Goal: Task Accomplishment & Management: Use online tool/utility

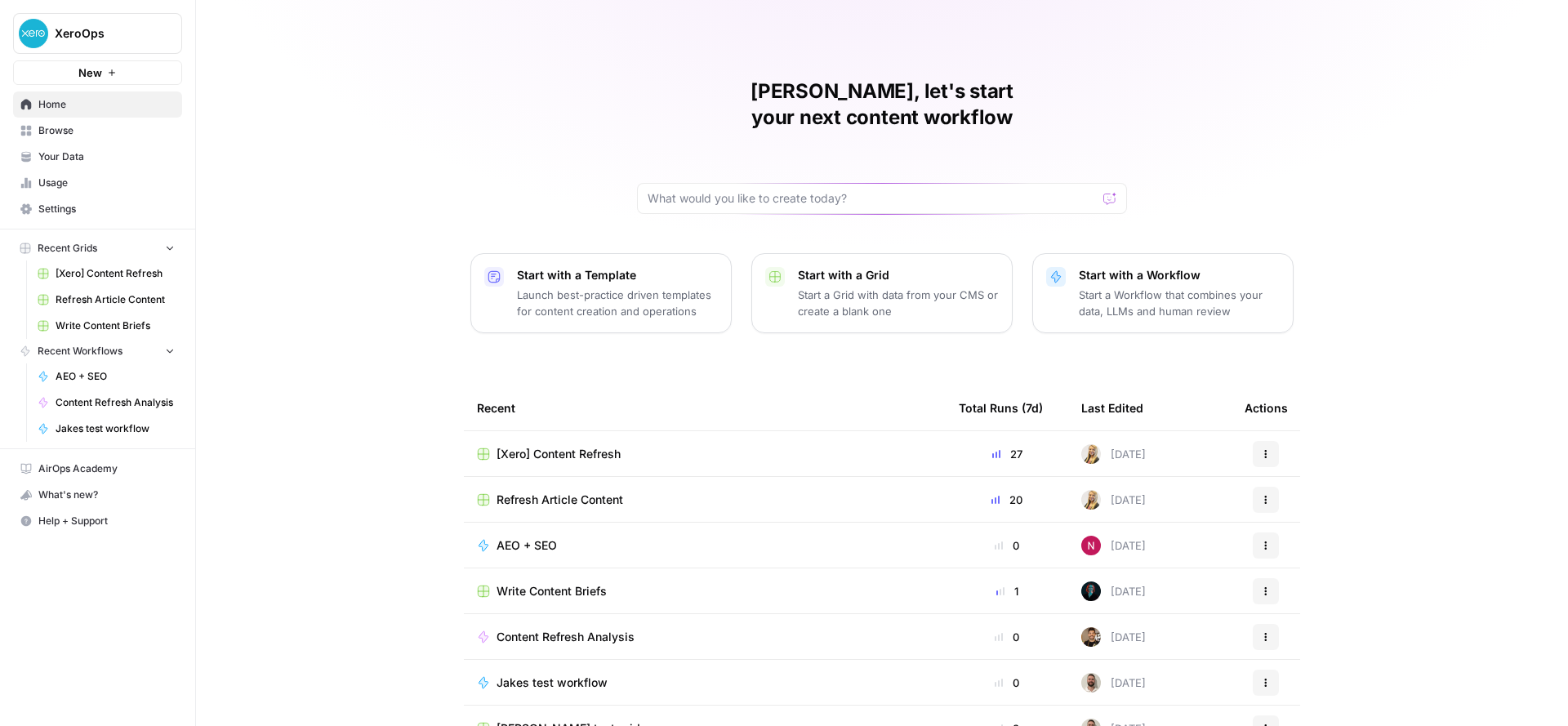
click at [766, 446] on div "[Xero] Content Refresh" at bounding box center [704, 454] width 455 height 16
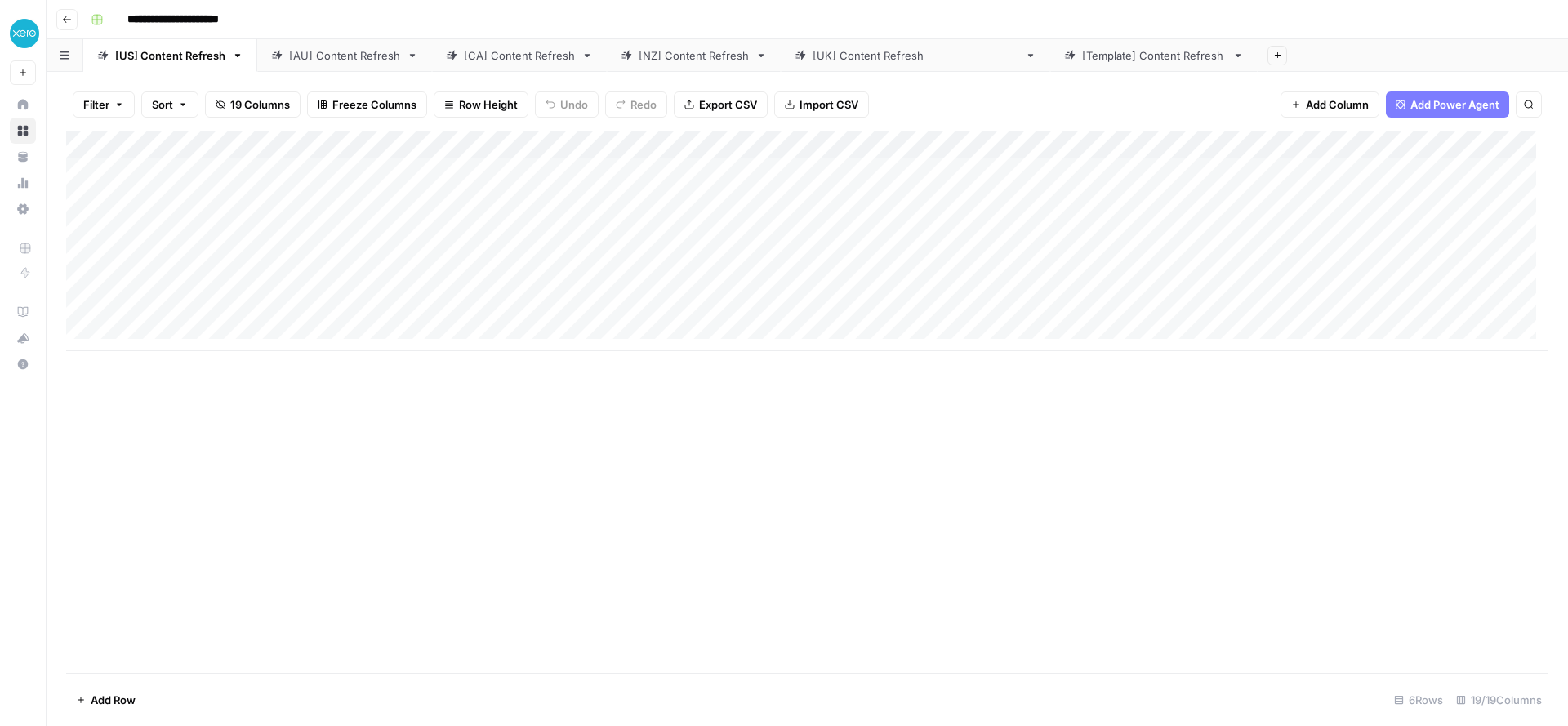
click at [339, 67] on link "[AU] Content Refresh" at bounding box center [344, 56] width 174 height 33
click at [491, 64] on link "[CA] Content Refresh" at bounding box center [519, 56] width 174 height 33
click at [210, 223] on div "Add Column" at bounding box center [807, 241] width 1482 height 221
click at [680, 64] on link "[NZ] Content Refresh" at bounding box center [693, 56] width 173 height 33
click at [136, 228] on div "Add Column" at bounding box center [807, 227] width 1482 height 192
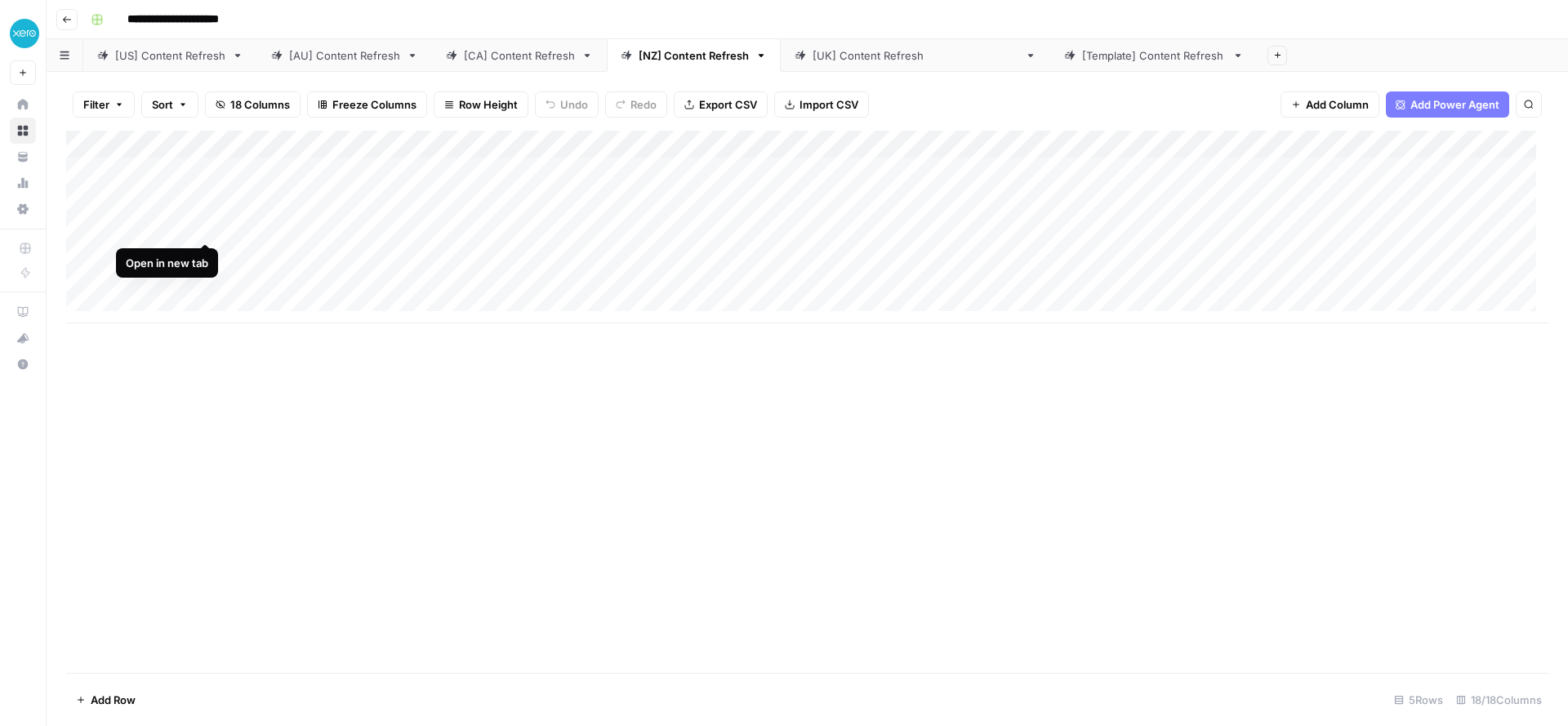
click at [210, 224] on div "Add Column" at bounding box center [807, 227] width 1482 height 192
click at [846, 61] on div "[[GEOGRAPHIC_DATA]] Content Refresh" at bounding box center [916, 55] width 206 height 16
click at [1081, 67] on link "[Template] Content Refresh" at bounding box center [1154, 56] width 207 height 33
click at [339, 52] on div "[AU] Content Refresh" at bounding box center [345, 55] width 111 height 16
click at [161, 62] on div "[US] Content Refresh" at bounding box center [170, 55] width 110 height 16
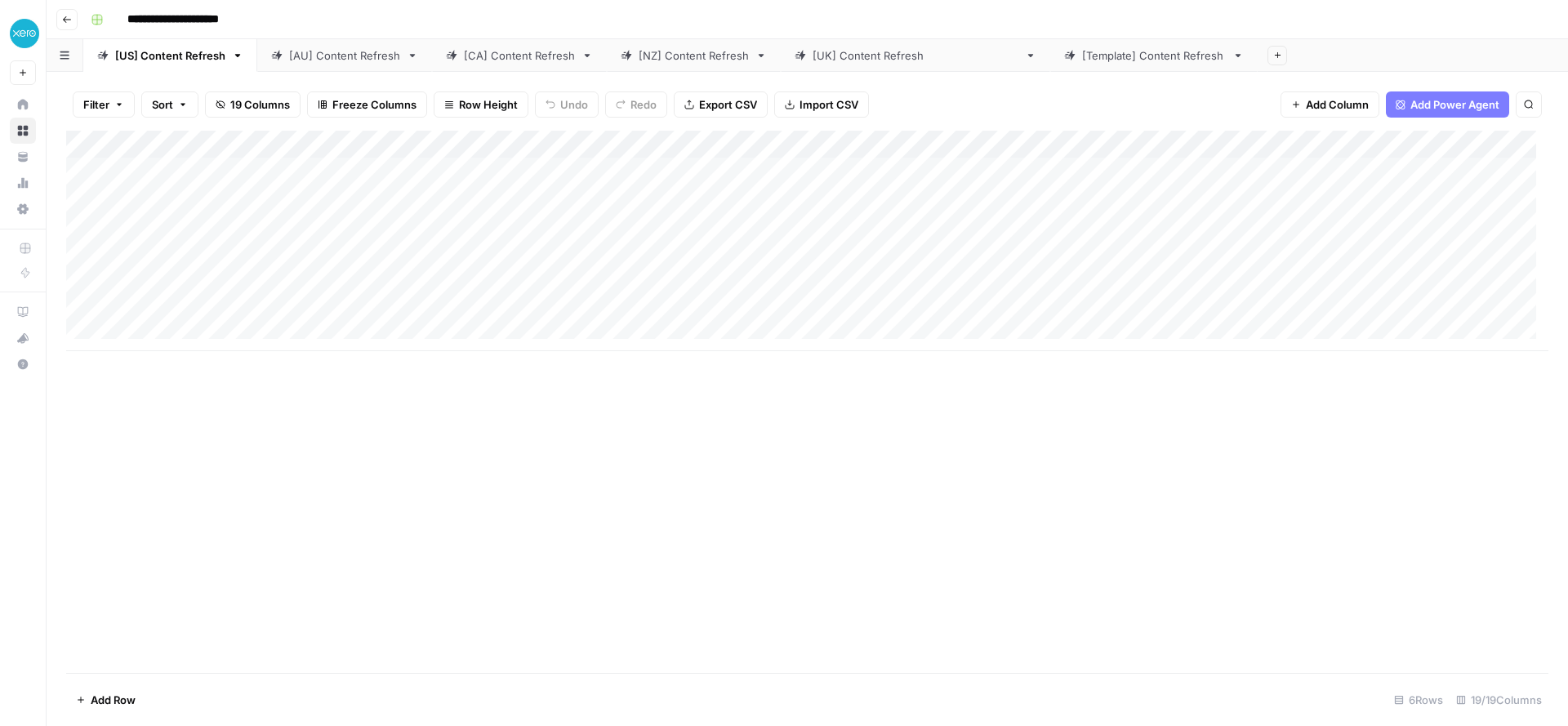
click at [1081, 58] on div "[Template] Content Refresh" at bounding box center [1153, 55] width 143 height 16
click at [277, 173] on div "Add Column" at bounding box center [807, 297] width 1482 height 332
click at [306, 173] on div "Add Column" at bounding box center [807, 297] width 1482 height 332
click at [160, 290] on div "Add Column" at bounding box center [807, 297] width 1482 height 332
click at [213, 289] on div "Add Column" at bounding box center [807, 297] width 1482 height 332
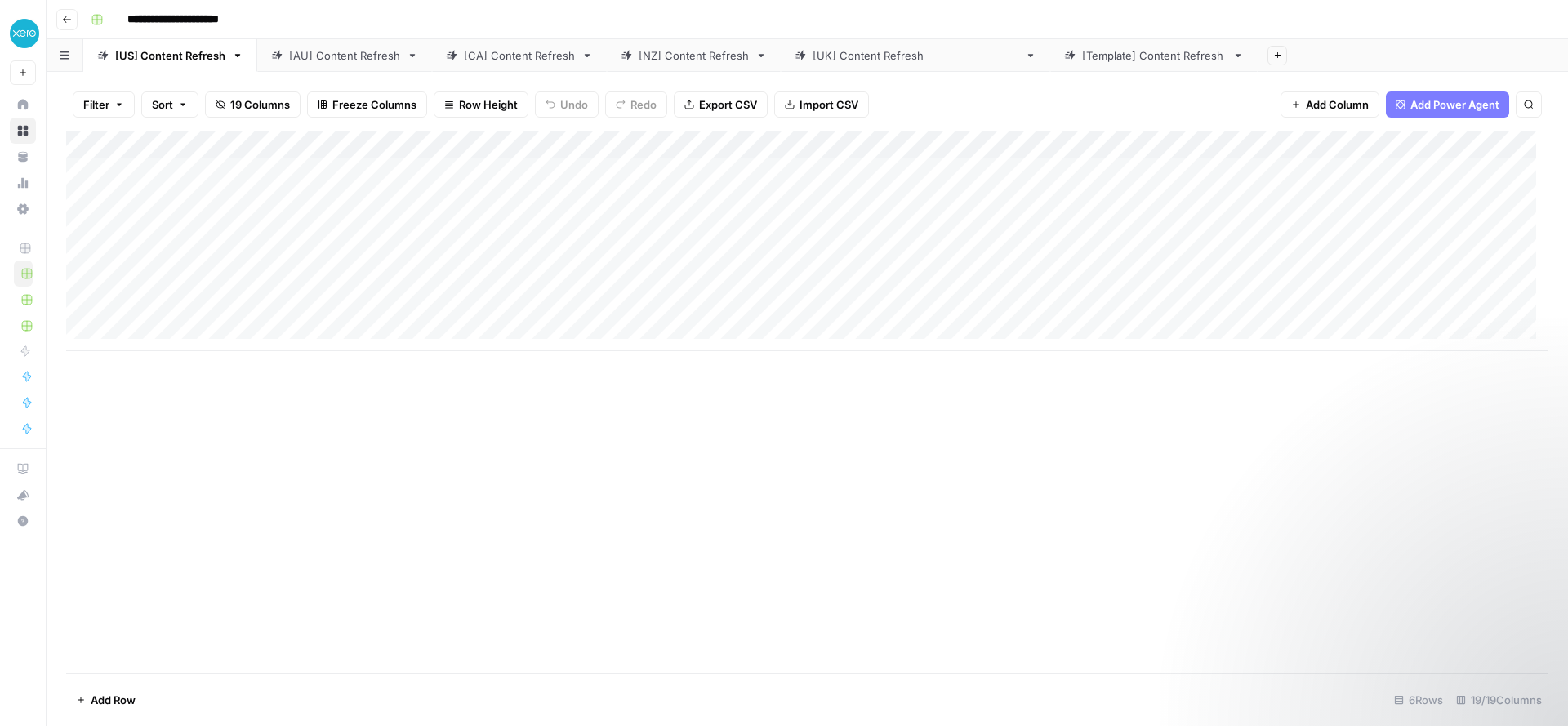
scroll to position [0, 1]
click at [191, 253] on div "Add Column" at bounding box center [807, 241] width 1482 height 221
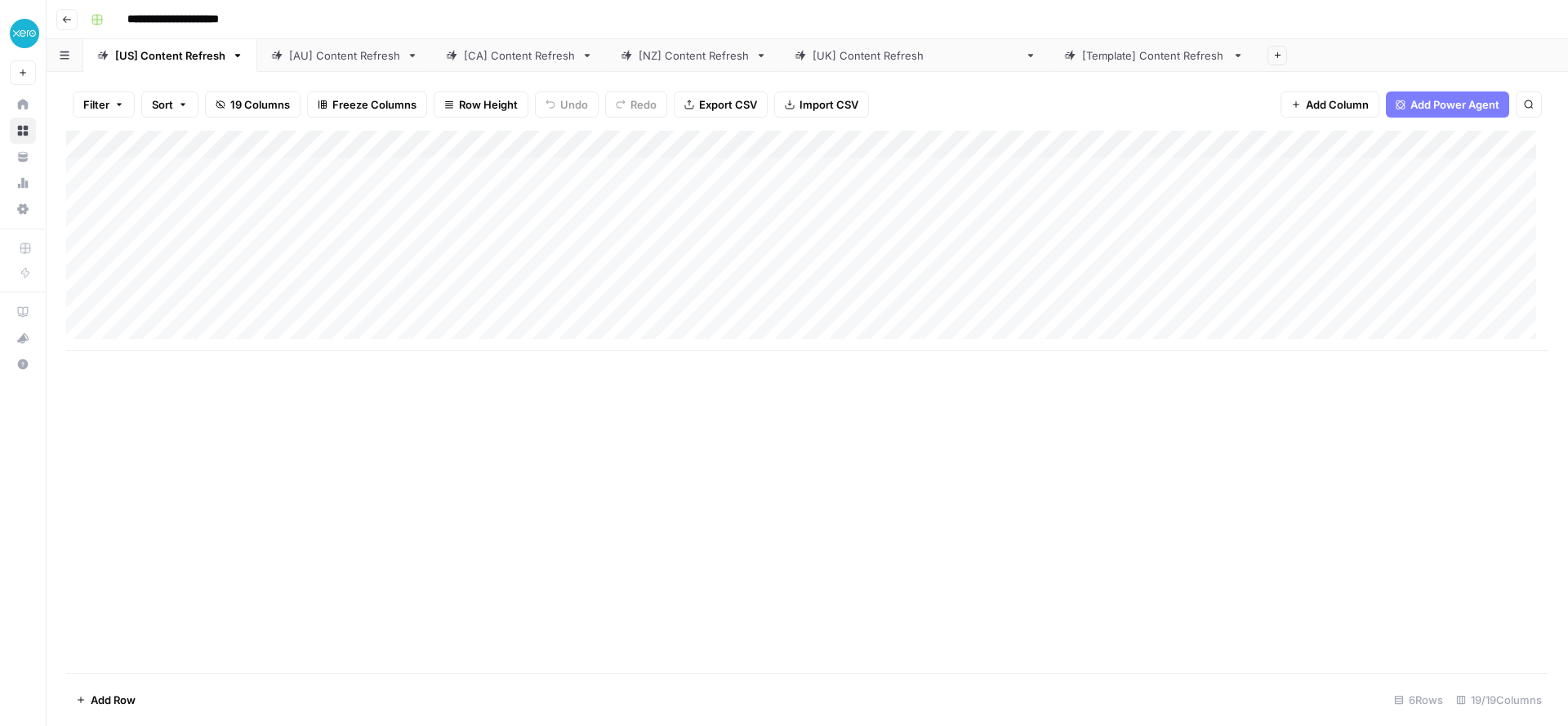
click at [219, 257] on div "Add Column" at bounding box center [807, 241] width 1482 height 221
type input "**********"
click at [303, 277] on div "Add Column" at bounding box center [807, 241] width 1482 height 221
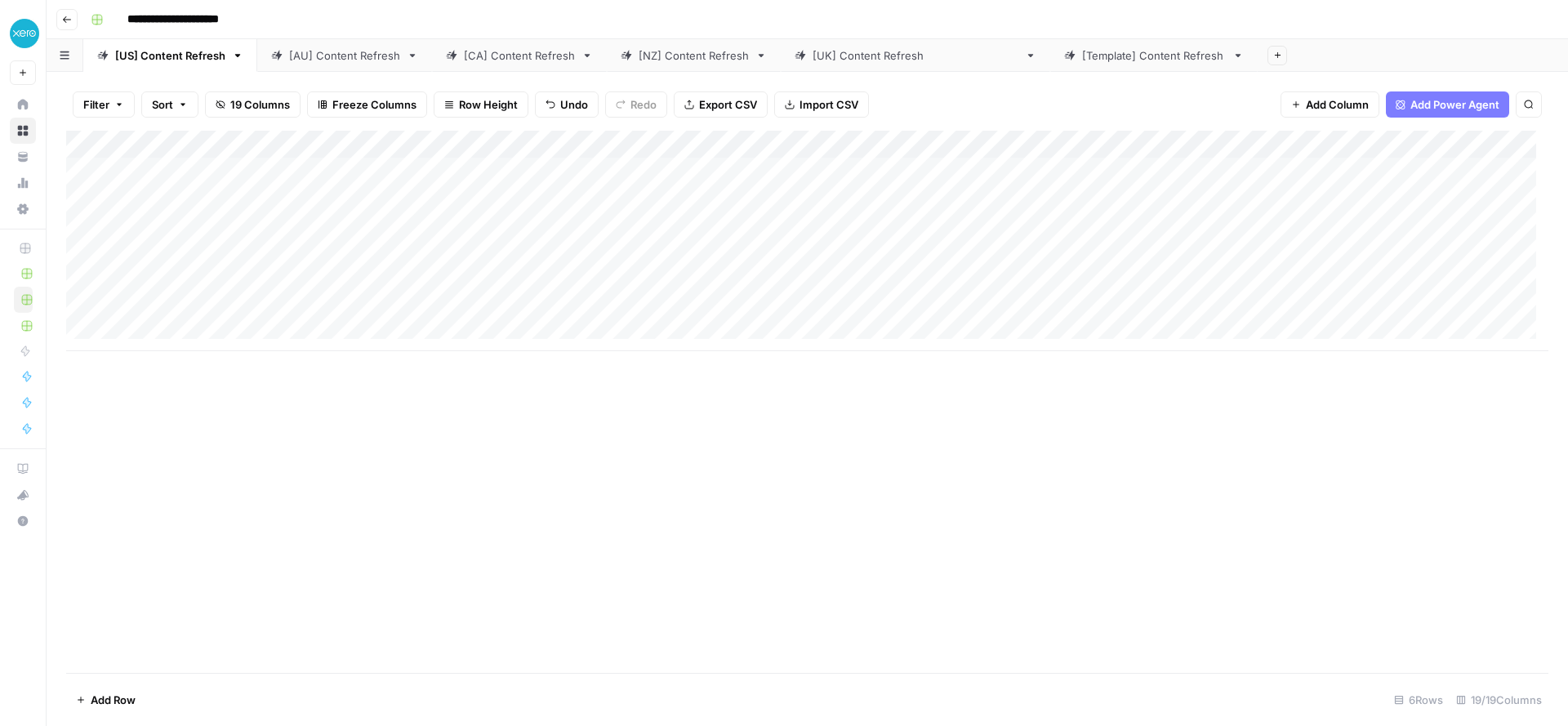
click at [1067, 231] on div "Add Column" at bounding box center [807, 241] width 1482 height 221
click at [1067, 255] on div "Add Column" at bounding box center [807, 241] width 1482 height 221
click at [1066, 283] on div "Add Column" at bounding box center [807, 241] width 1482 height 221
click at [317, 60] on div "[AU] Content Refresh" at bounding box center [345, 55] width 111 height 16
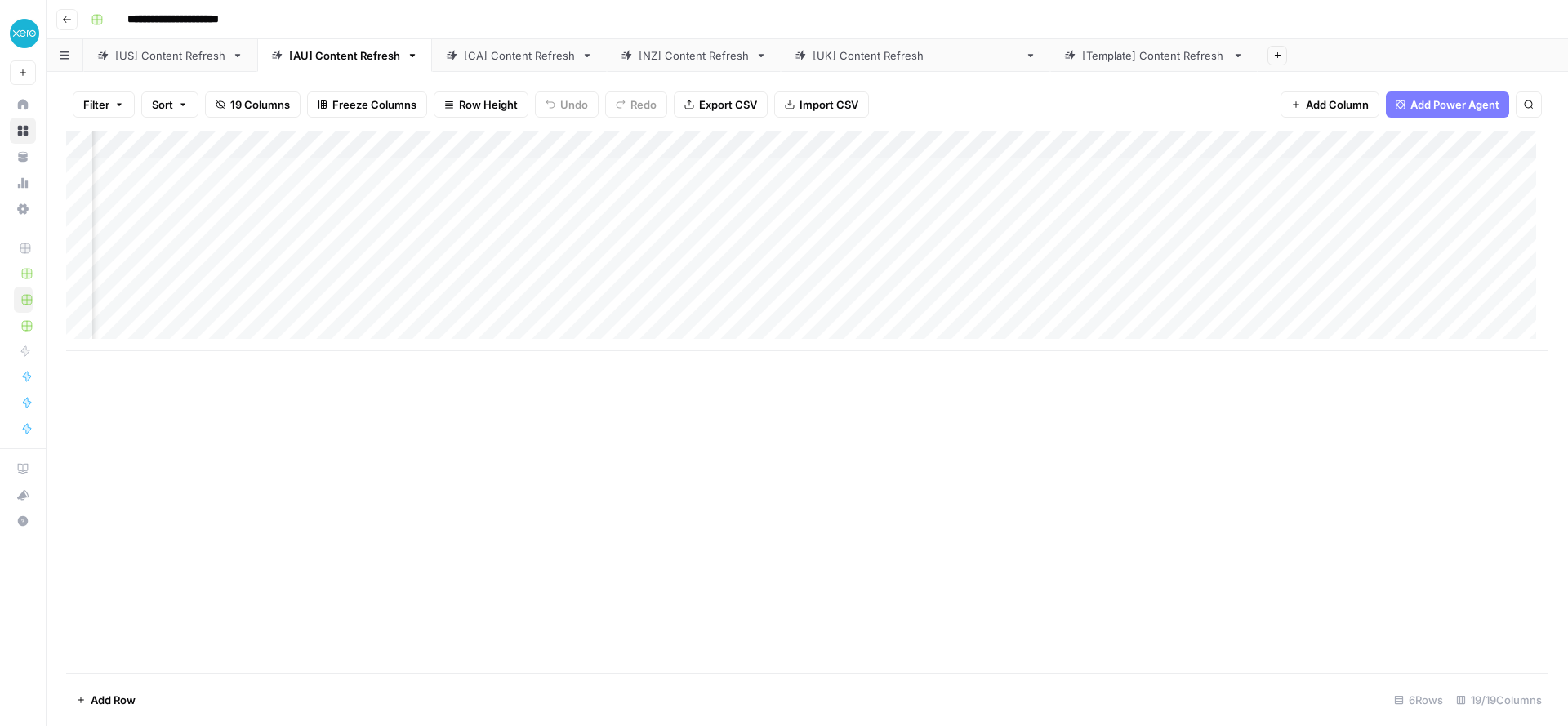
click at [719, 254] on div "Add Column" at bounding box center [807, 241] width 1482 height 221
click at [711, 281] on div "Add Column" at bounding box center [807, 241] width 1482 height 221
click at [767, 173] on div "Add Column" at bounding box center [807, 241] width 1482 height 221
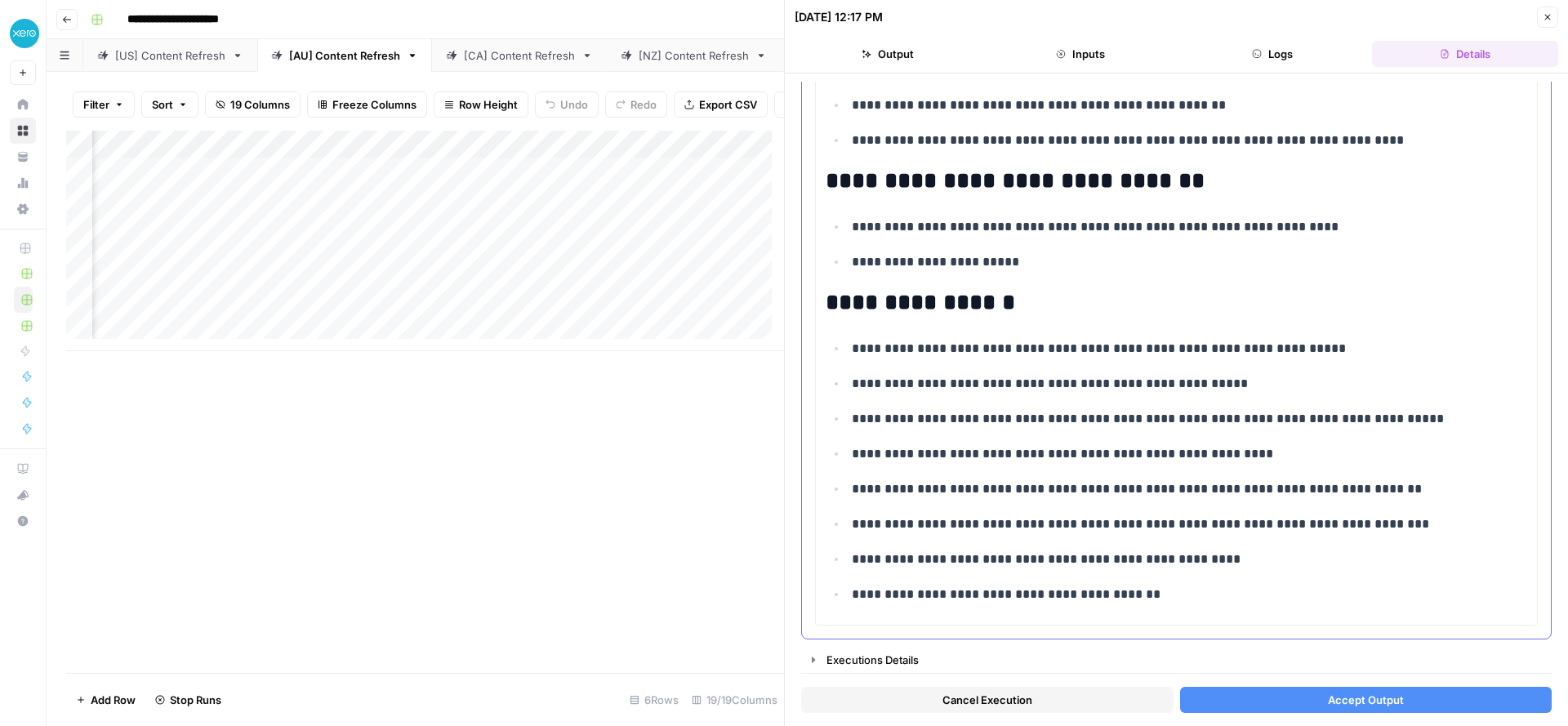
scroll to position [1176, 0]
click at [1284, 709] on button "Accept Output" at bounding box center [1365, 700] width 372 height 26
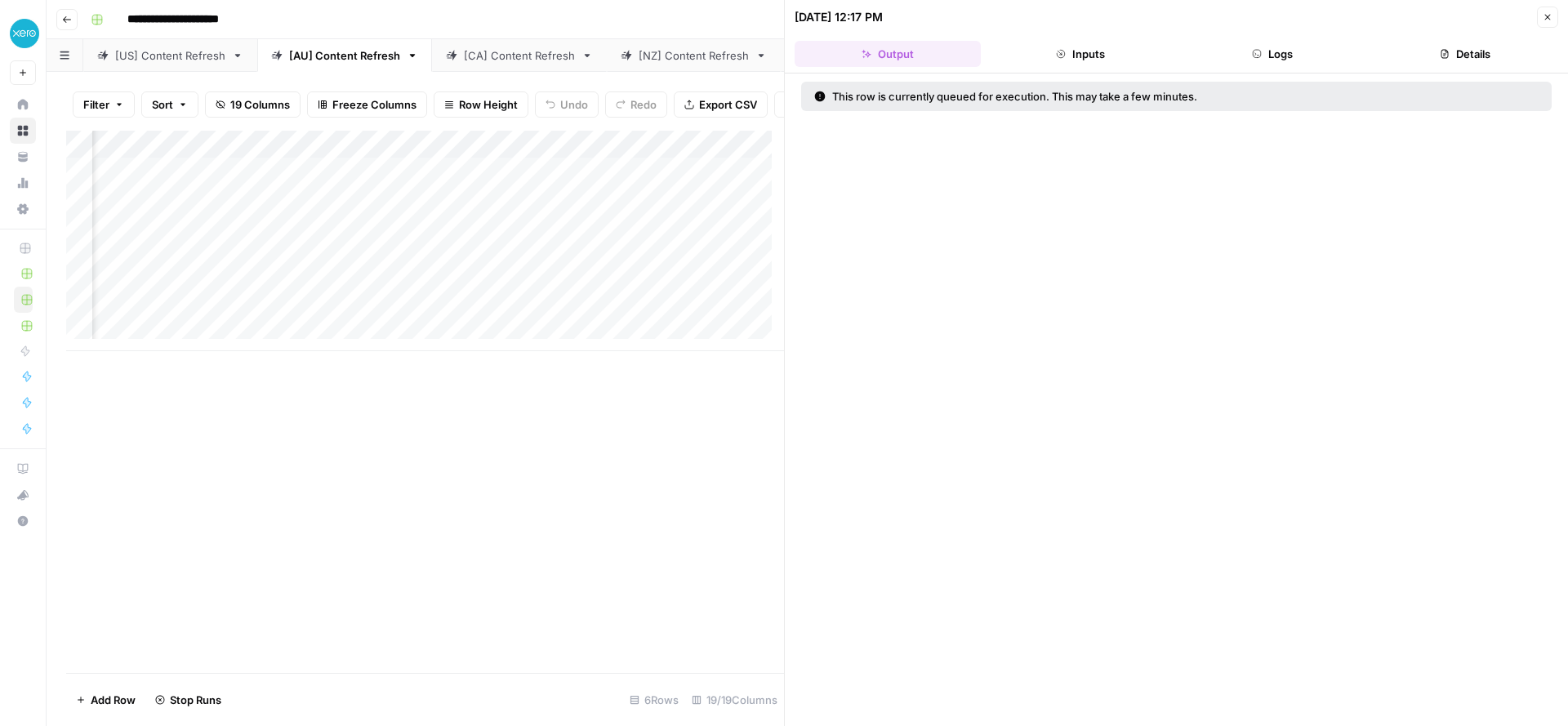
click at [749, 213] on div "Add Column" at bounding box center [424, 241] width 718 height 221
click at [767, 213] on div "Add Column" at bounding box center [424, 241] width 718 height 221
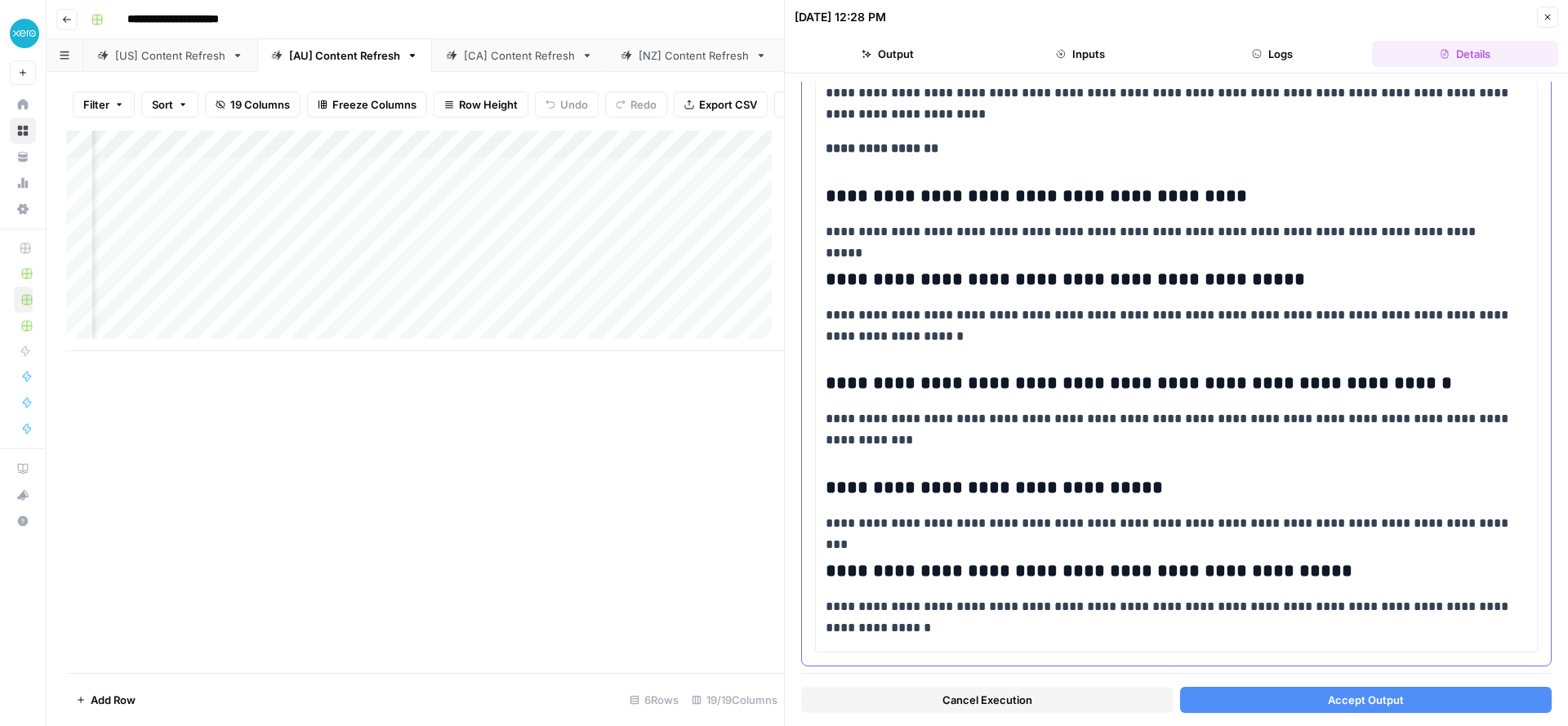
scroll to position [3953, 0]
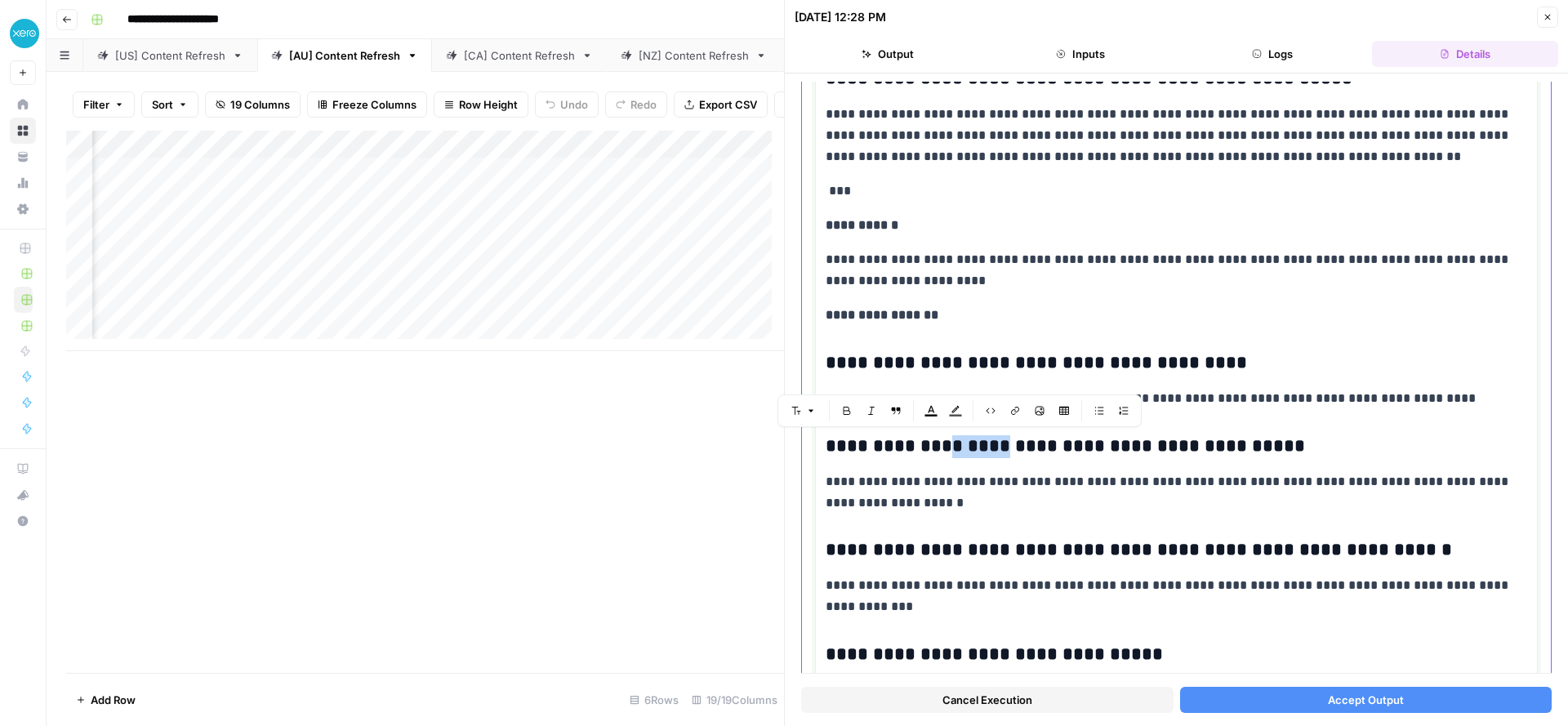
drag, startPoint x: 982, startPoint y: 454, endPoint x: 934, endPoint y: 447, distance: 48.5
click at [934, 447] on h3 "**********" at bounding box center [1169, 447] width 689 height 23
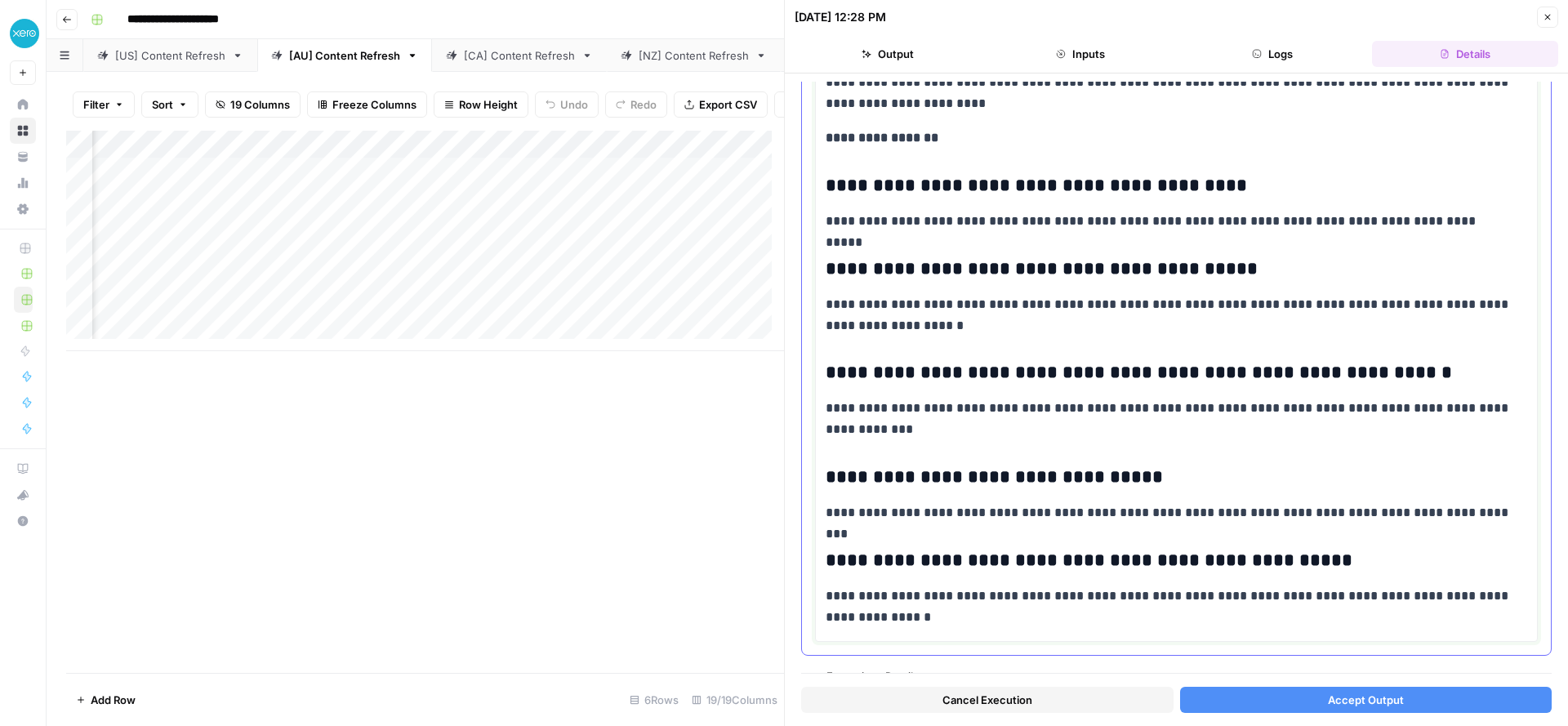
scroll to position [4148, 0]
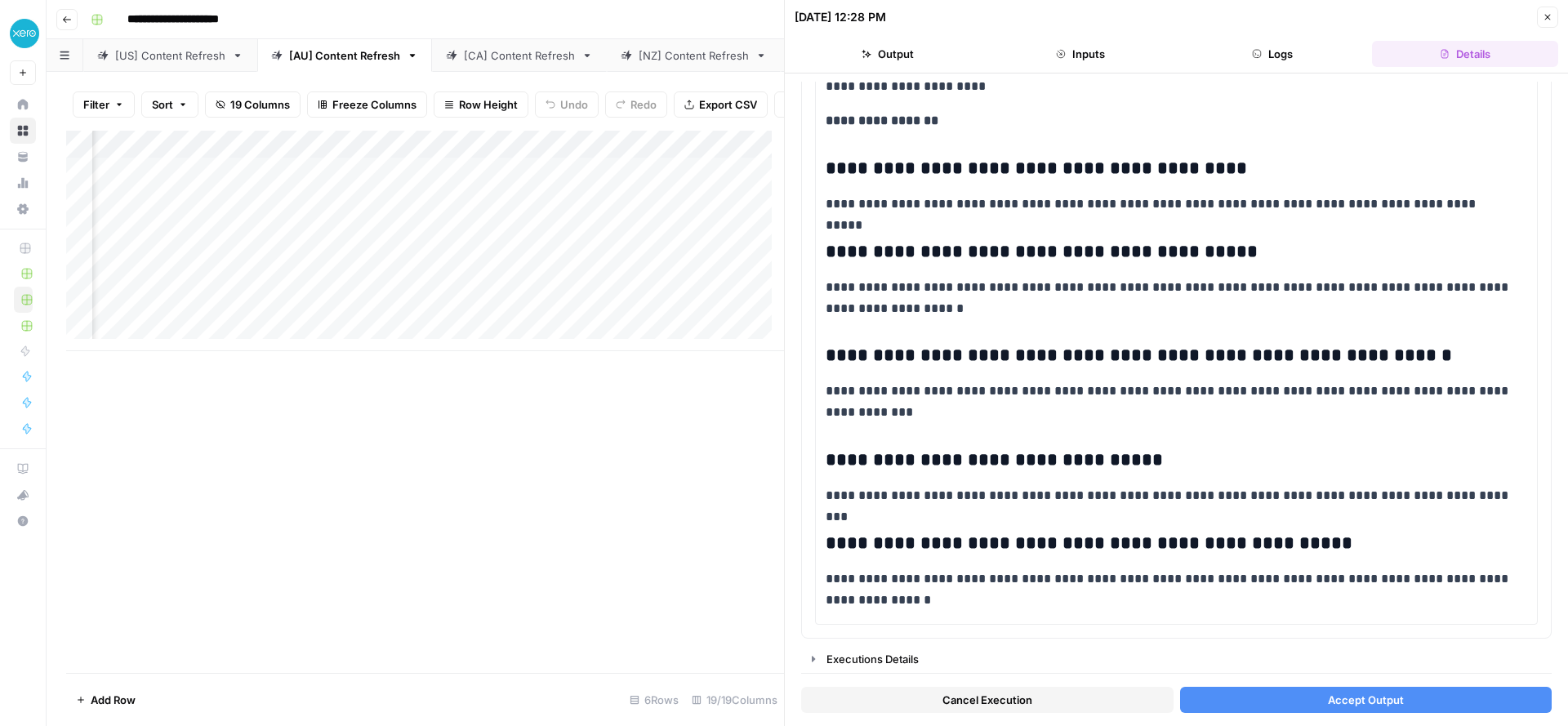
click at [1286, 705] on button "Accept Output" at bounding box center [1365, 700] width 372 height 26
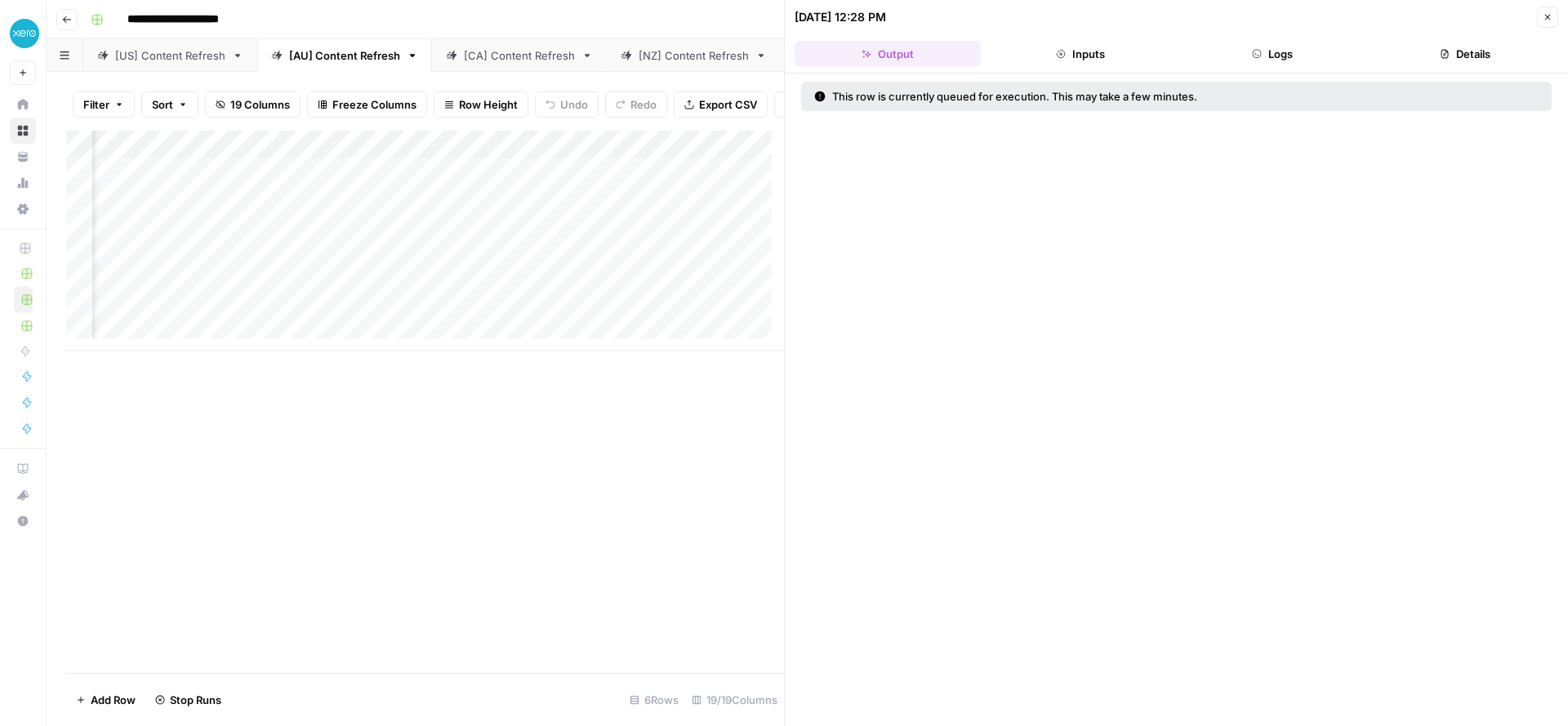
click at [742, 244] on div "Add Column" at bounding box center [424, 241] width 718 height 221
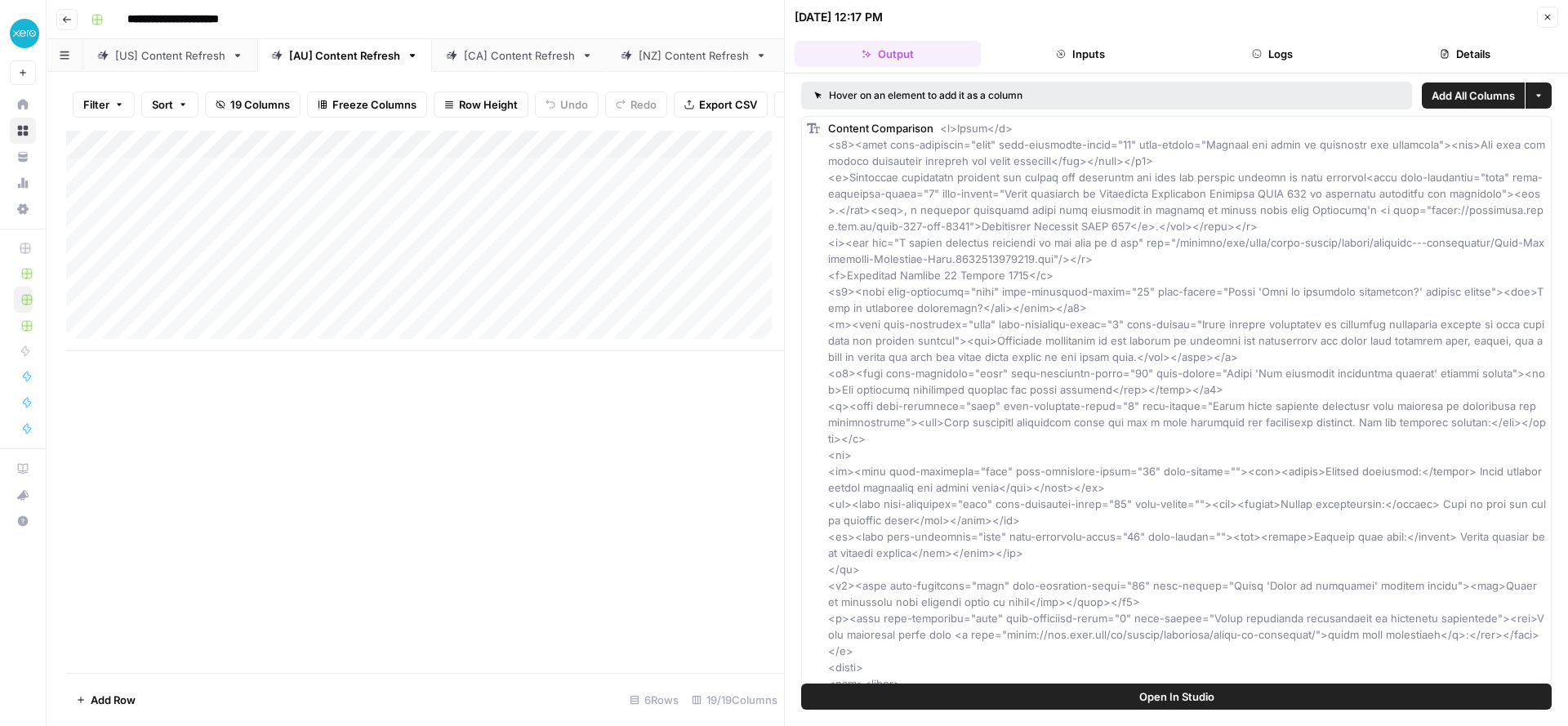
click at [142, 58] on div "[US] Content Refresh" at bounding box center [170, 55] width 110 height 16
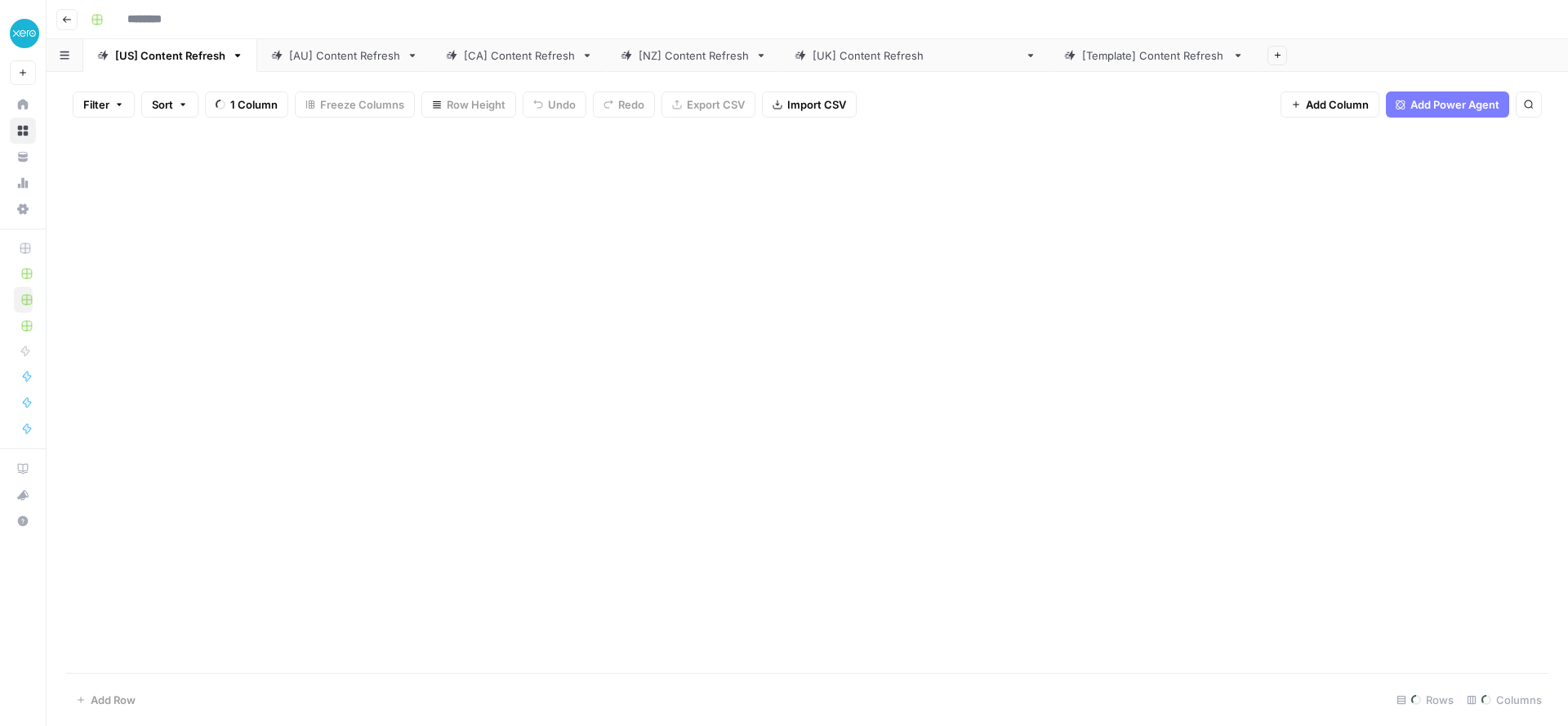
type input "**********"
click at [1111, 172] on div "Add Column" at bounding box center [807, 241] width 1482 height 221
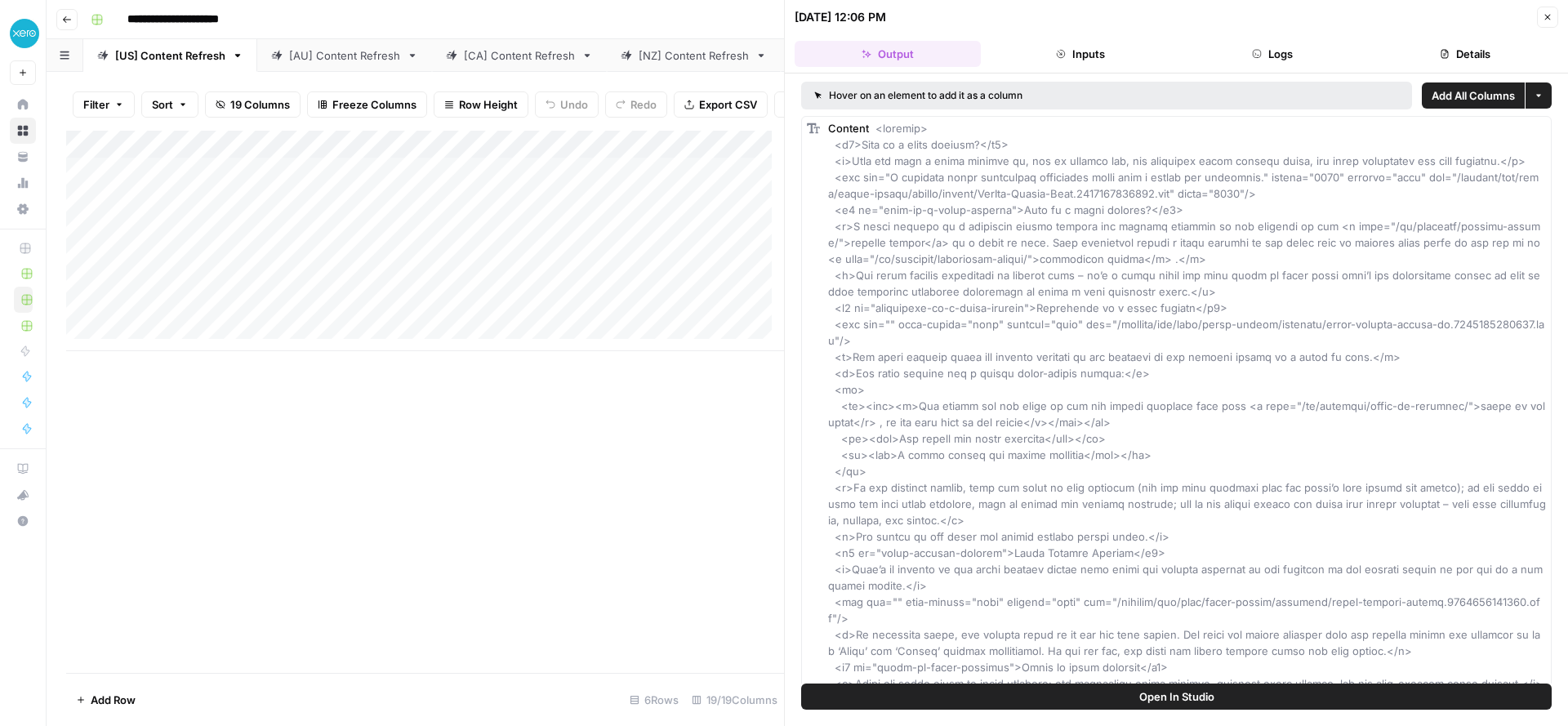
click at [1550, 20] on icon "button" at bounding box center [1547, 17] width 9 height 9
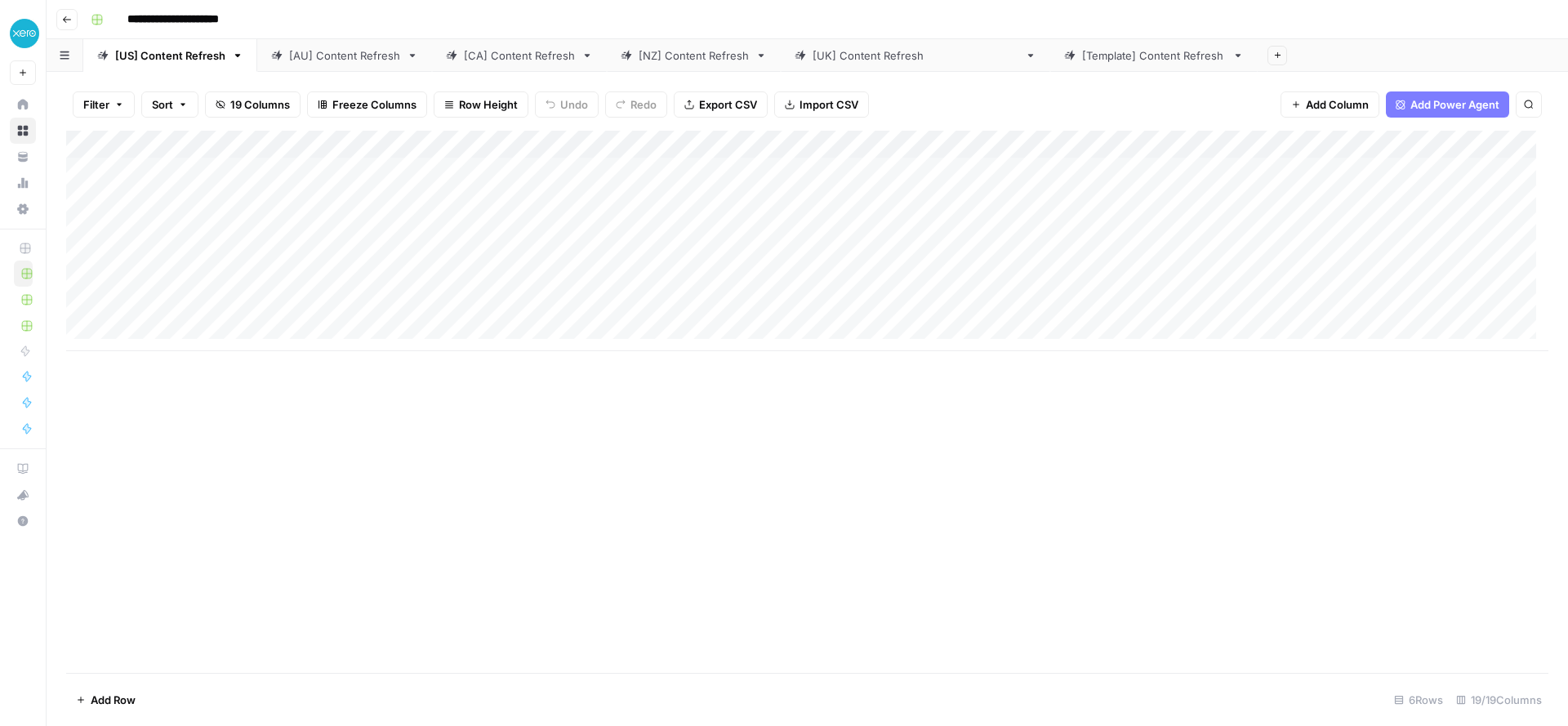
click at [344, 58] on div "[AU] Content Refresh" at bounding box center [345, 55] width 111 height 16
click at [458, 62] on div "[CA] Content Refresh" at bounding box center [510, 55] width 129 height 16
click at [1101, 201] on div "Add Column" at bounding box center [807, 241] width 1482 height 221
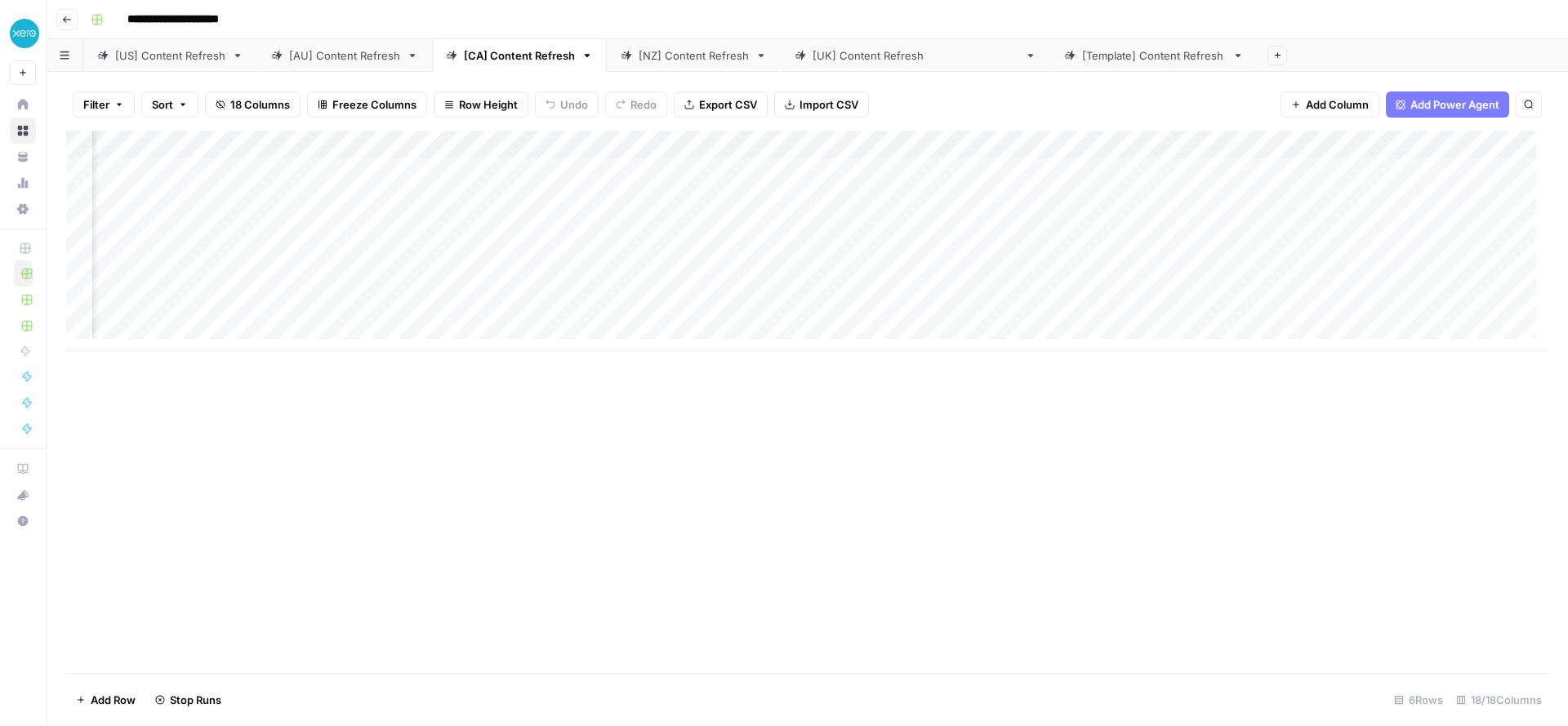
click at [1098, 225] on div "Add Column" at bounding box center [807, 241] width 1482 height 221
click at [1098, 255] on div "Add Column" at bounding box center [807, 241] width 1482 height 221
click at [1092, 285] on div "Add Column" at bounding box center [807, 241] width 1482 height 221
click at [217, 281] on div "Add Column" at bounding box center [807, 297] width 1482 height 332
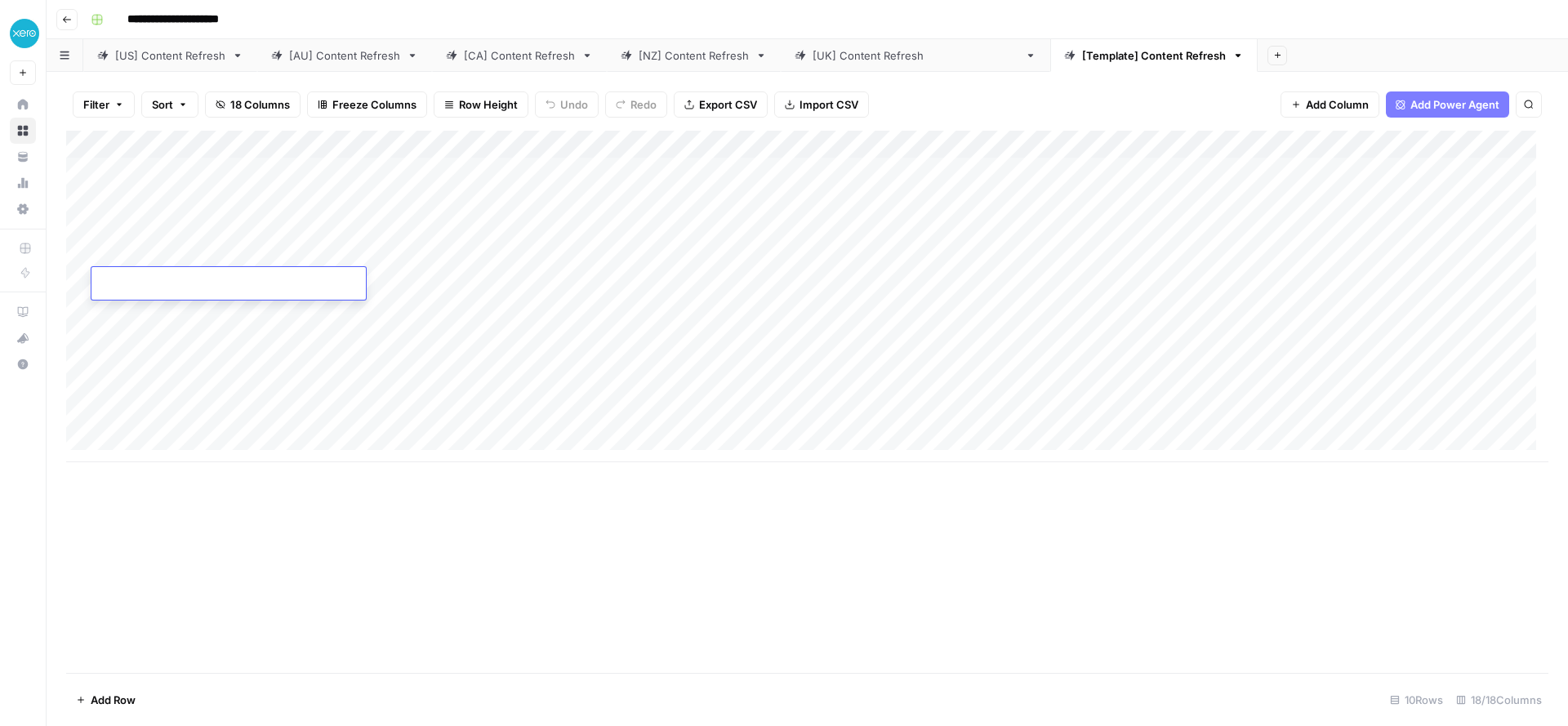
click at [217, 281] on input at bounding box center [228, 287] width 261 height 20
type input "**********"
click at [191, 67] on link "[US] Content Refresh" at bounding box center [170, 56] width 173 height 33
click at [197, 277] on div "Add Column" at bounding box center [807, 241] width 1482 height 221
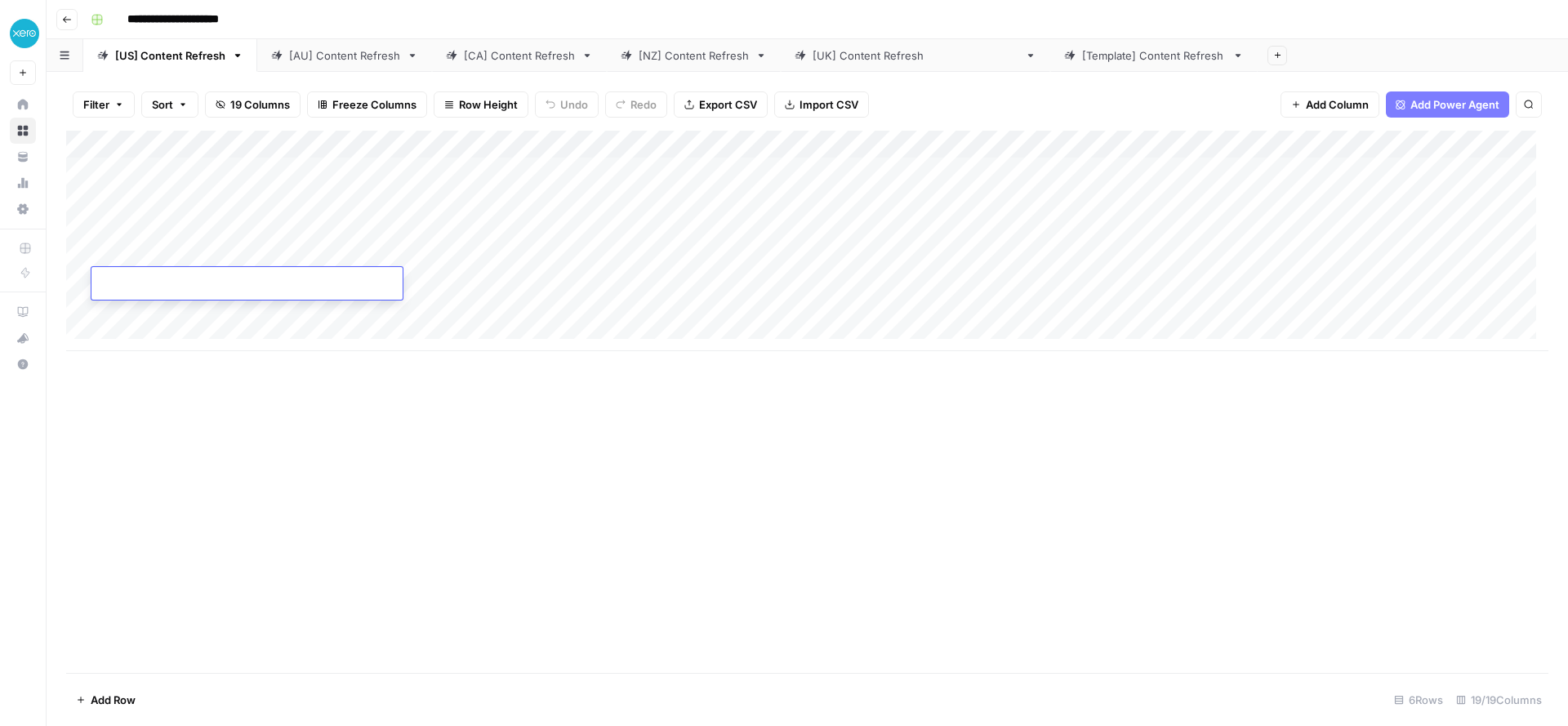
click at [197, 277] on input at bounding box center [228, 287] width 261 height 20
type input "**********"
click at [223, 307] on div "Add Column" at bounding box center [807, 241] width 1482 height 221
click at [566, 488] on div "Add Column" at bounding box center [807, 402] width 1482 height 542
click at [441, 247] on div "Add Column" at bounding box center [807, 241] width 1482 height 221
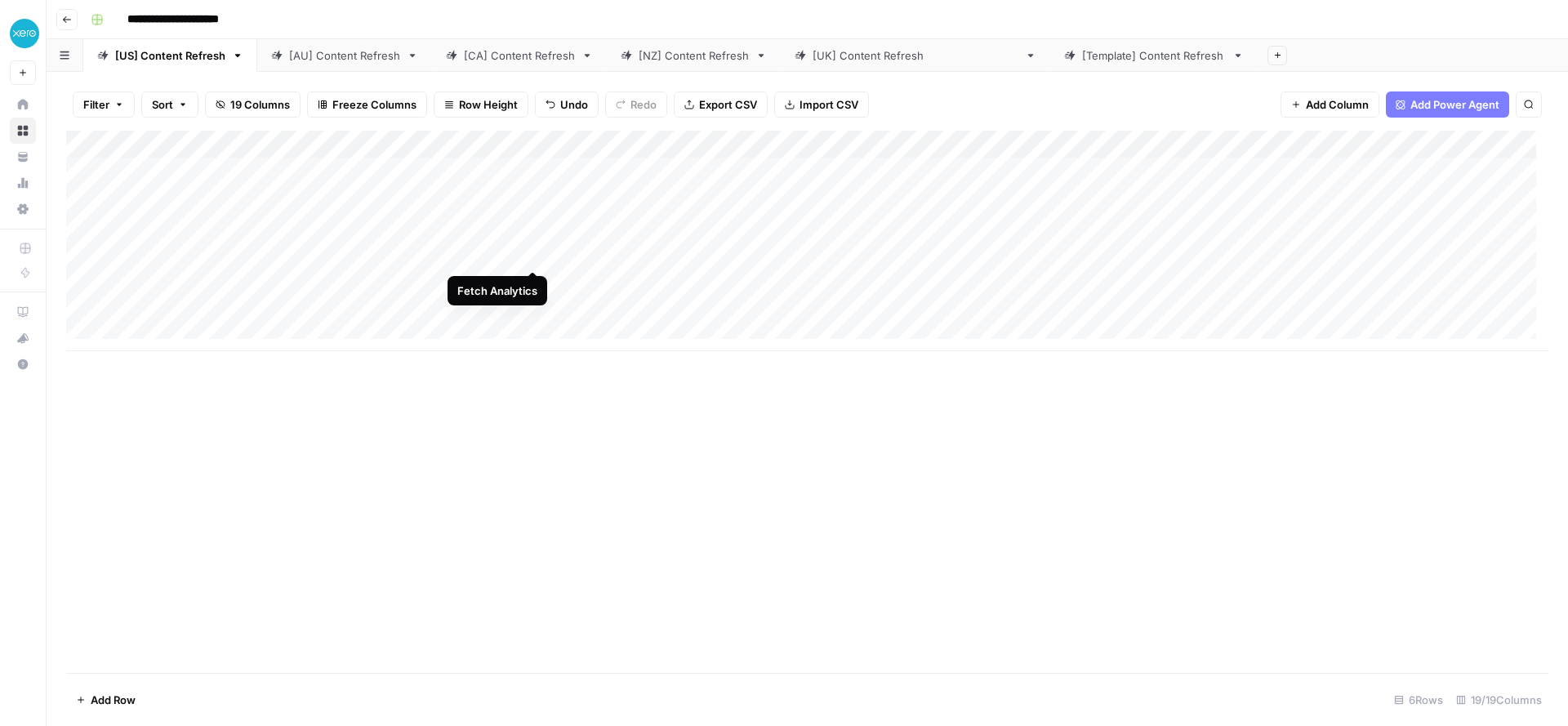
click at [536, 251] on div "Add Column" at bounding box center [807, 241] width 1482 height 221
click at [533, 283] on div "Add Column" at bounding box center [807, 241] width 1482 height 221
click at [1068, 250] on div "Add Column" at bounding box center [807, 241] width 1482 height 221
click at [1069, 288] on div "Add Column" at bounding box center [807, 241] width 1482 height 221
click at [1071, 318] on div "Add Column" at bounding box center [807, 241] width 1482 height 221
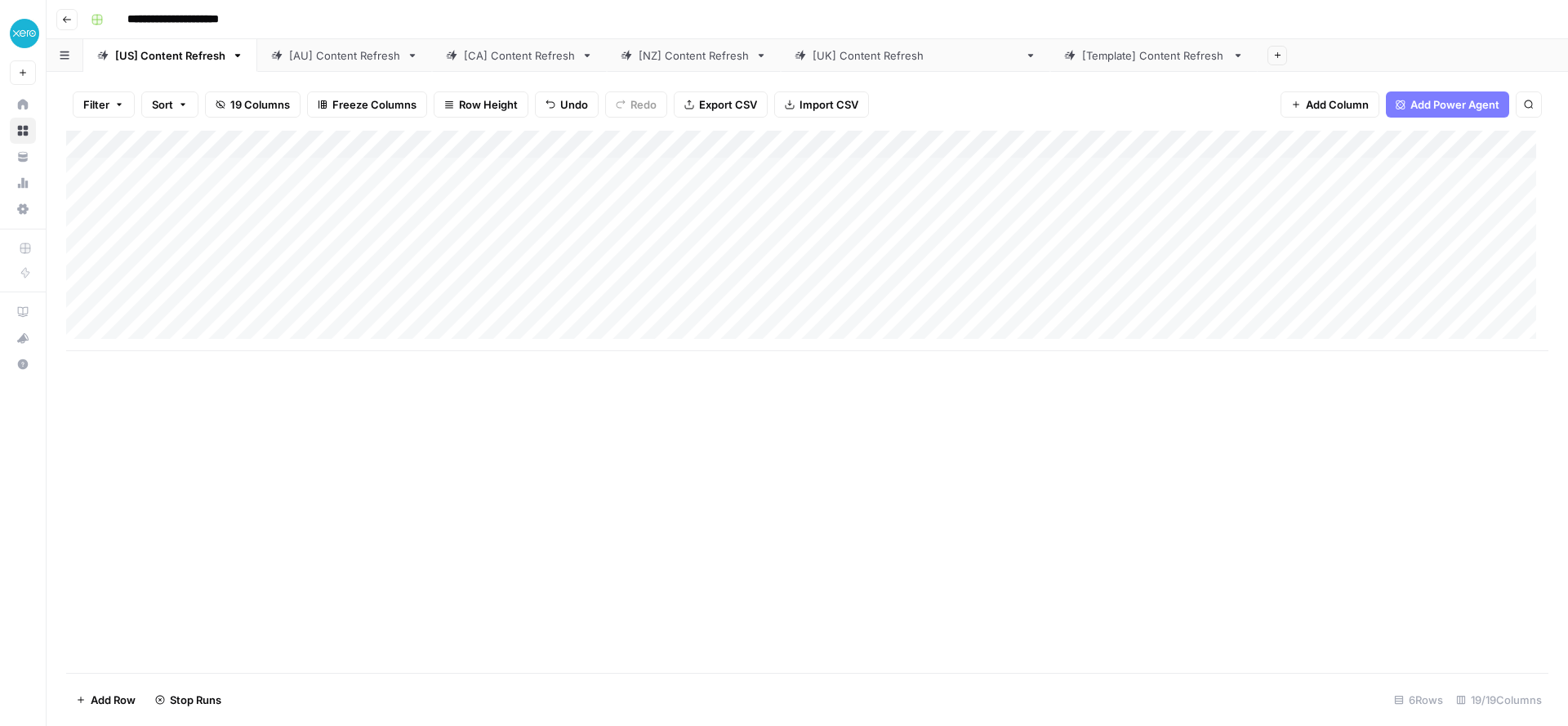
click at [1050, 224] on div "Add Column" at bounding box center [807, 241] width 1482 height 221
click at [520, 400] on div "Add Column" at bounding box center [807, 402] width 1482 height 542
click at [327, 61] on div "[AU] Content Refresh" at bounding box center [345, 55] width 111 height 16
click at [172, 64] on link "[US] Content Refresh" at bounding box center [170, 56] width 173 height 33
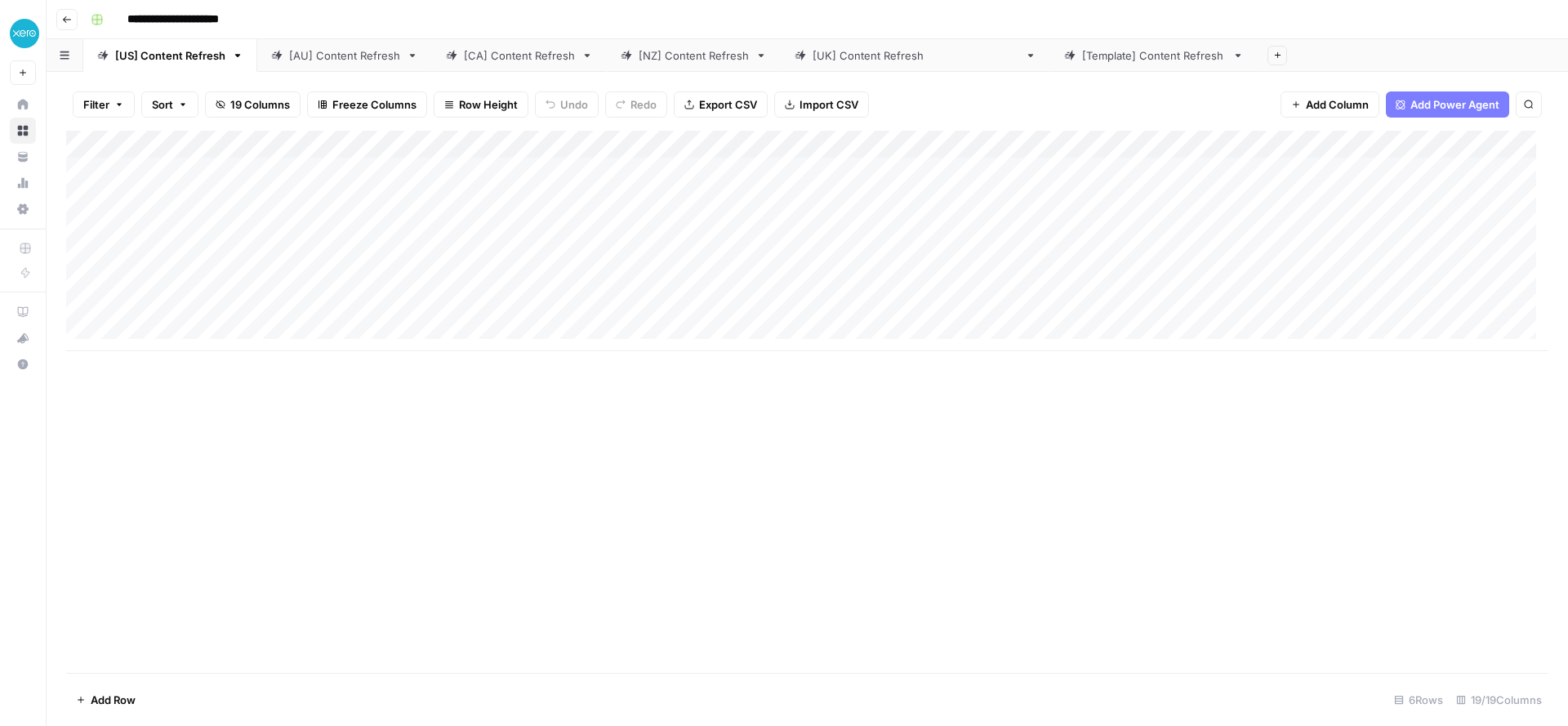
click at [358, 289] on div "Add Column" at bounding box center [807, 241] width 1482 height 221
click at [359, 229] on div "Add Column" at bounding box center [807, 241] width 1482 height 221
click at [359, 230] on div "Add Column" at bounding box center [807, 241] width 1482 height 221
click at [359, 230] on div "**********" at bounding box center [247, 229] width 311 height 27
click at [311, 62] on div "[AU] Content Refresh" at bounding box center [345, 55] width 111 height 16
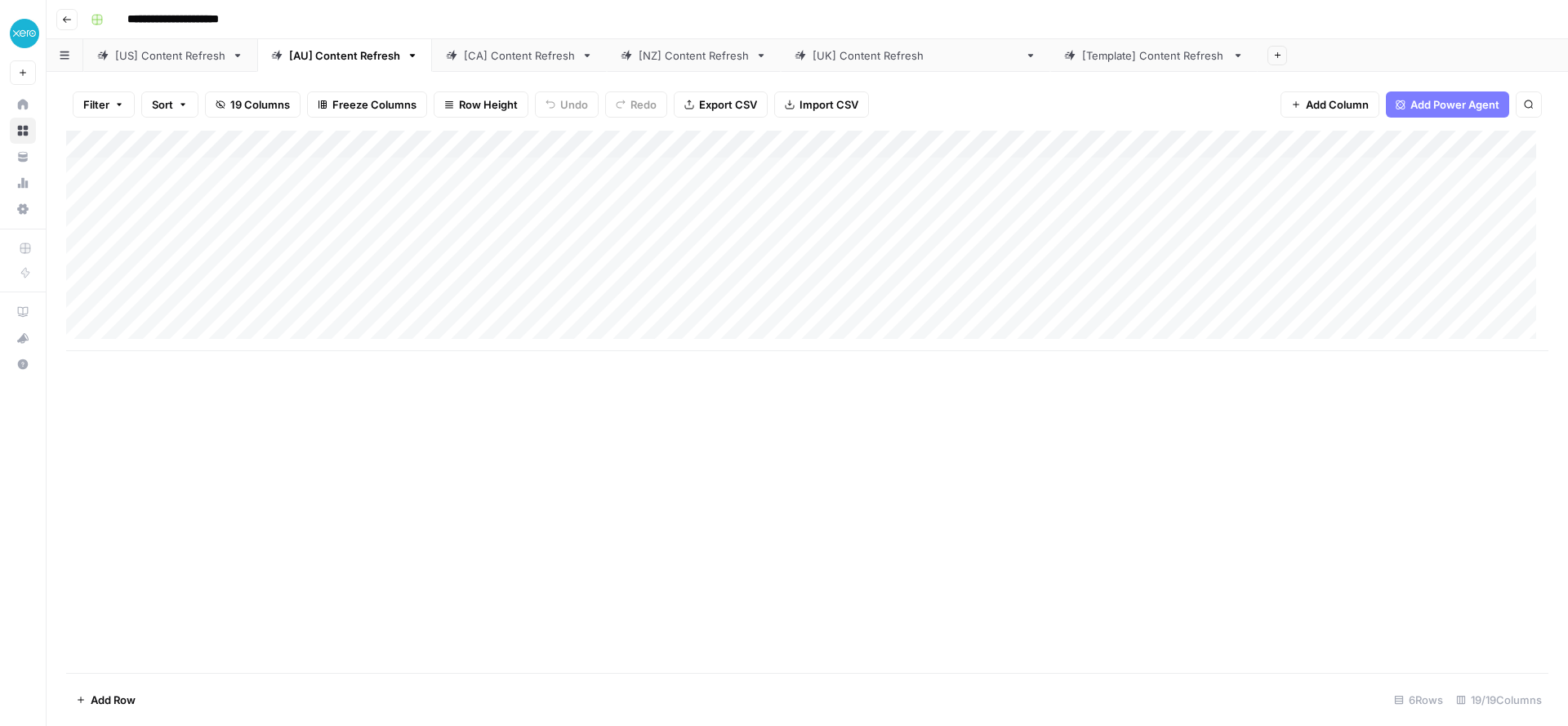
click at [133, 60] on div "[US] Content Refresh" at bounding box center [170, 55] width 110 height 16
click at [297, 249] on div "Add Column" at bounding box center [807, 241] width 1482 height 221
click at [297, 249] on input "**********" at bounding box center [228, 258] width 261 height 20
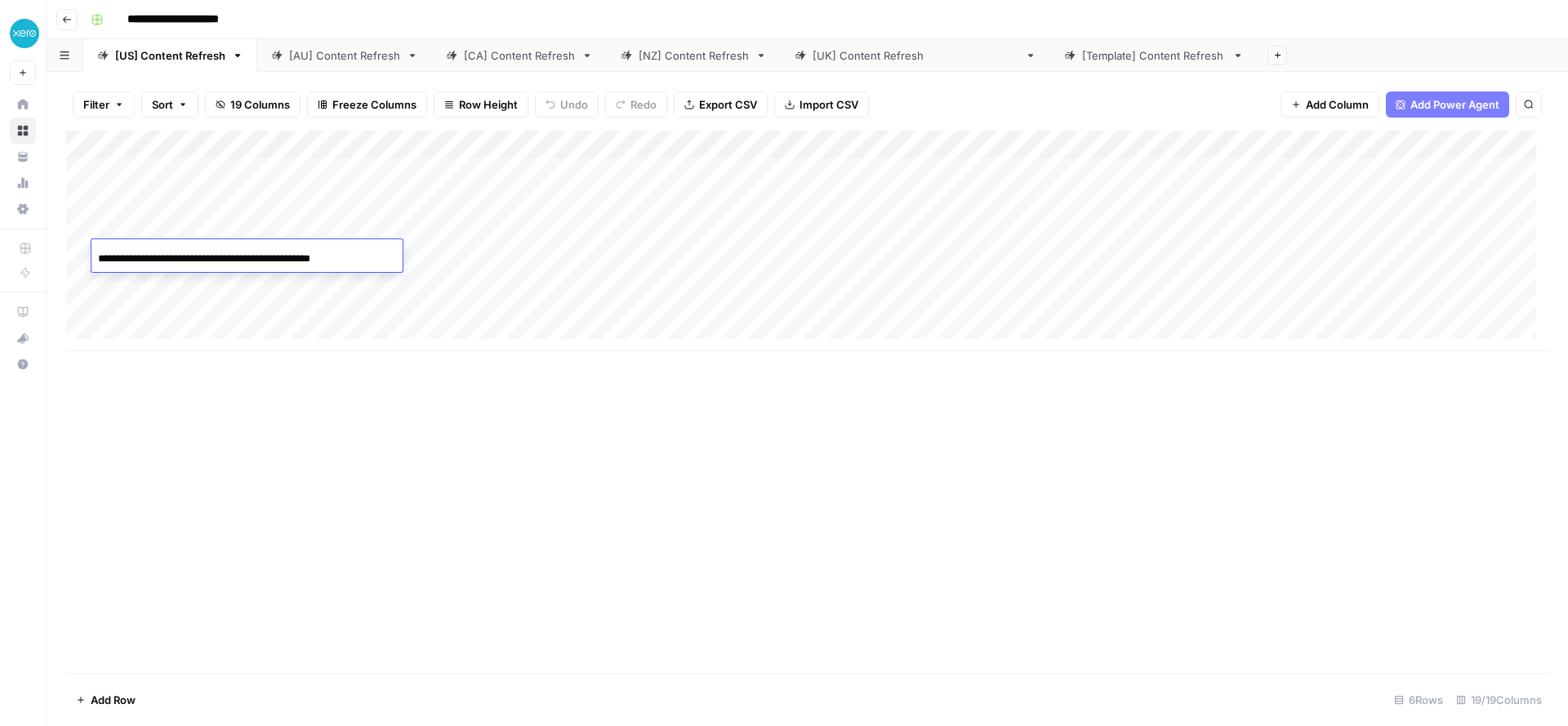
click at [297, 249] on input "**********" at bounding box center [228, 258] width 261 height 20
click at [346, 58] on div "[AU] Content Refresh" at bounding box center [345, 55] width 111 height 16
click at [205, 252] on div "Add Column" at bounding box center [807, 241] width 1482 height 221
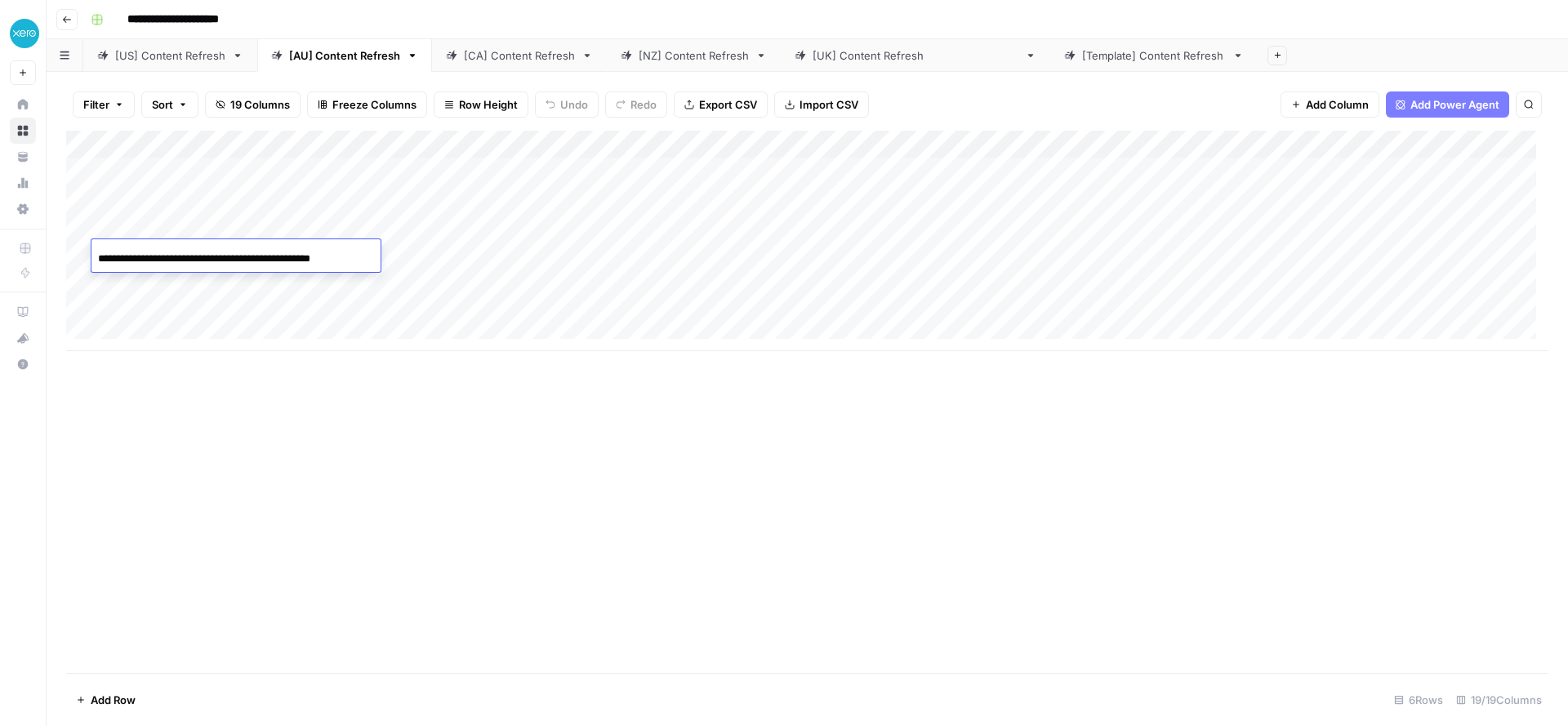
scroll to position [0, 17]
click at [206, 254] on input "**********" at bounding box center [228, 258] width 261 height 20
type input "**********"
click at [174, 66] on link "[US] Content Refresh" at bounding box center [170, 56] width 173 height 33
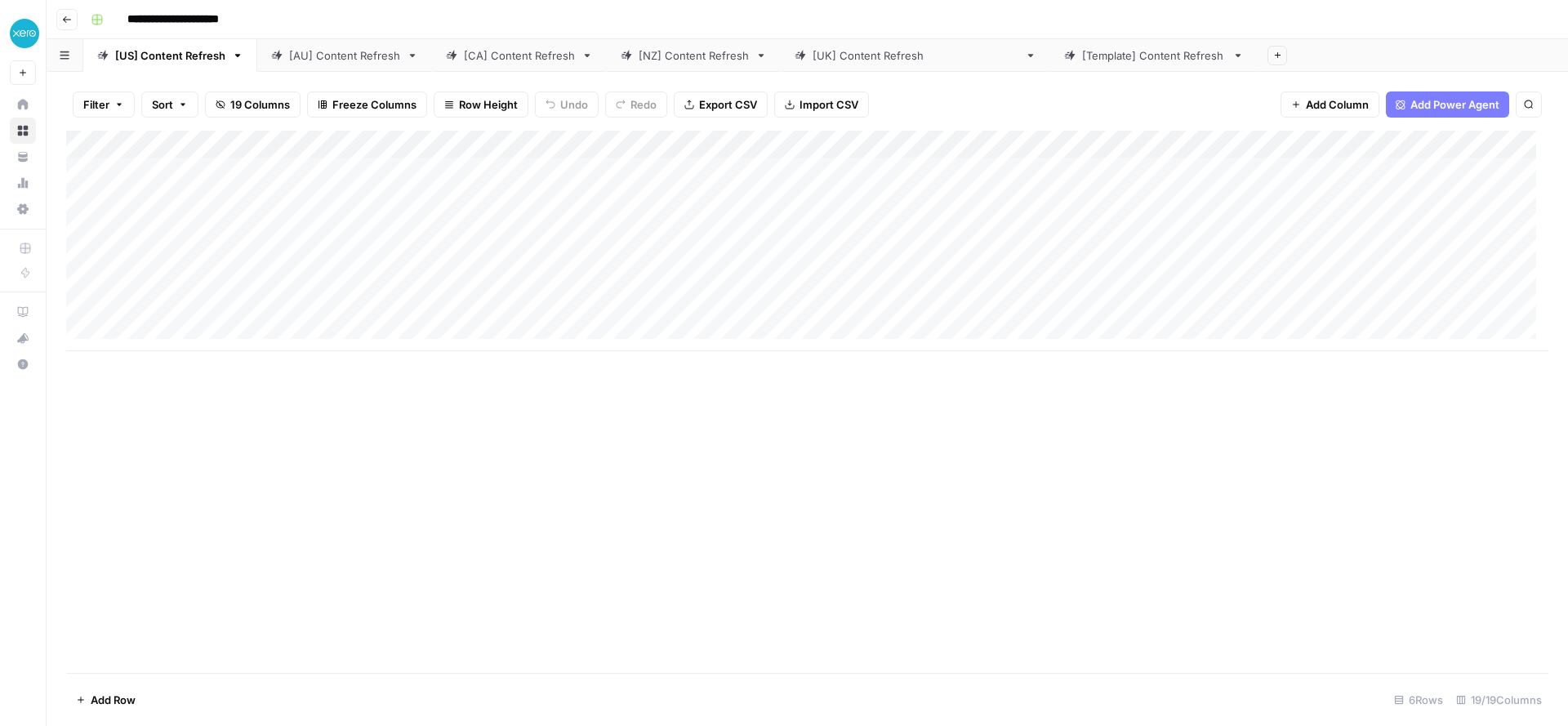
click at [289, 277] on div "Add Column" at bounding box center [807, 241] width 1482 height 221
click at [306, 60] on div "[AU] Content Refresh" at bounding box center [345, 55] width 111 height 16
click at [252, 278] on div "Add Column" at bounding box center [807, 241] width 1482 height 221
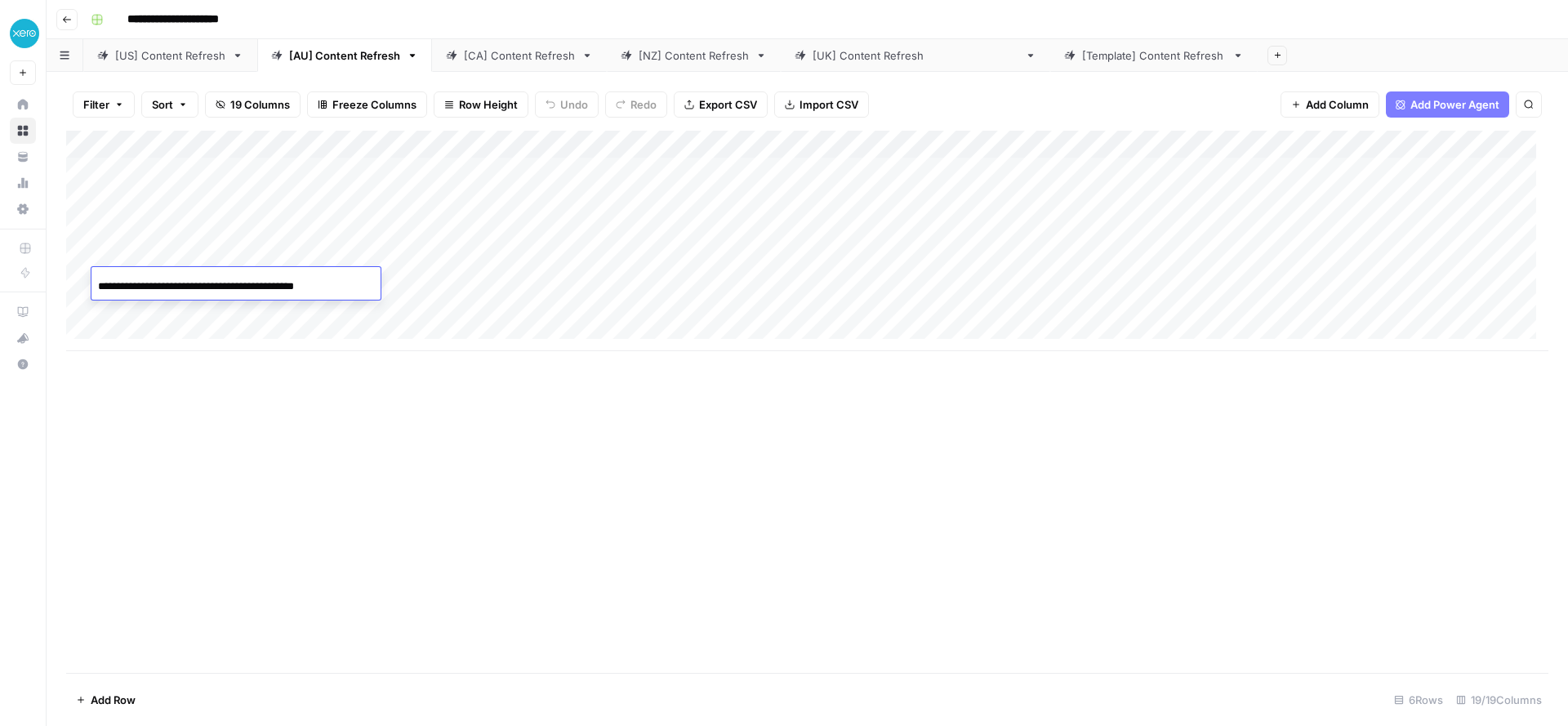
click at [223, 282] on input "**********" at bounding box center [228, 287] width 261 height 20
type input "**********"
click at [592, 259] on div "Add Column" at bounding box center [807, 241] width 1482 height 221
click at [481, 255] on div "Add Column" at bounding box center [807, 241] width 1482 height 221
click at [515, 256] on div "Add Column" at bounding box center [807, 241] width 1482 height 221
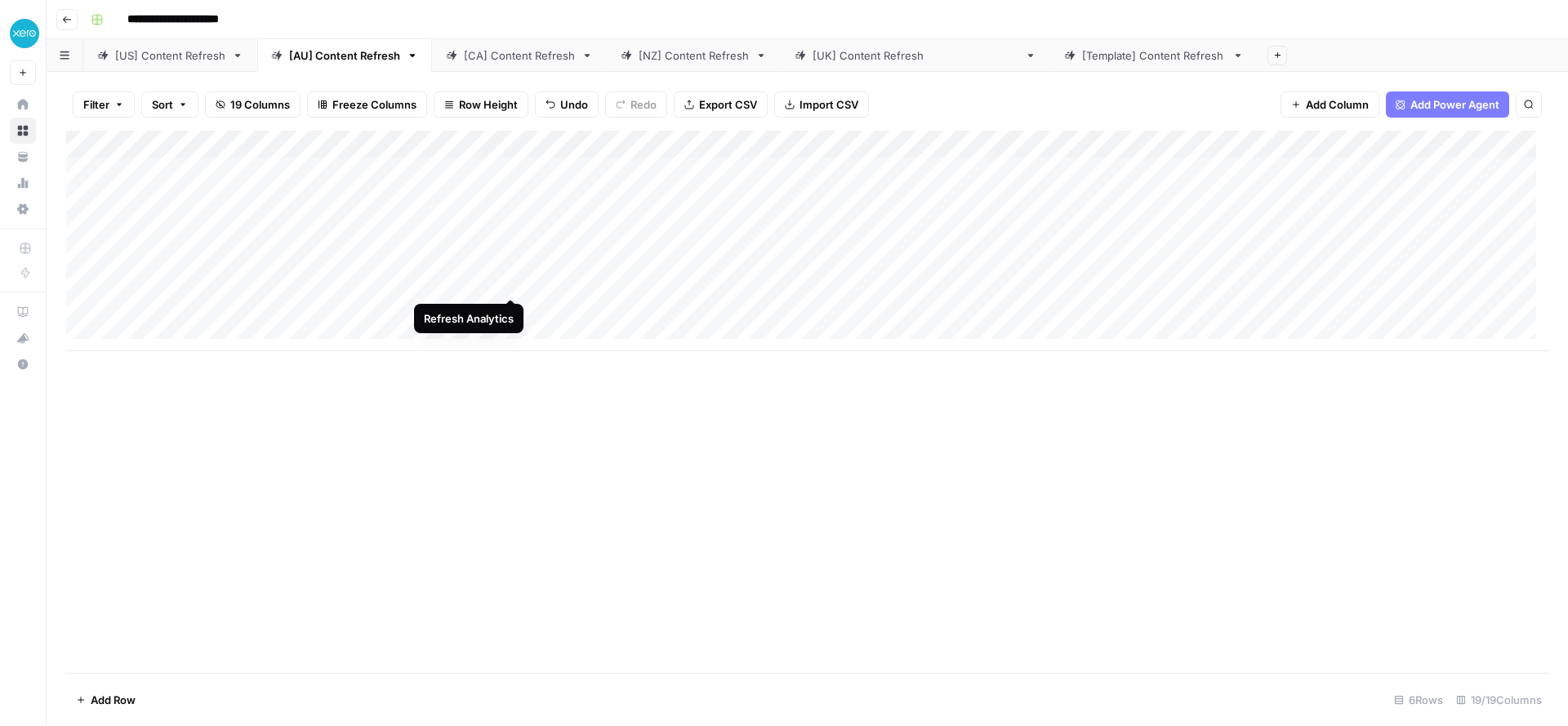
click at [510, 279] on div "Add Column" at bounding box center [807, 241] width 1482 height 221
click at [592, 256] on div "Add Column" at bounding box center [807, 241] width 1482 height 221
click at [1018, 254] on div "Add Column" at bounding box center [807, 241] width 1482 height 221
click at [1026, 282] on div "Add Column" at bounding box center [807, 241] width 1482 height 221
click at [513, 61] on div "[CA] Content Refresh" at bounding box center [520, 55] width 111 height 16
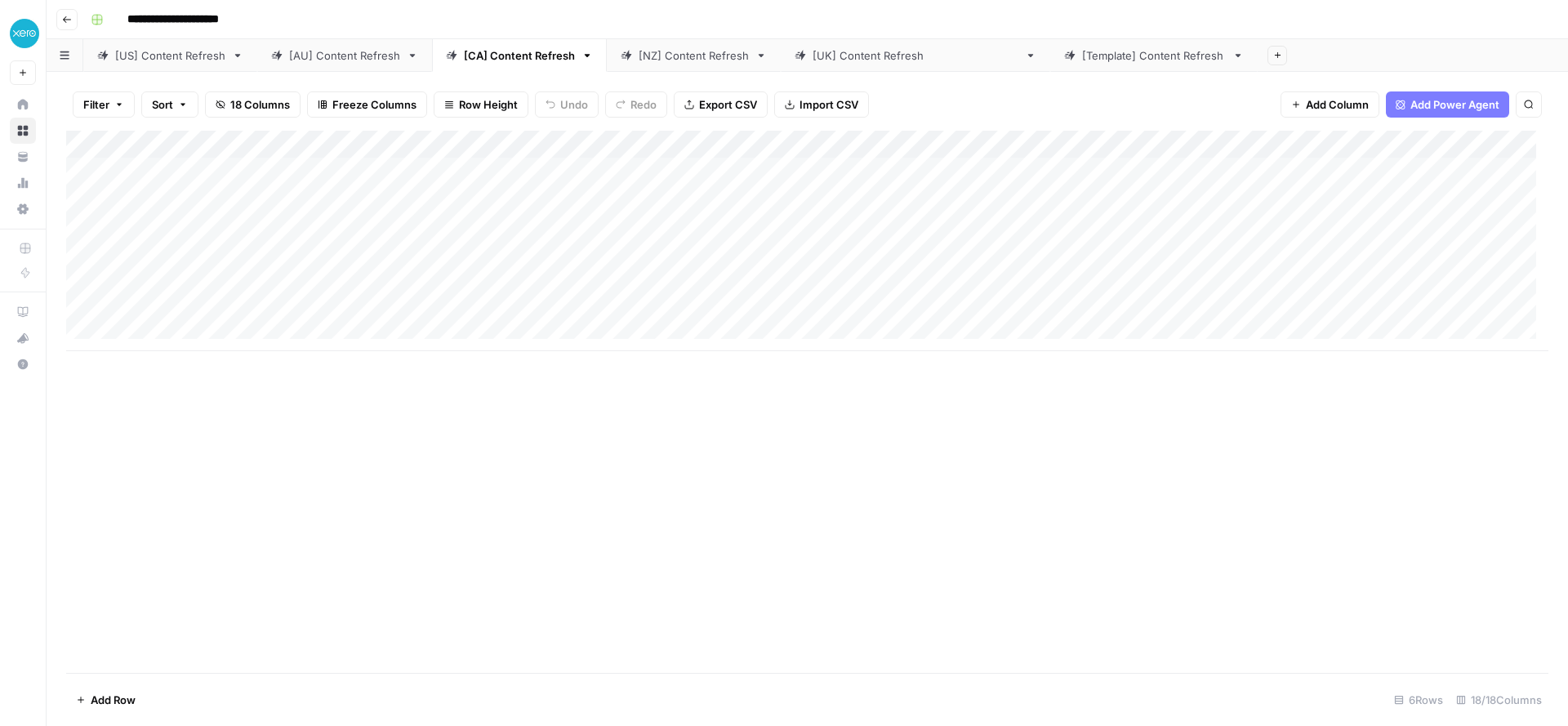
click at [183, 64] on link "[US] Content Refresh" at bounding box center [170, 56] width 173 height 33
click at [327, 249] on div "Add Column" at bounding box center [807, 241] width 1482 height 221
click at [327, 249] on input "**********" at bounding box center [228, 258] width 261 height 20
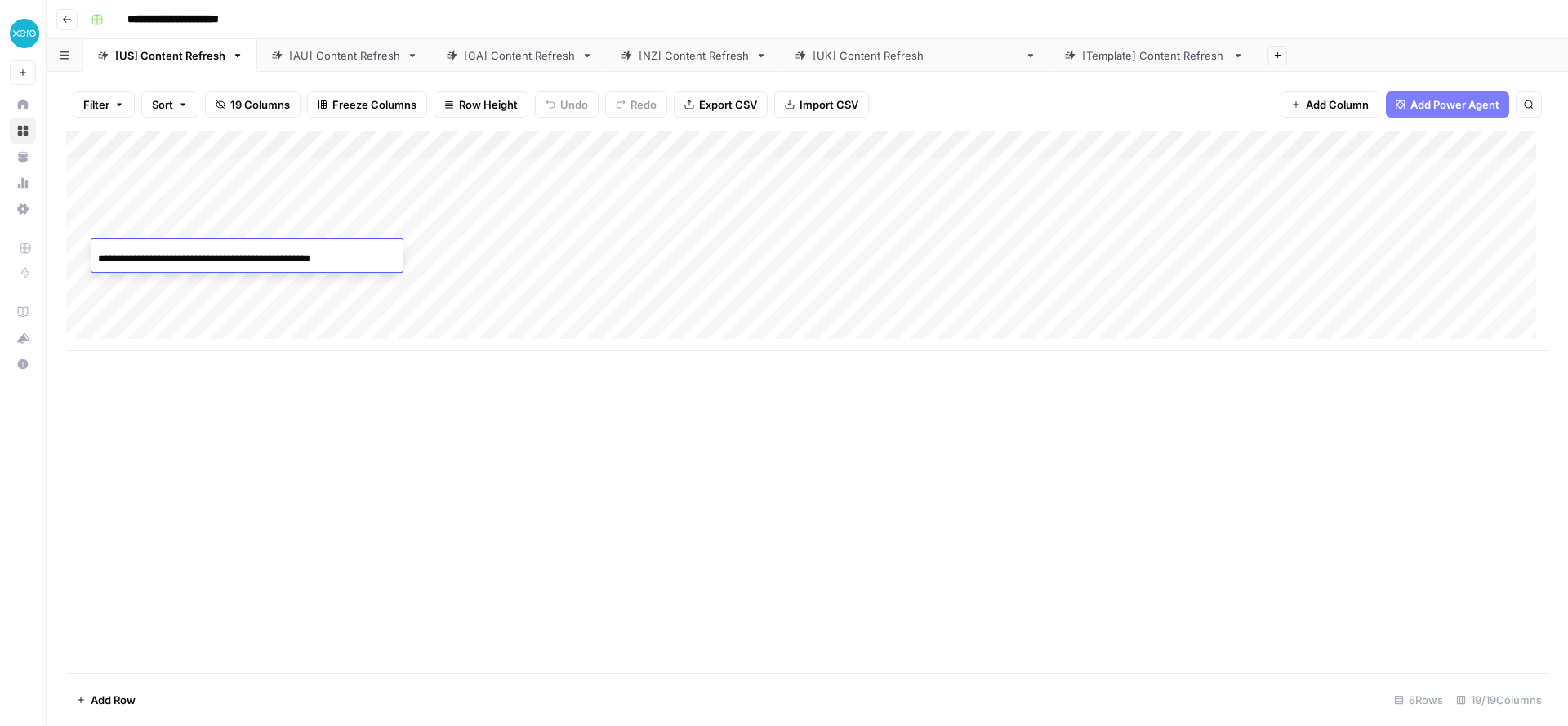
click at [327, 249] on input "**********" at bounding box center [228, 258] width 261 height 20
click at [477, 59] on div "[CA] Content Refresh" at bounding box center [520, 55] width 111 height 16
click at [386, 211] on div "Add Column" at bounding box center [807, 241] width 1482 height 221
click at [387, 231] on div "Add Column" at bounding box center [807, 241] width 1482 height 221
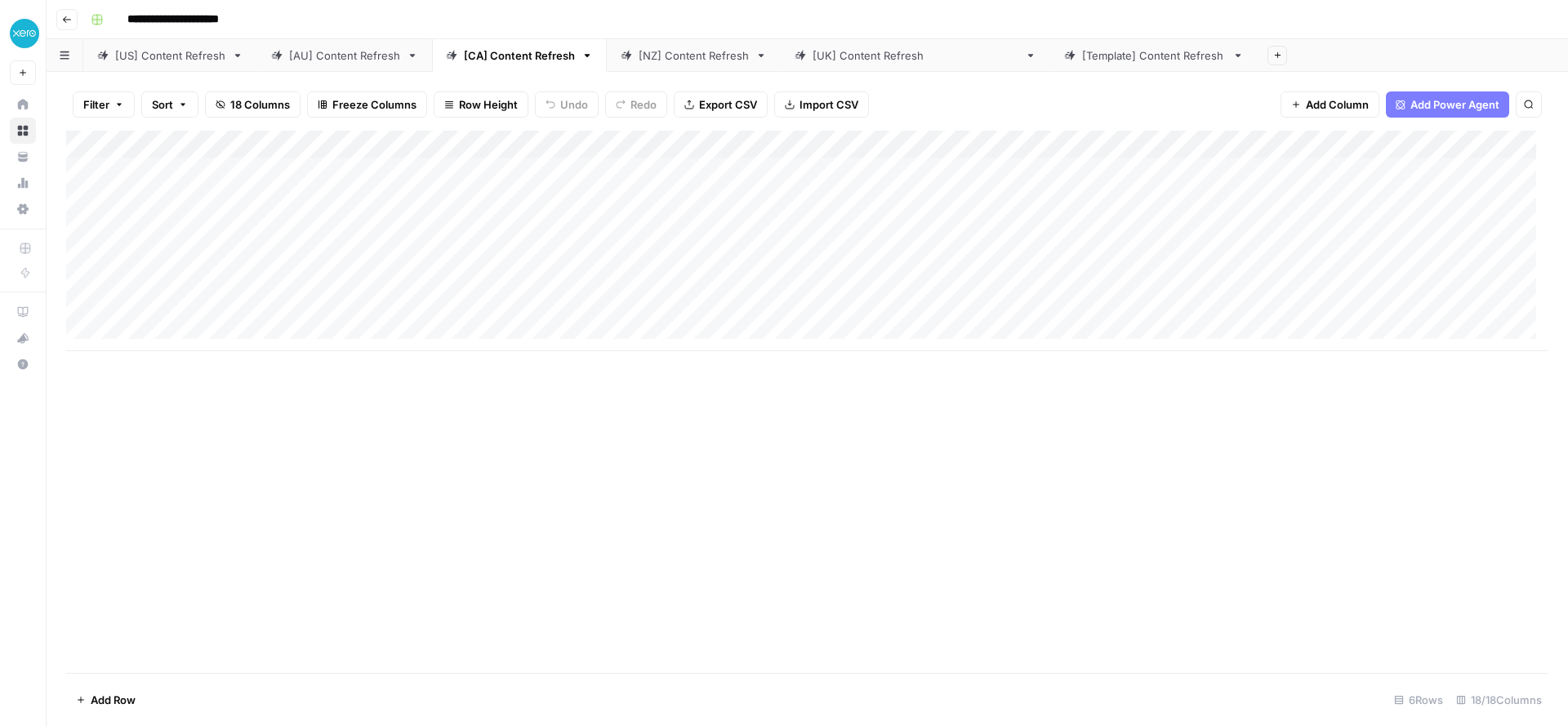
click at [258, 265] on div "Add Column" at bounding box center [807, 241] width 1482 height 221
click at [253, 261] on div "Add Column" at bounding box center [807, 241] width 1482 height 221
click at [253, 261] on input at bounding box center [228, 258] width 261 height 20
type input "**********"
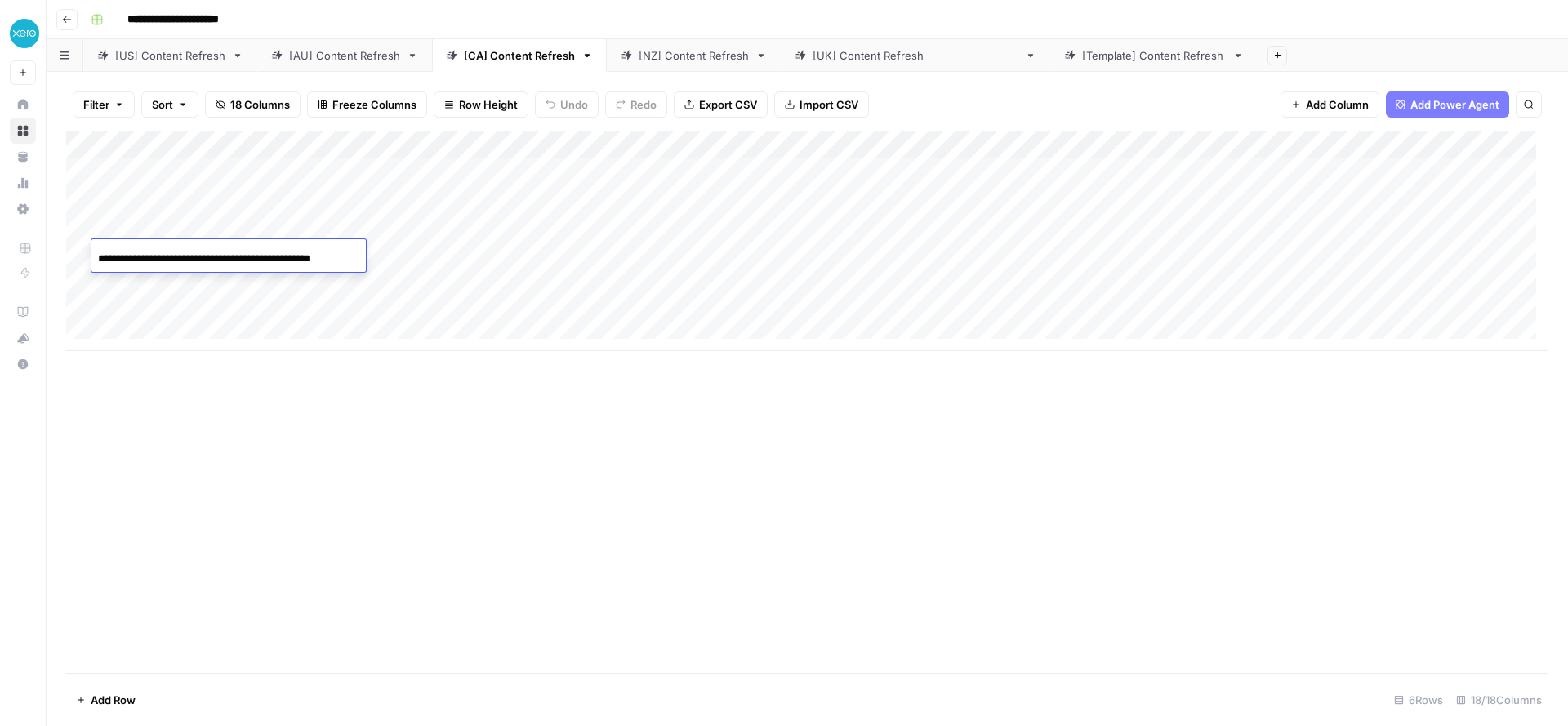
click at [261, 302] on div "Add Column" at bounding box center [807, 241] width 1482 height 221
click at [234, 258] on div "Add Column" at bounding box center [807, 241] width 1482 height 221
click at [206, 257] on input "**********" at bounding box center [228, 258] width 261 height 20
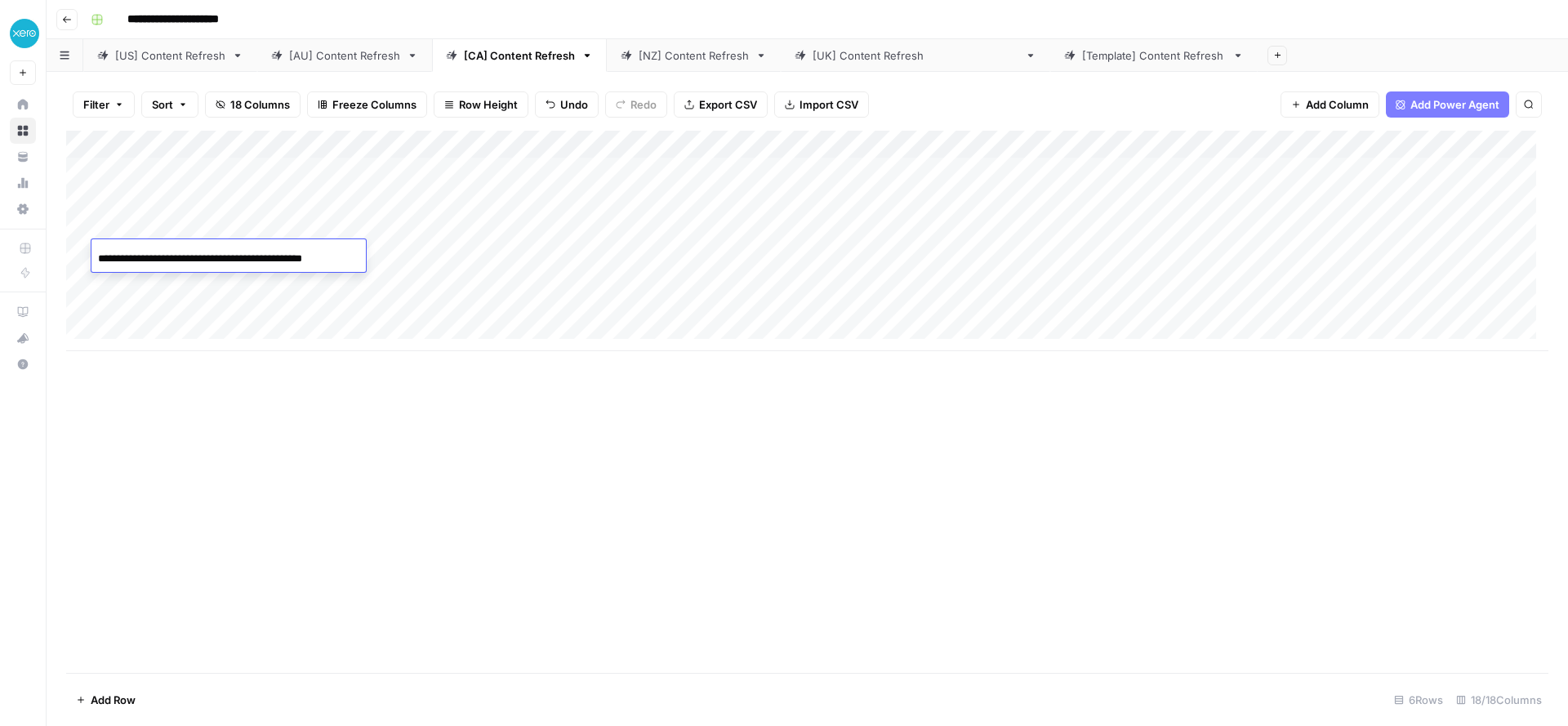
scroll to position [0, 6]
type input "**********"
click at [326, 57] on div "[AU] Content Refresh" at bounding box center [345, 55] width 111 height 16
click at [210, 278] on div "Add Column" at bounding box center [807, 241] width 1482 height 221
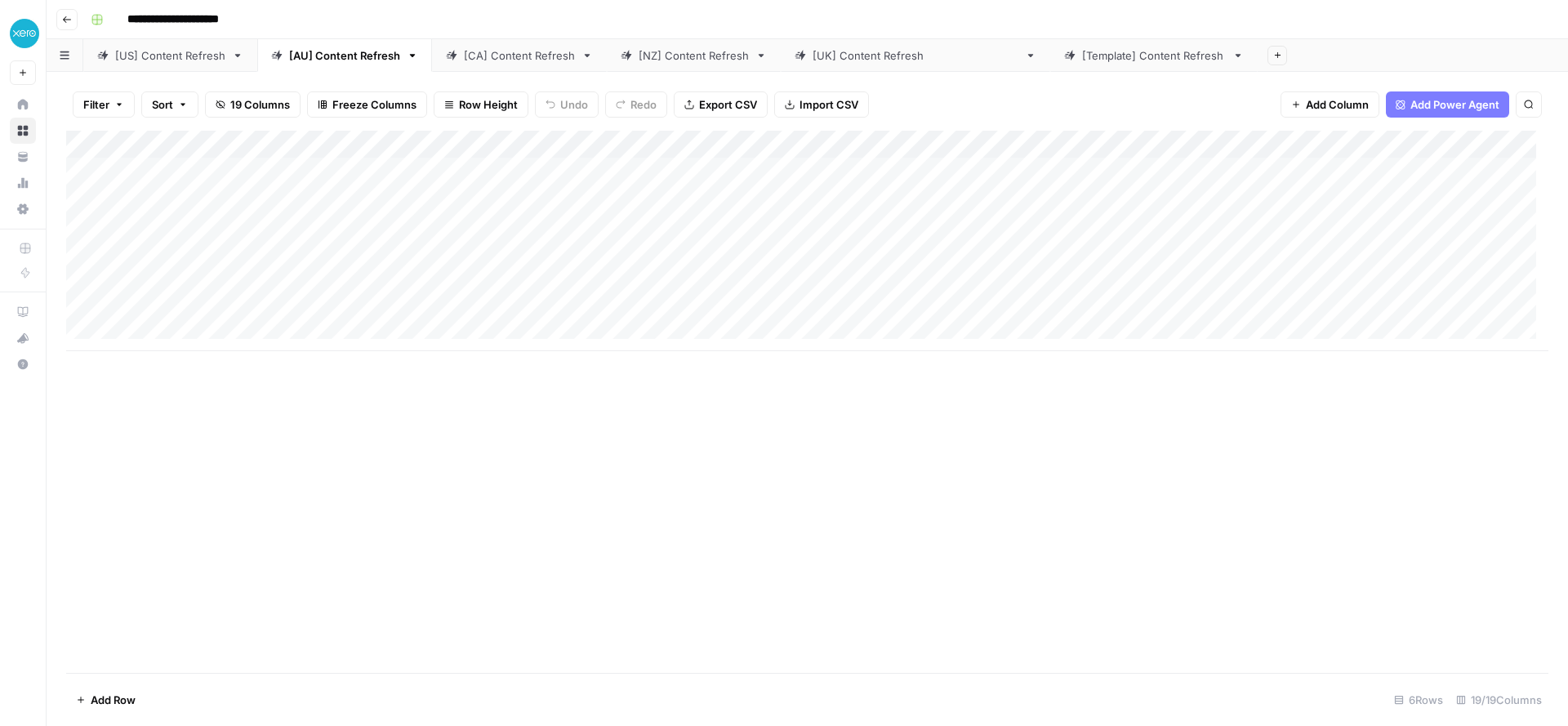
click at [467, 61] on div "[CA] Content Refresh" at bounding box center [520, 55] width 111 height 16
click at [219, 290] on div "Add Column" at bounding box center [807, 241] width 1482 height 221
click at [224, 284] on input "**********" at bounding box center [228, 287] width 261 height 20
type input "**********"
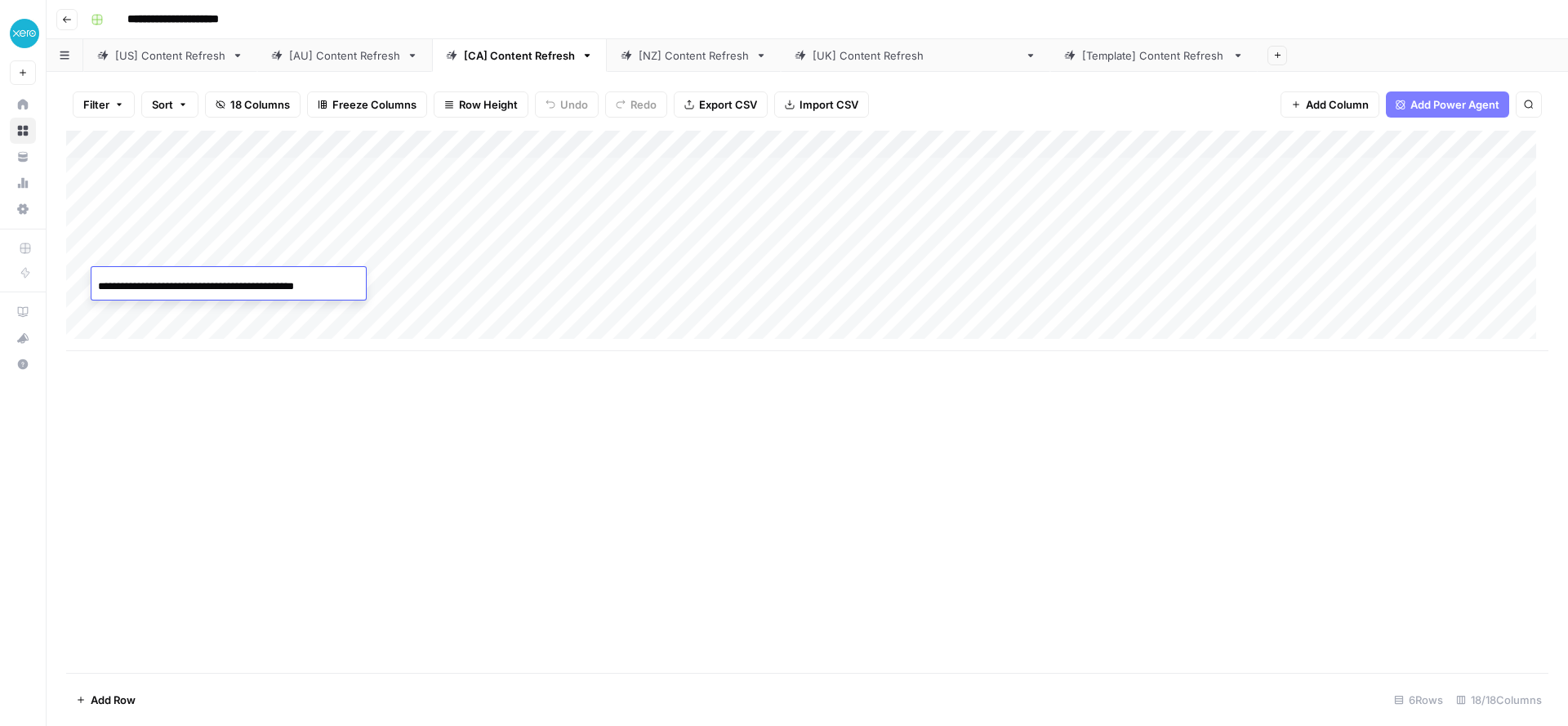
click at [396, 230] on div "Add Column" at bounding box center [807, 241] width 1482 height 221
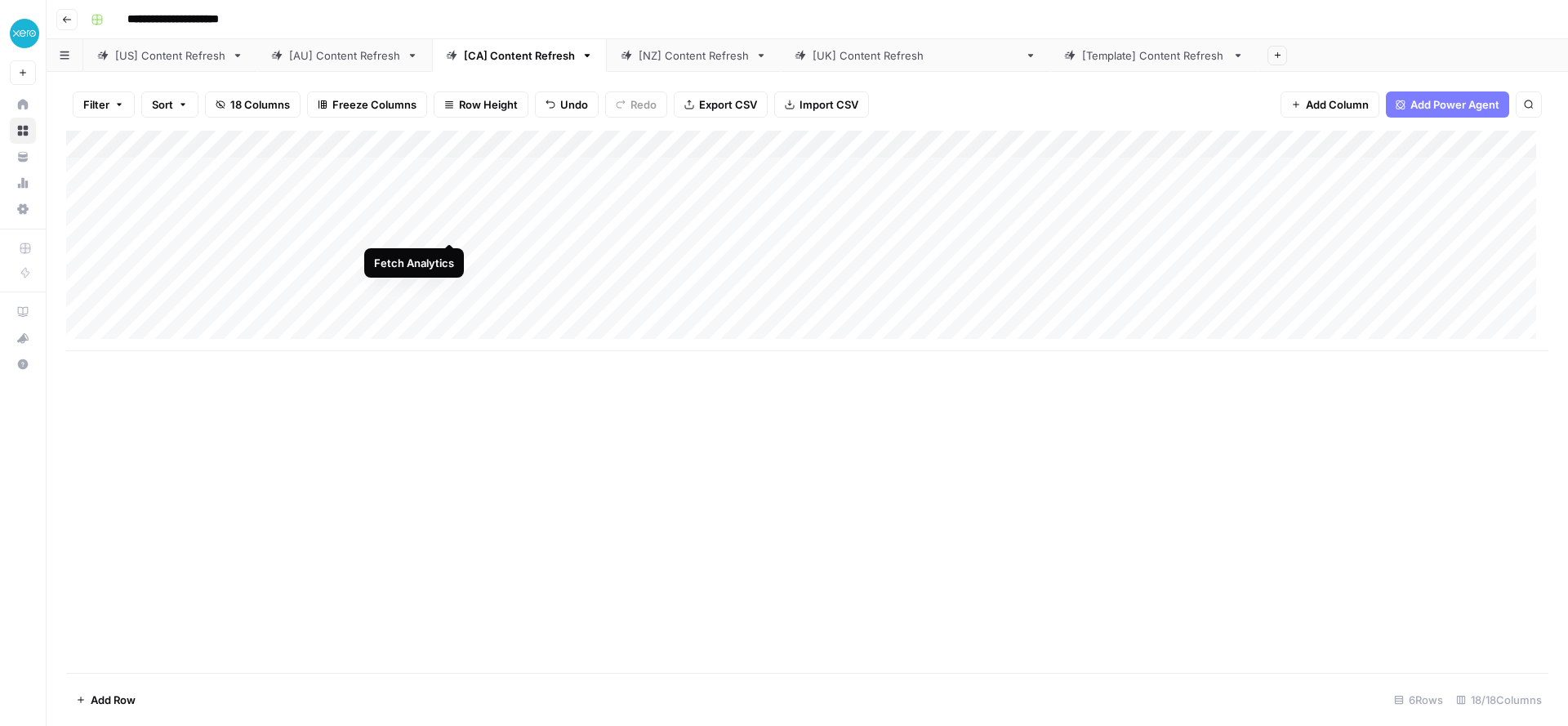
click at [449, 225] on div "Add Column" at bounding box center [807, 241] width 1482 height 221
click at [439, 256] on div "Add Column" at bounding box center [807, 241] width 1482 height 221
click at [449, 256] on div "Add Column" at bounding box center [807, 241] width 1482 height 221
click at [447, 279] on div "Add Column" at bounding box center [807, 241] width 1482 height 221
click at [966, 227] on div "Add Column" at bounding box center [807, 241] width 1482 height 221
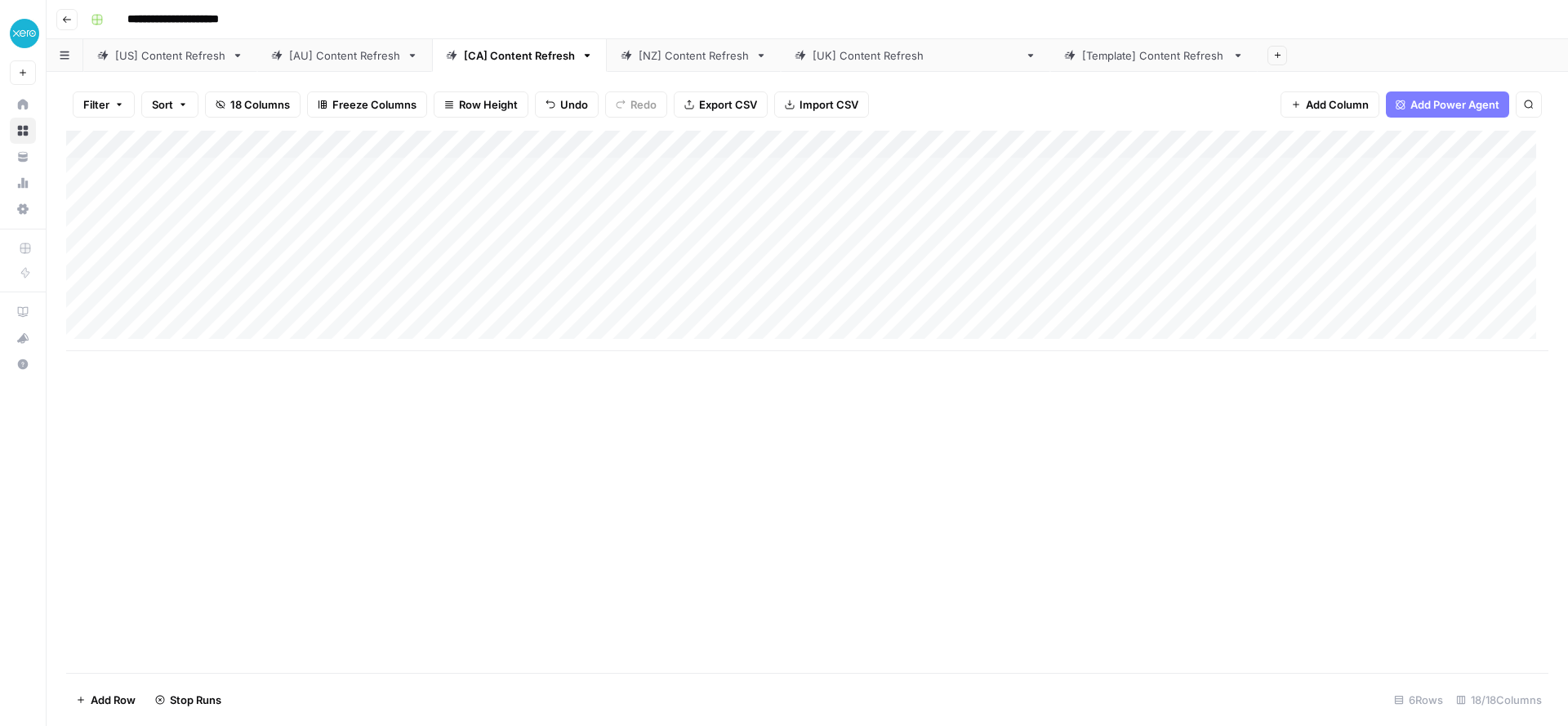
click at [971, 253] on div "Add Column" at bounding box center [807, 241] width 1482 height 221
click at [967, 288] on div "Add Column" at bounding box center [807, 241] width 1482 height 221
click at [188, 230] on div "Add Column" at bounding box center [807, 241] width 1482 height 221
click at [188, 230] on input "**********" at bounding box center [228, 231] width 261 height 20
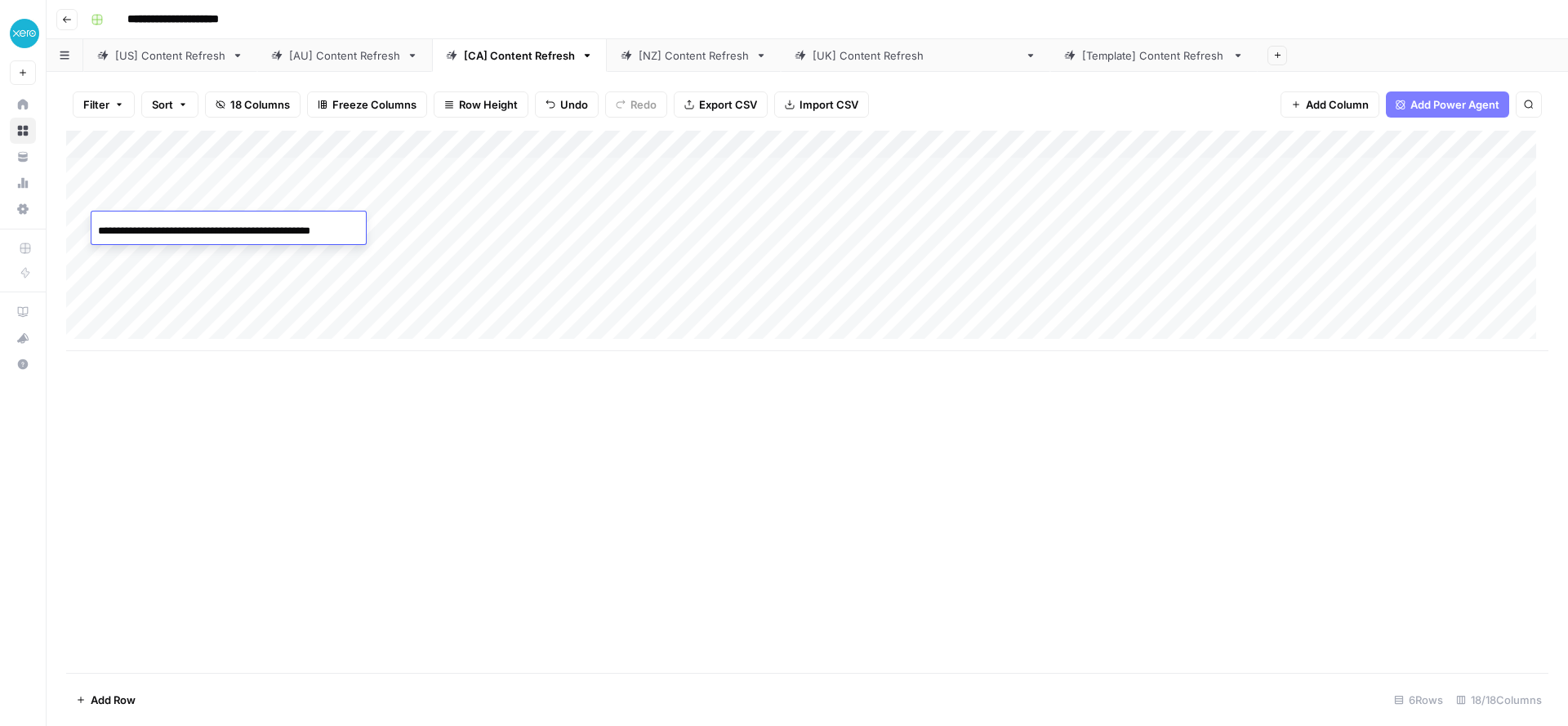
scroll to position [0, 27]
click at [184, 251] on div "Add Column" at bounding box center [807, 241] width 1482 height 221
click at [184, 251] on input "**********" at bounding box center [228, 258] width 261 height 20
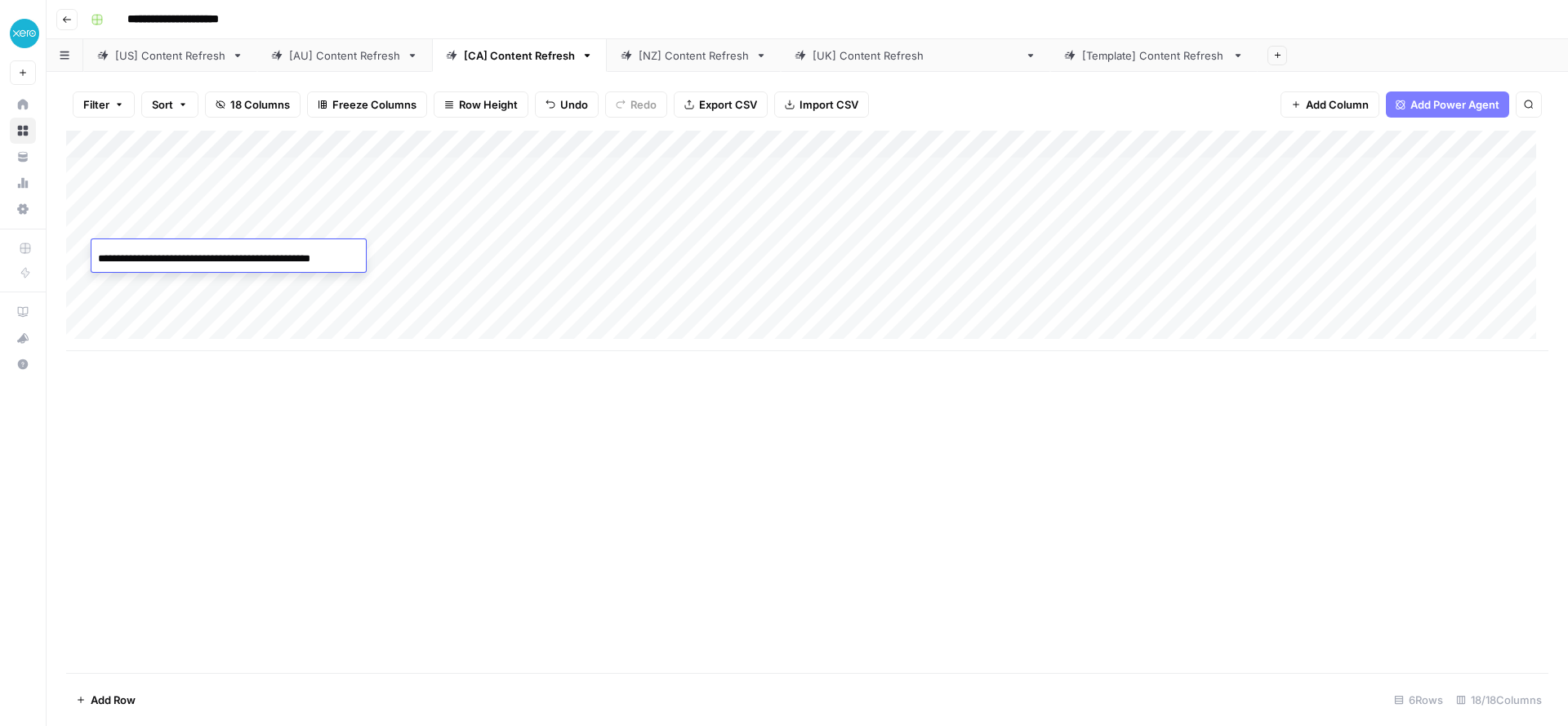
click at [663, 58] on div "[NZ] Content Refresh" at bounding box center [693, 55] width 110 height 16
click at [258, 223] on div "Add Column" at bounding box center [807, 227] width 1482 height 192
click at [151, 253] on div "Add Column" at bounding box center [807, 227] width 1482 height 192
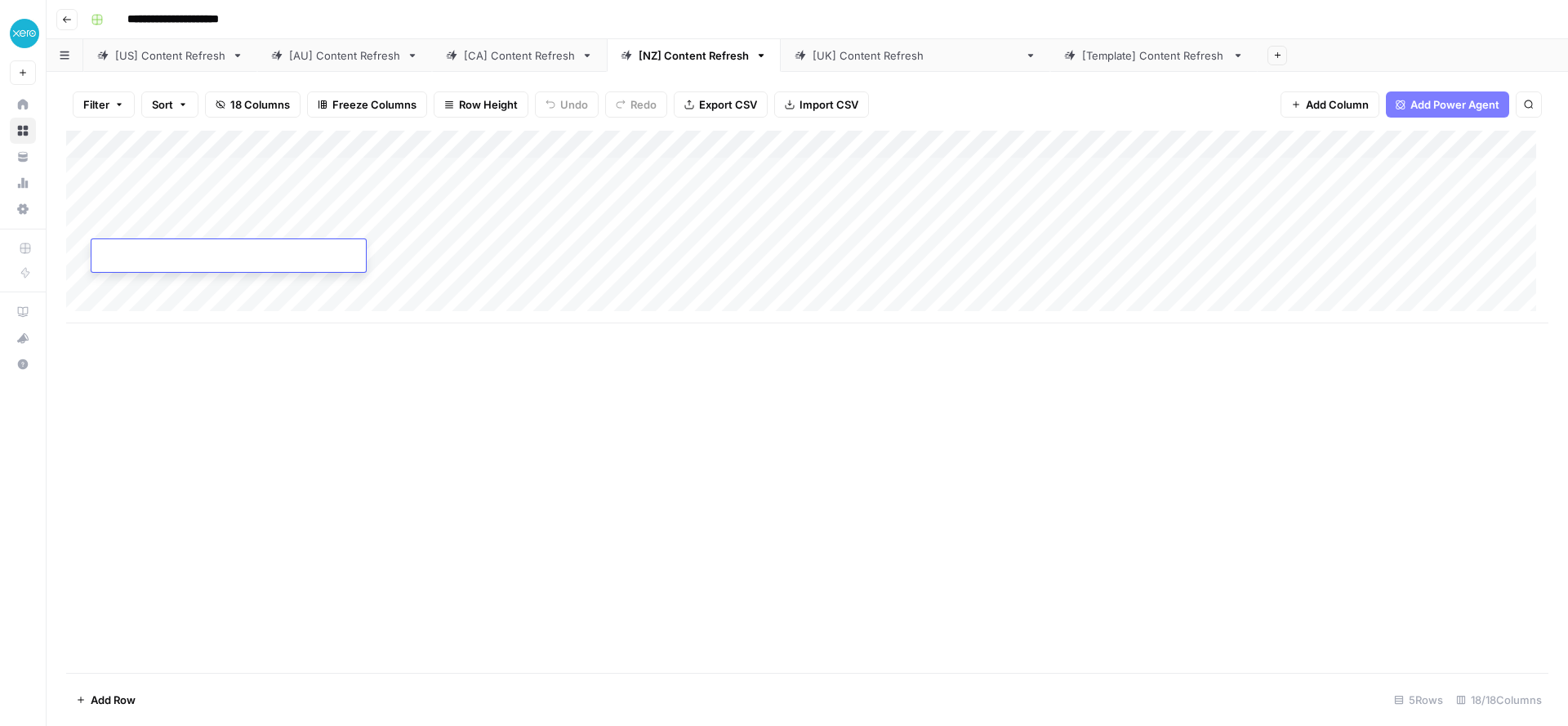
click at [151, 253] on input at bounding box center [228, 258] width 261 height 20
type input "**********"
click at [149, 285] on div "Add Column" at bounding box center [807, 227] width 1482 height 192
click at [168, 241] on div "Add Column" at bounding box center [807, 227] width 1482 height 192
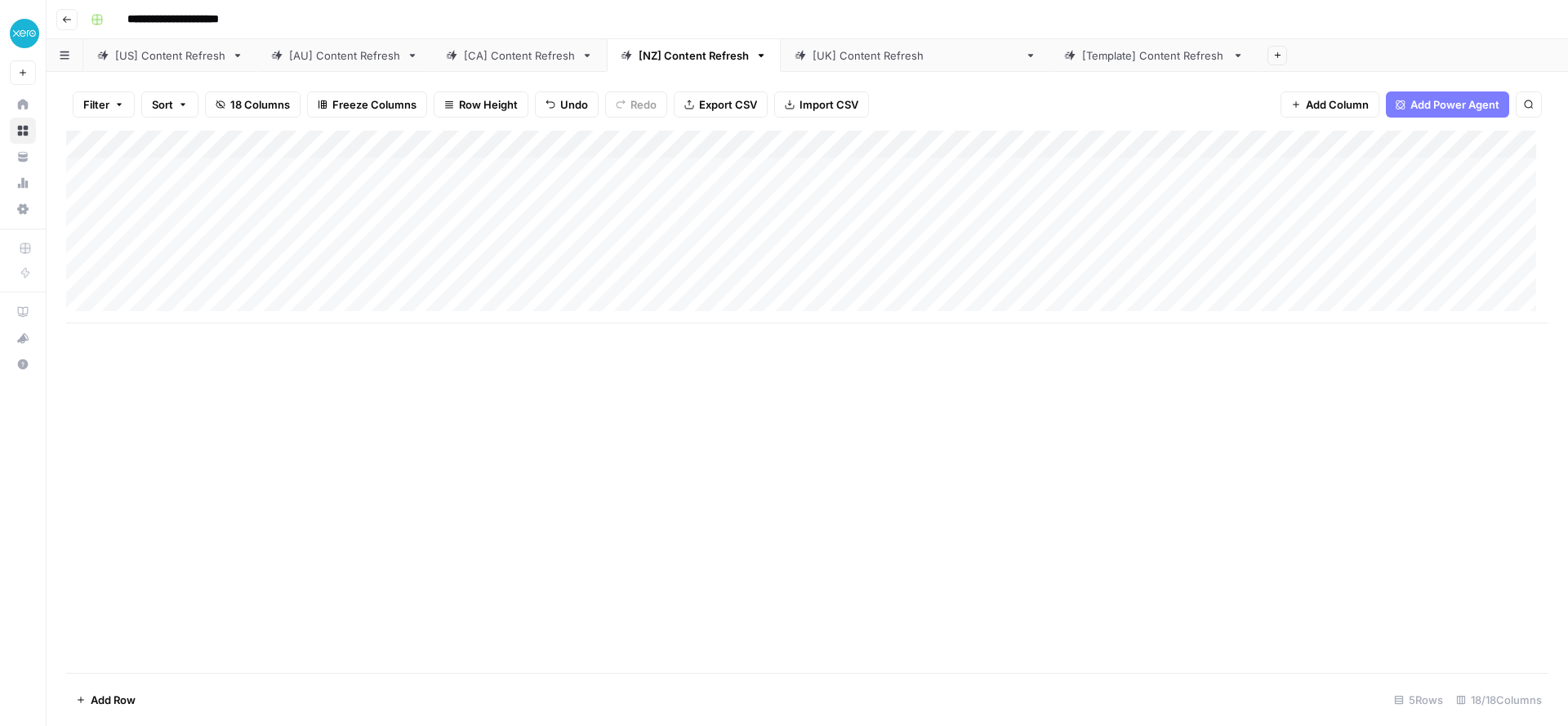
click at [168, 241] on div "Add Column" at bounding box center [807, 227] width 1482 height 192
click at [226, 258] on input "**********" at bounding box center [228, 258] width 261 height 20
type input "**********"
click at [171, 281] on div "Add Column" at bounding box center [807, 227] width 1482 height 192
click at [500, 66] on link "[CA] Content Refresh" at bounding box center [519, 56] width 174 height 33
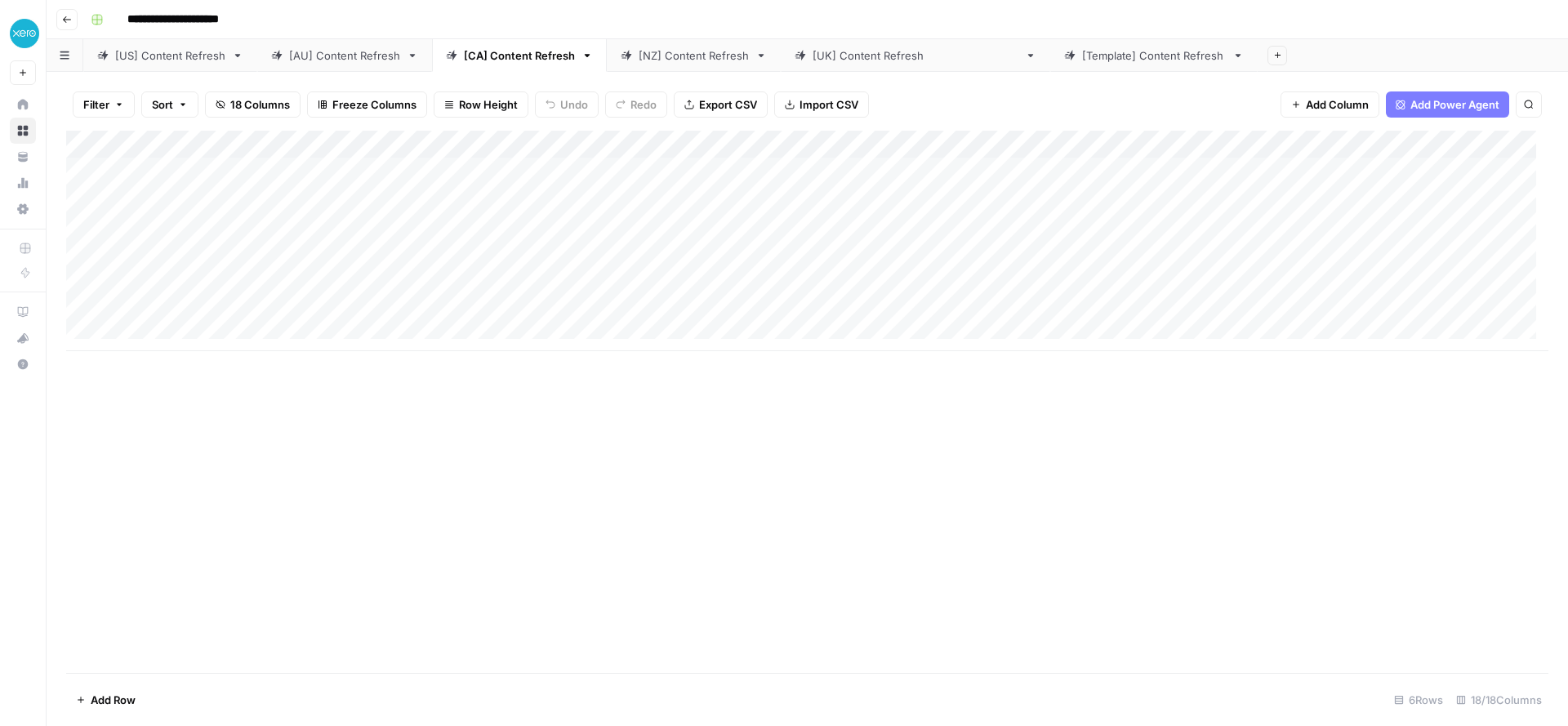
click at [220, 282] on div "Add Column" at bounding box center [807, 241] width 1482 height 221
click at [652, 59] on div "[NZ] Content Refresh" at bounding box center [693, 55] width 110 height 16
click at [189, 288] on div "Add Column" at bounding box center [807, 227] width 1482 height 192
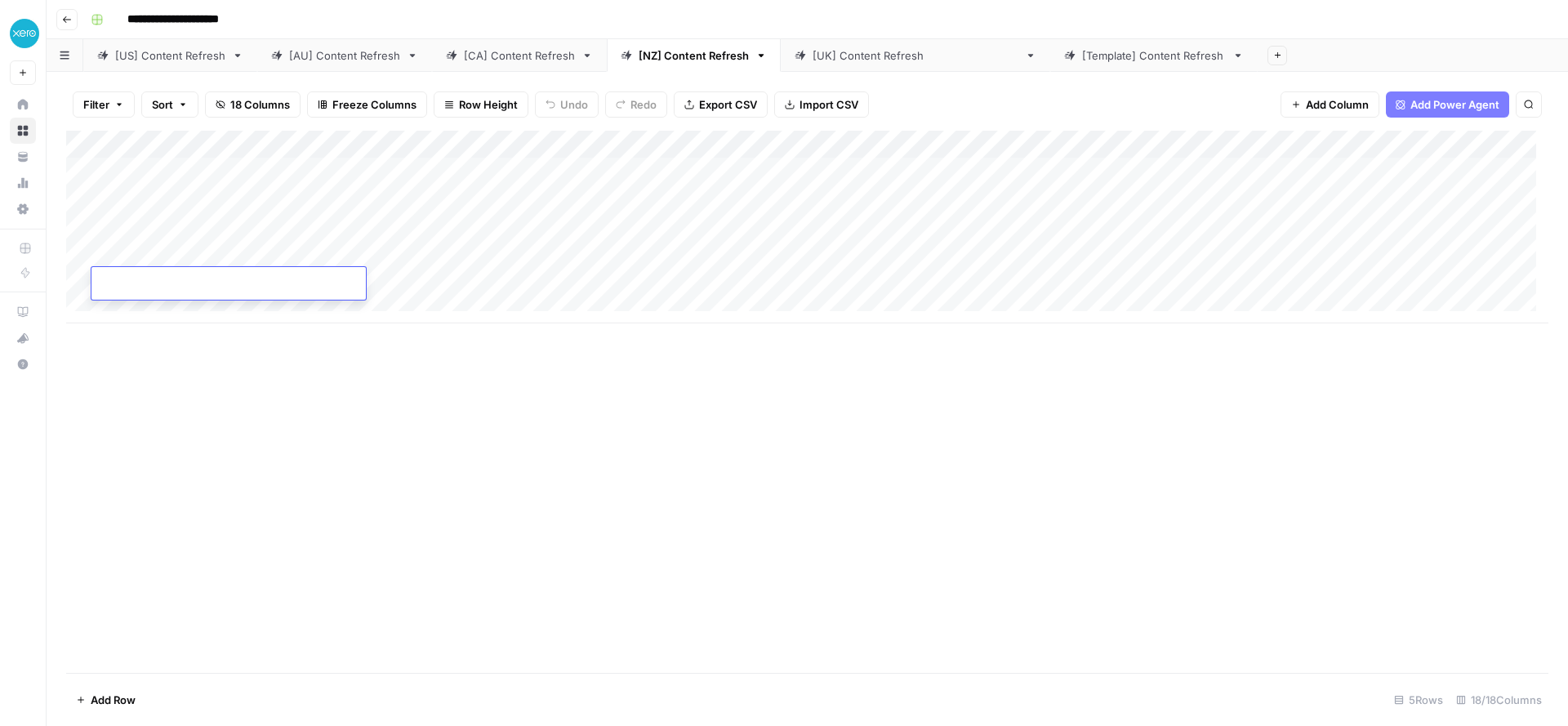
type input "**********"
click at [265, 238] on div "Add Column" at bounding box center [807, 227] width 1482 height 192
click at [352, 223] on div "Add Column" at bounding box center [807, 227] width 1482 height 192
click at [347, 253] on div "Add Column" at bounding box center [807, 227] width 1482 height 192
click at [348, 283] on div "Add Column" at bounding box center [807, 227] width 1482 height 192
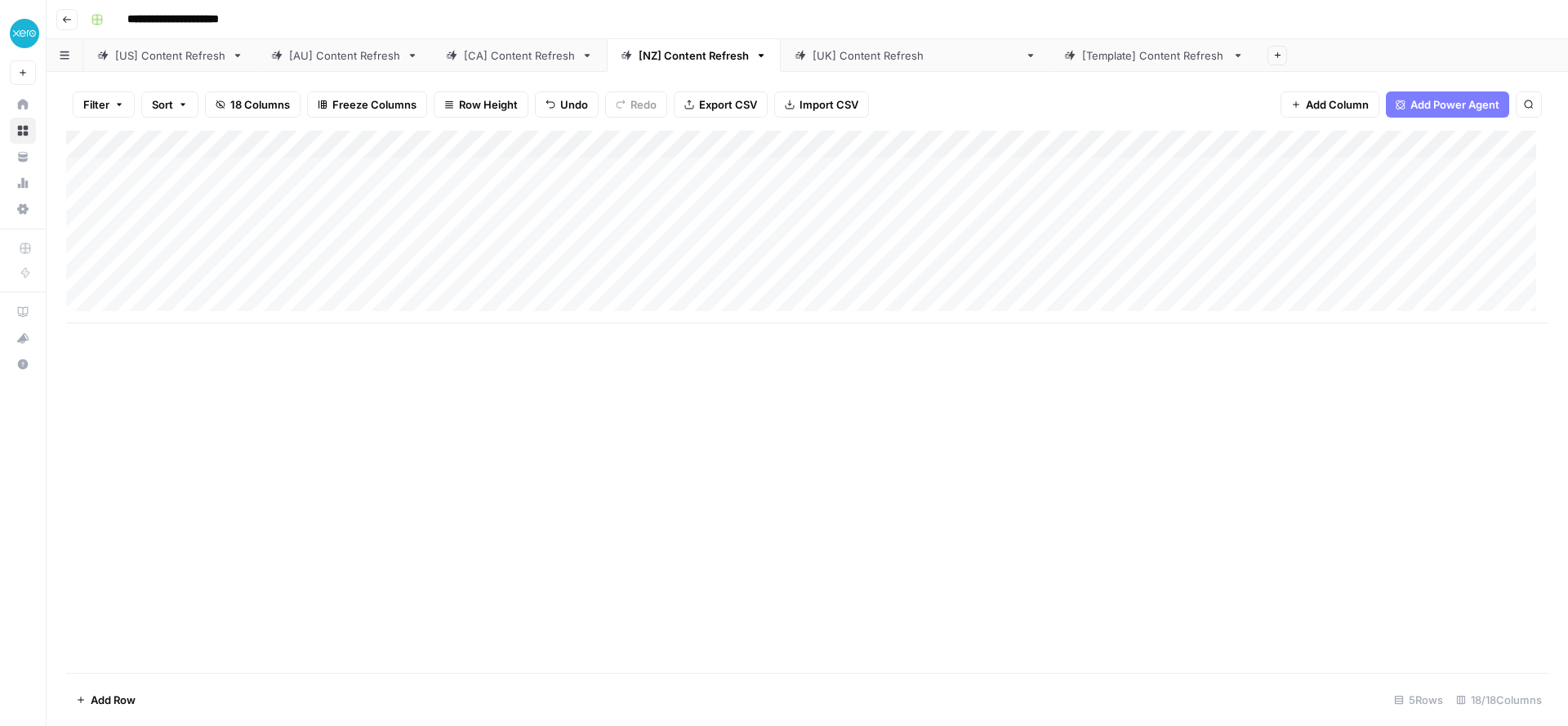
click at [158, 228] on div "Add Column" at bounding box center [807, 227] width 1482 height 192
click at [158, 228] on input "**********" at bounding box center [228, 231] width 261 height 20
click at [191, 228] on input "**********" at bounding box center [228, 231] width 261 height 20
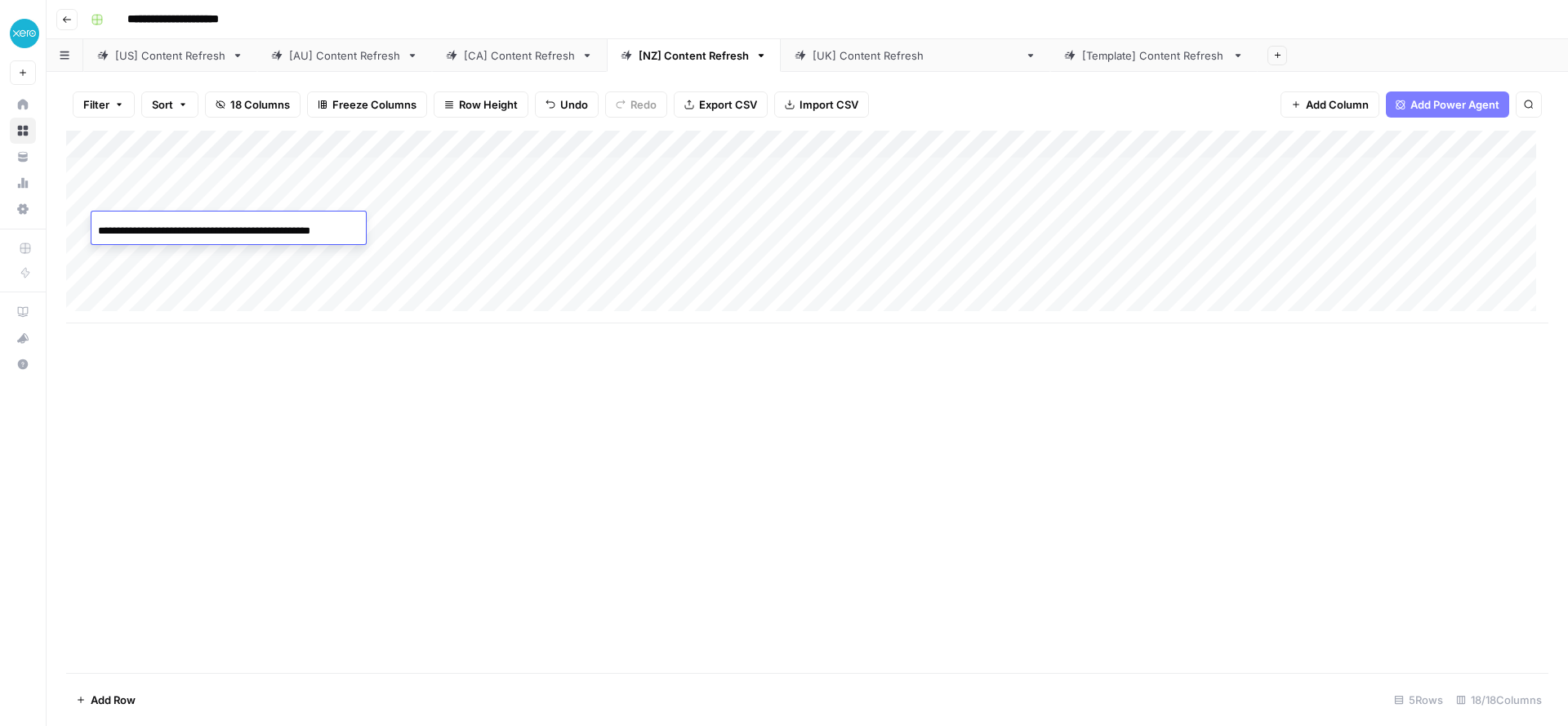
click at [1010, 243] on div "Add Column" at bounding box center [807, 227] width 1482 height 192
click at [1010, 224] on div "Add Column" at bounding box center [807, 227] width 1482 height 192
click at [1246, 224] on div "Add Column" at bounding box center [807, 227] width 1482 height 192
click at [1246, 247] on div "Add Column" at bounding box center [807, 227] width 1482 height 192
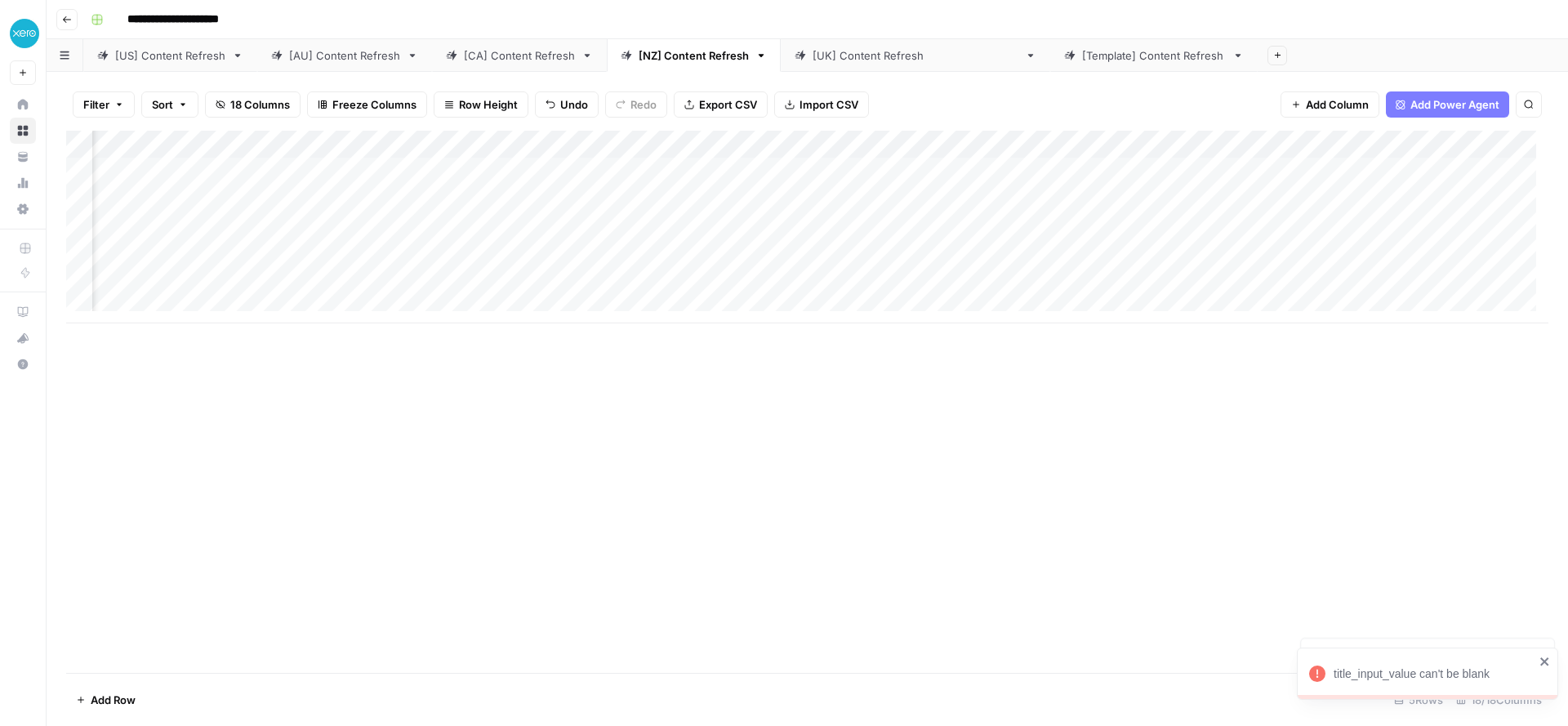
click at [782, 219] on div "Add Column" at bounding box center [807, 227] width 1482 height 192
click at [892, 223] on div "Add Column" at bounding box center [807, 227] width 1482 height 192
click at [891, 252] on div "Add Column" at bounding box center [807, 227] width 1482 height 192
click at [891, 230] on div "Add Column" at bounding box center [807, 227] width 1482 height 192
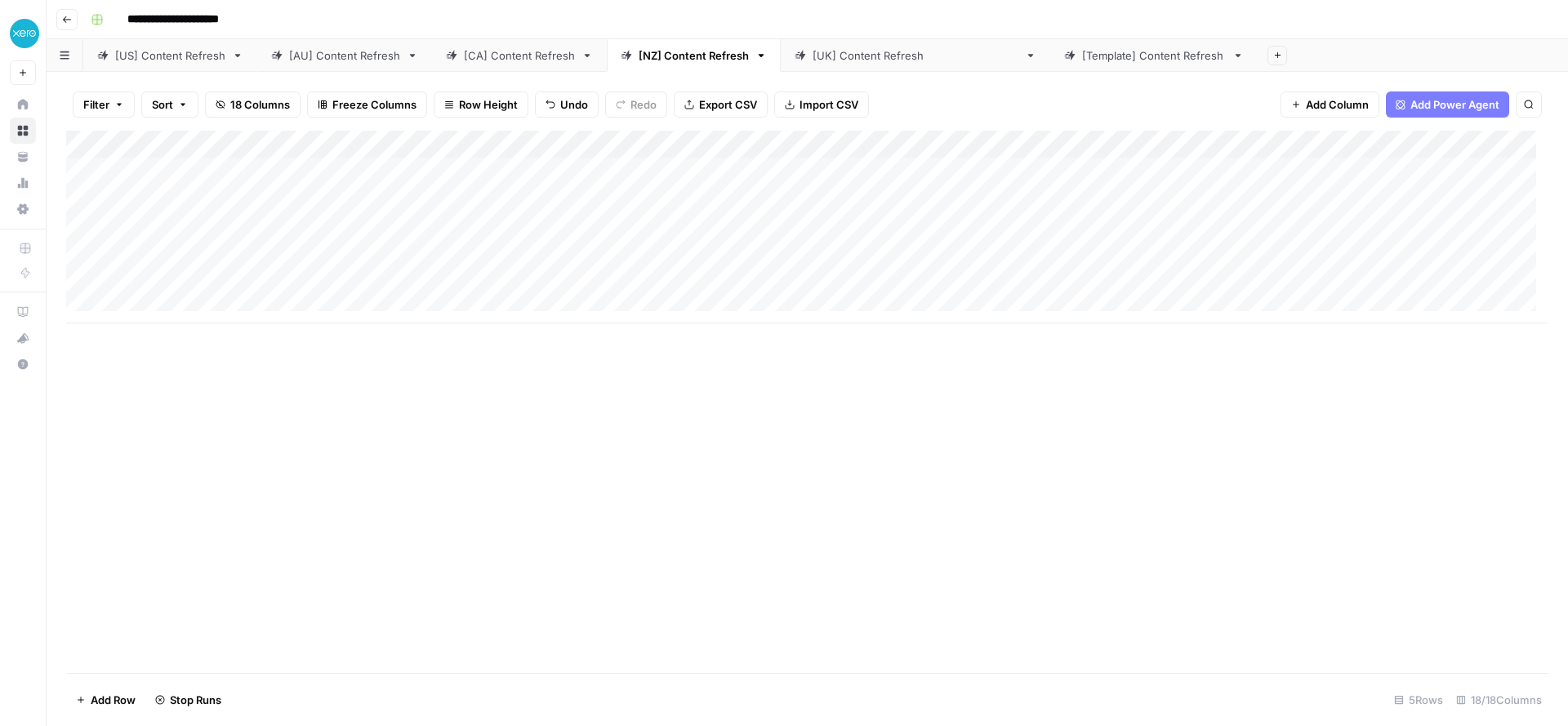
click at [932, 228] on div "Add Column" at bounding box center [807, 227] width 1482 height 192
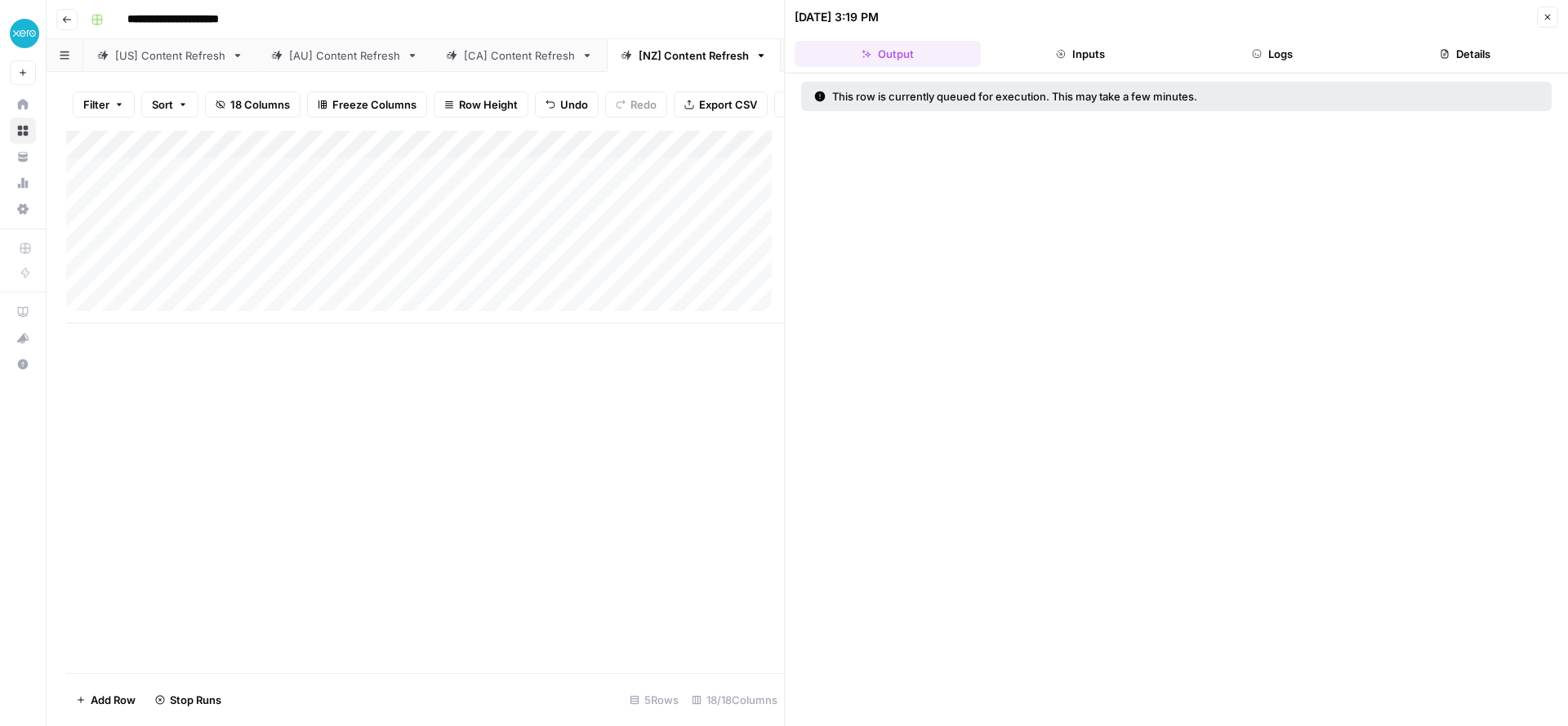
click at [490, 444] on div "Add Column" at bounding box center [424, 402] width 718 height 542
click at [520, 293] on div "Add Column" at bounding box center [424, 227] width 718 height 192
click at [514, 392] on div "Add Column" at bounding box center [424, 402] width 718 height 542
click at [1555, 15] on button "Close" at bounding box center [1547, 17] width 22 height 22
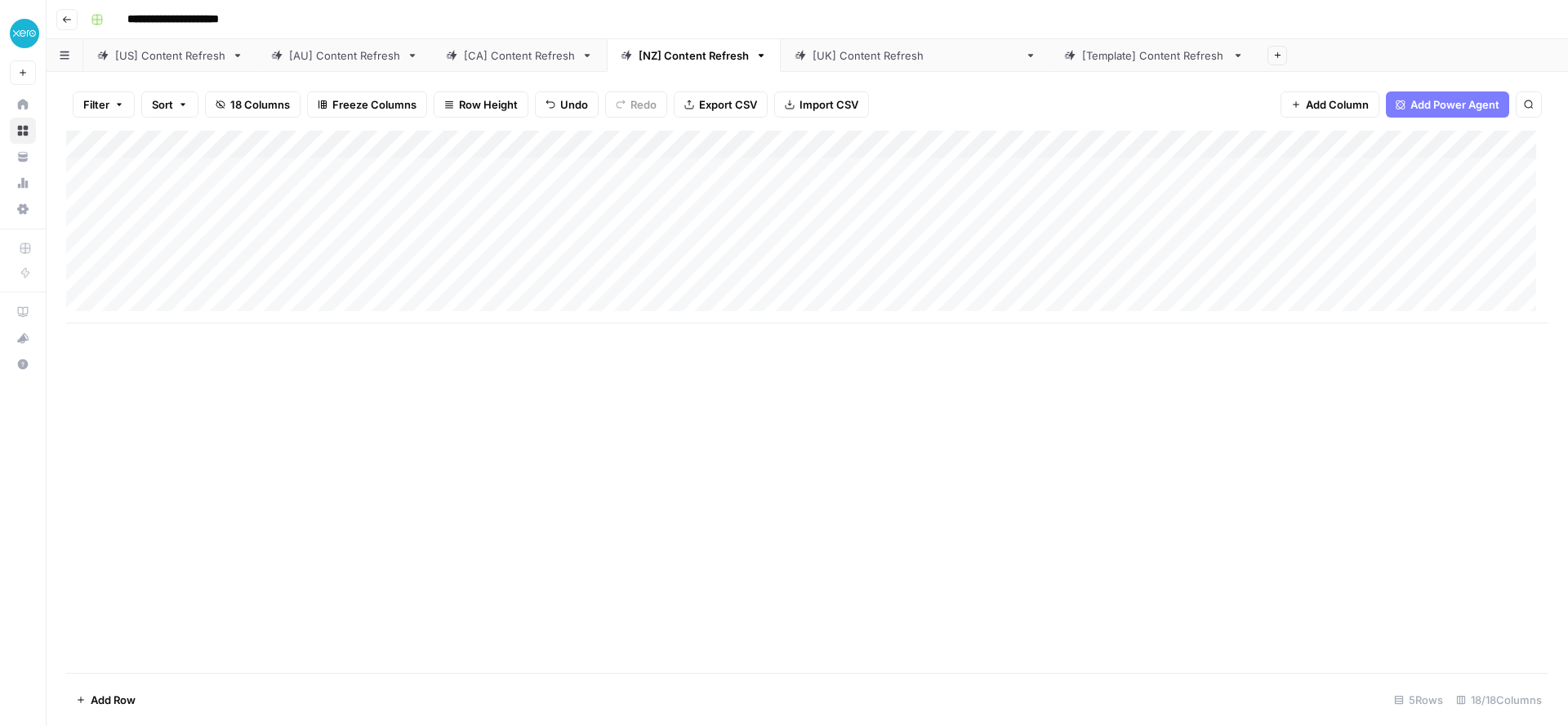
click at [149, 247] on div "Add Column" at bounding box center [807, 227] width 1482 height 192
click at [838, 61] on div "[[GEOGRAPHIC_DATA]] Content Refresh" at bounding box center [916, 55] width 206 height 16
click at [131, 253] on div "Add Column" at bounding box center [807, 241] width 1482 height 221
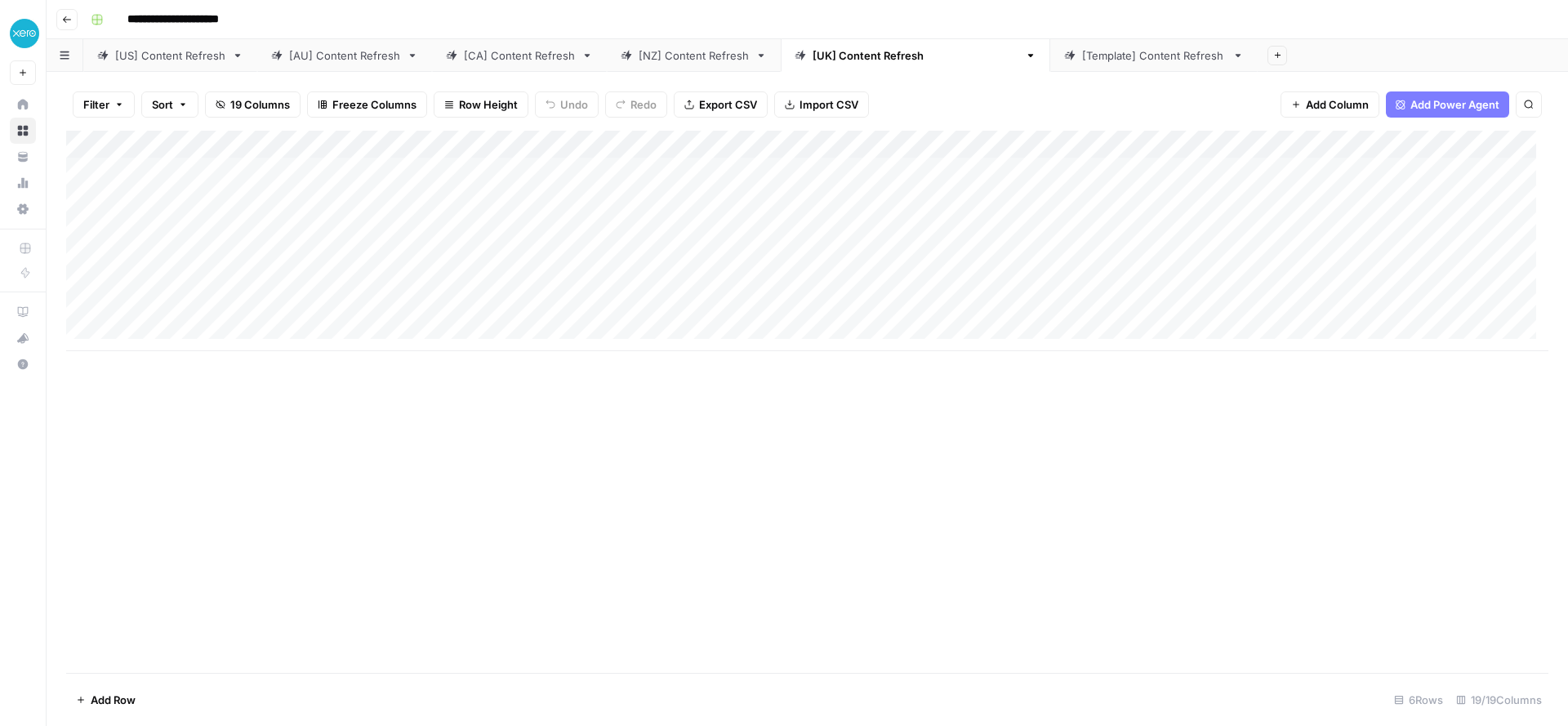
click at [131, 253] on div "Add Column" at bounding box center [807, 241] width 1482 height 221
drag, startPoint x: 206, startPoint y: 257, endPoint x: 197, endPoint y: 256, distance: 9.1
click at [197, 256] on input "**********" at bounding box center [228, 258] width 261 height 20
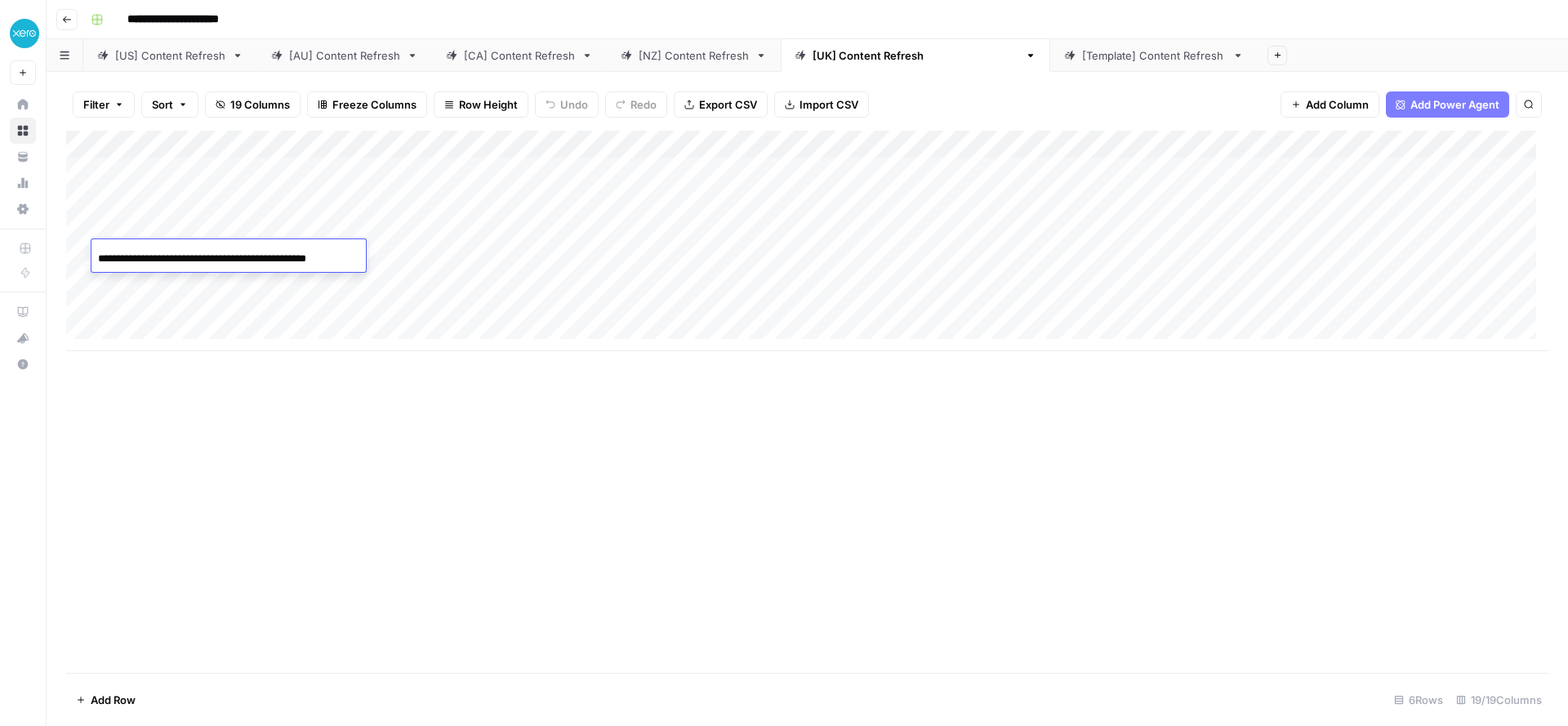
type input "**********"
click at [144, 283] on div "Add Column" at bounding box center [807, 241] width 1482 height 221
click at [693, 47] on div "[NZ] Content Refresh" at bounding box center [693, 55] width 110 height 16
click at [161, 281] on div "Add Column" at bounding box center [807, 227] width 1482 height 192
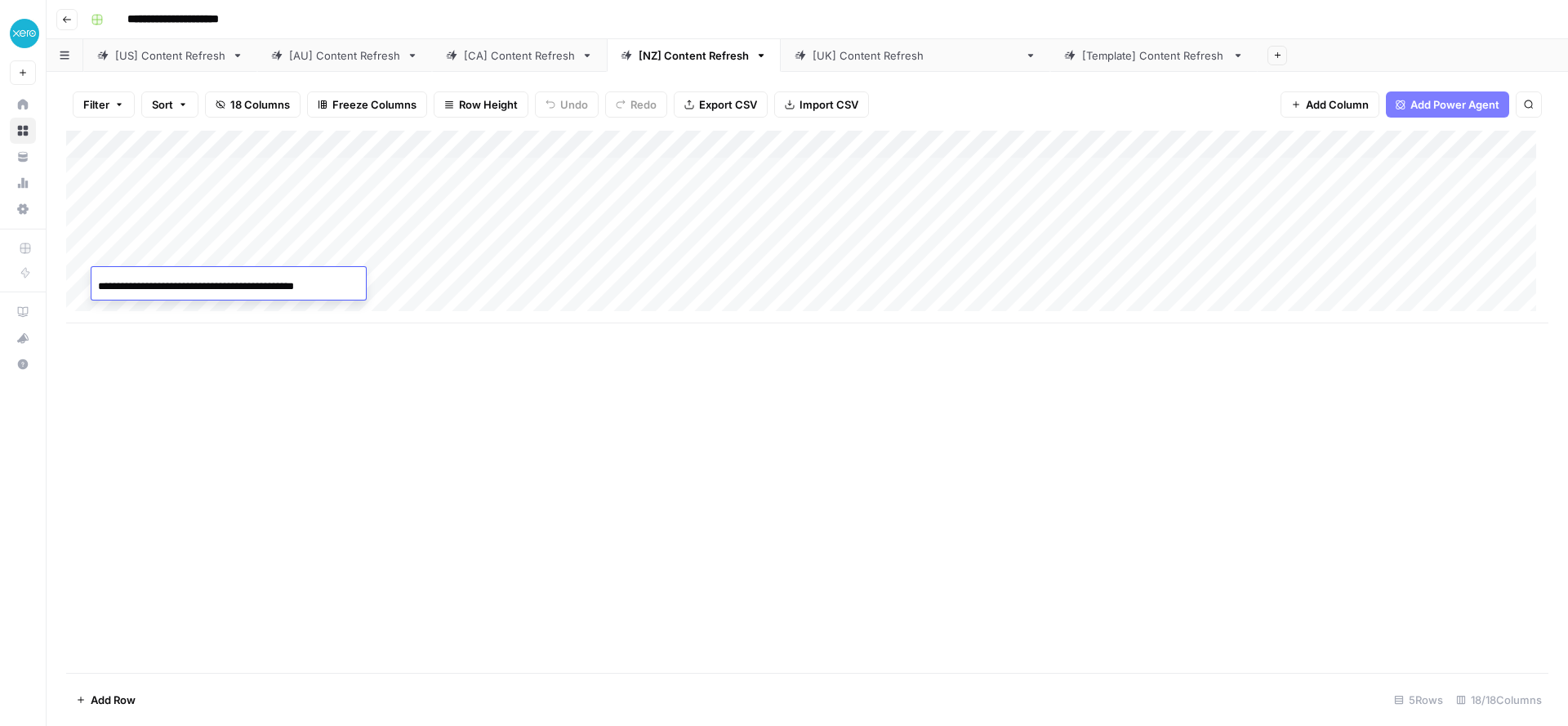
click at [161, 281] on input "**********" at bounding box center [228, 287] width 261 height 20
click at [874, 51] on div "[[GEOGRAPHIC_DATA]] Content Refresh" at bounding box center [916, 55] width 206 height 16
click at [128, 281] on div "Add Column" at bounding box center [807, 241] width 1482 height 221
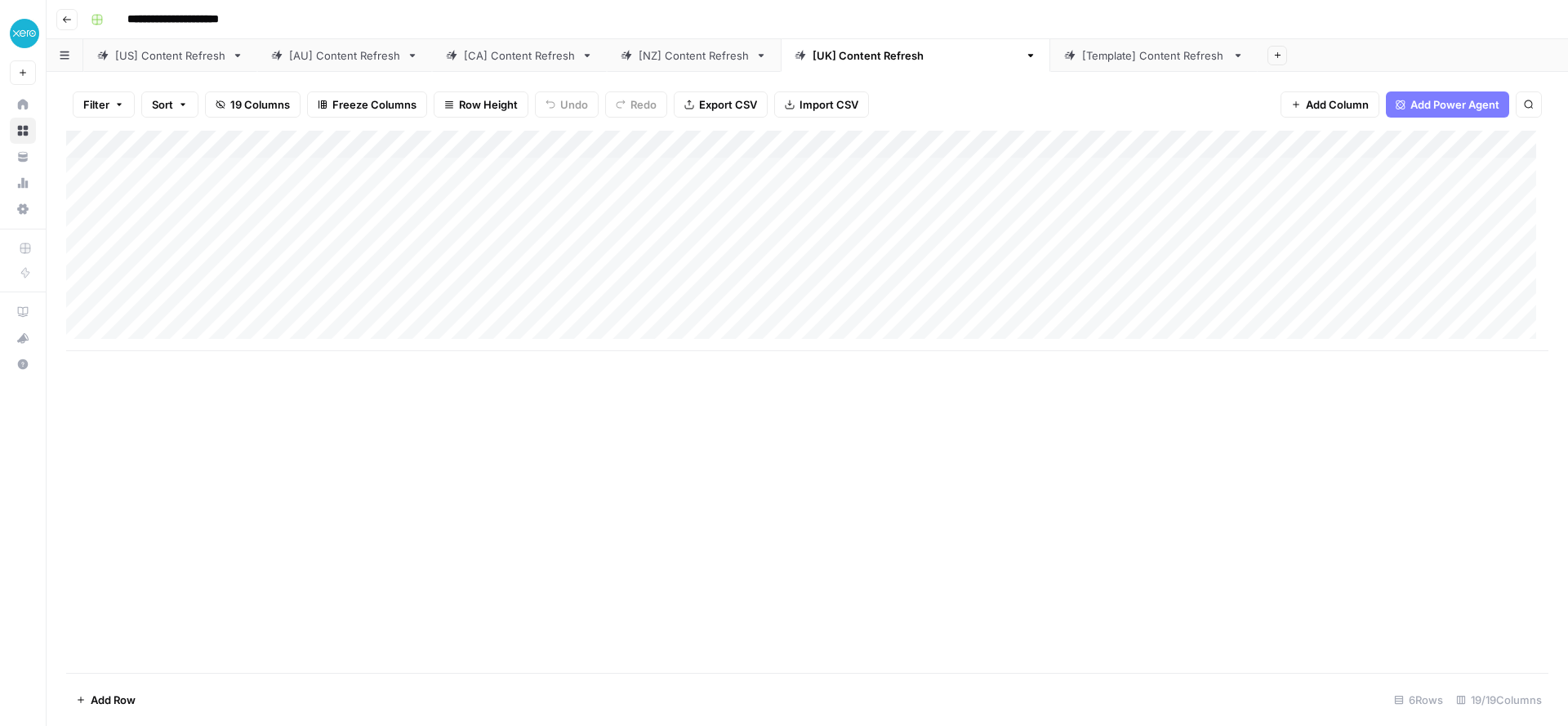
click at [128, 281] on div "Add Column" at bounding box center [807, 241] width 1482 height 221
click at [225, 280] on input "**********" at bounding box center [228, 287] width 261 height 20
type input "**********"
click at [258, 198] on div "Add Column" at bounding box center [807, 241] width 1482 height 221
click at [309, 203] on div "Add Column" at bounding box center [807, 241] width 1482 height 221
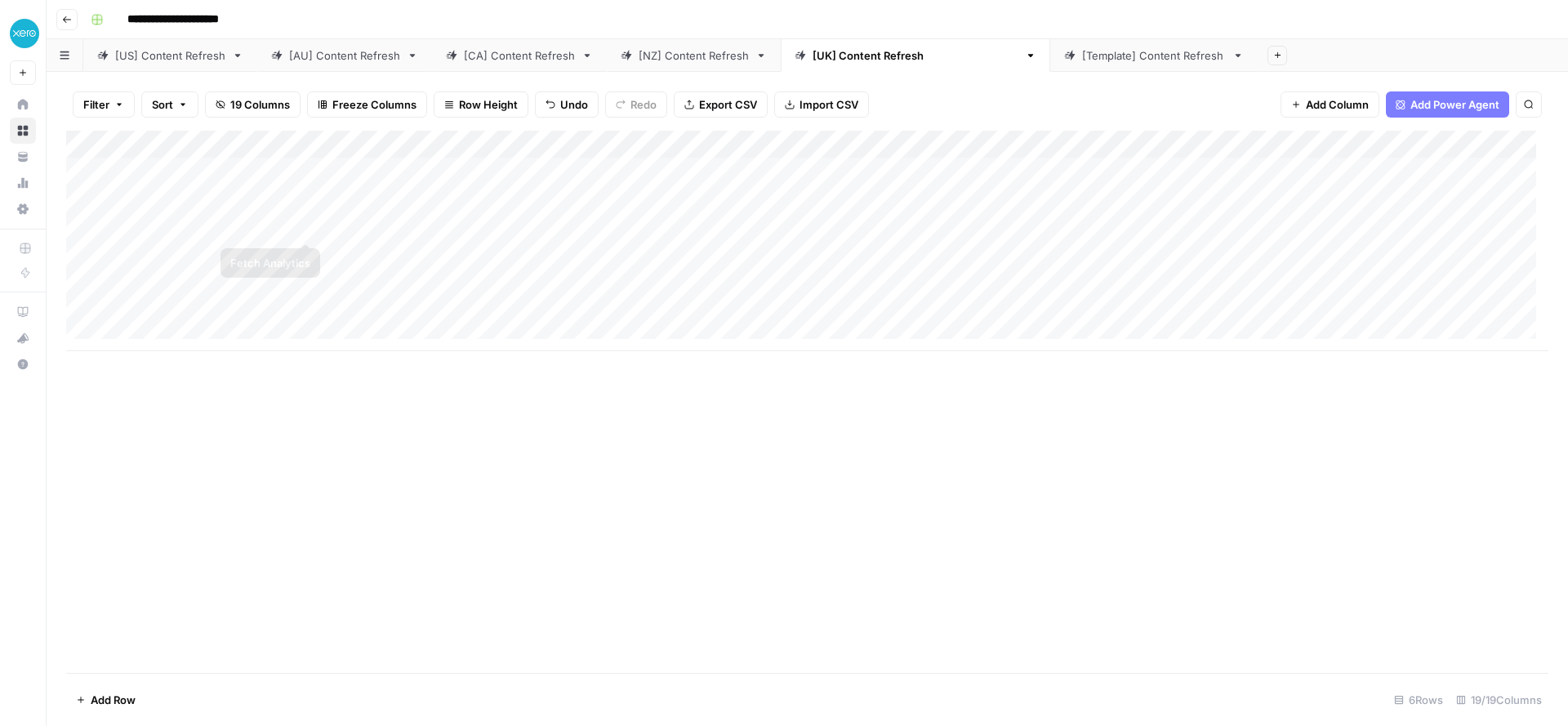
click at [302, 226] on div "Add Column" at bounding box center [807, 241] width 1482 height 221
click at [302, 253] on div "Add Column" at bounding box center [807, 241] width 1482 height 221
click at [305, 283] on div "Add Column" at bounding box center [807, 241] width 1482 height 221
click at [838, 202] on div "Add Column" at bounding box center [807, 241] width 1482 height 221
click at [844, 224] on div "Add Column" at bounding box center [807, 241] width 1482 height 221
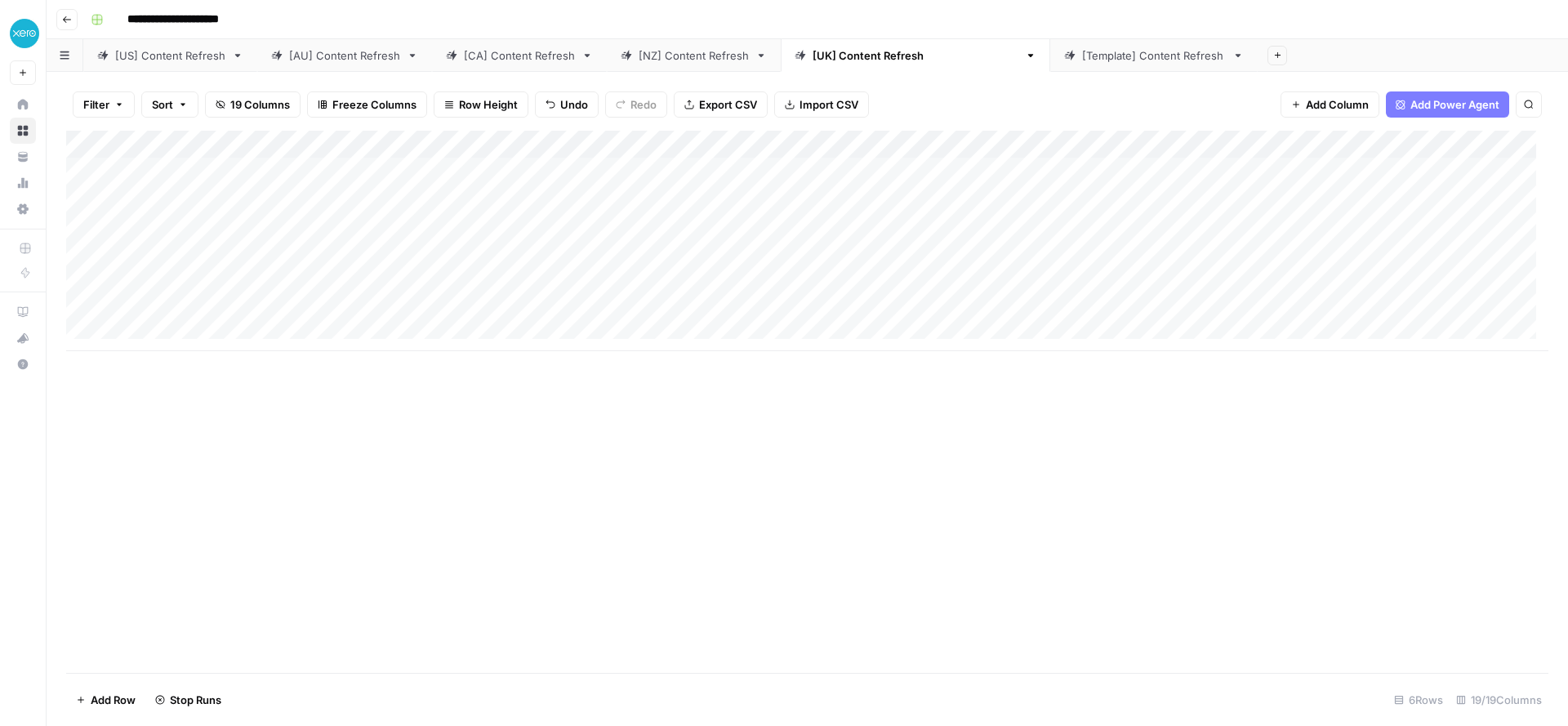
click at [842, 256] on div "Add Column" at bounding box center [807, 241] width 1482 height 221
click at [840, 283] on div "Add Column" at bounding box center [807, 241] width 1482 height 221
click at [1434, 197] on div "Add Column" at bounding box center [807, 241] width 1482 height 221
click at [1428, 223] on div "Add Column" at bounding box center [807, 241] width 1482 height 221
click at [1423, 255] on div "Add Column" at bounding box center [807, 241] width 1482 height 221
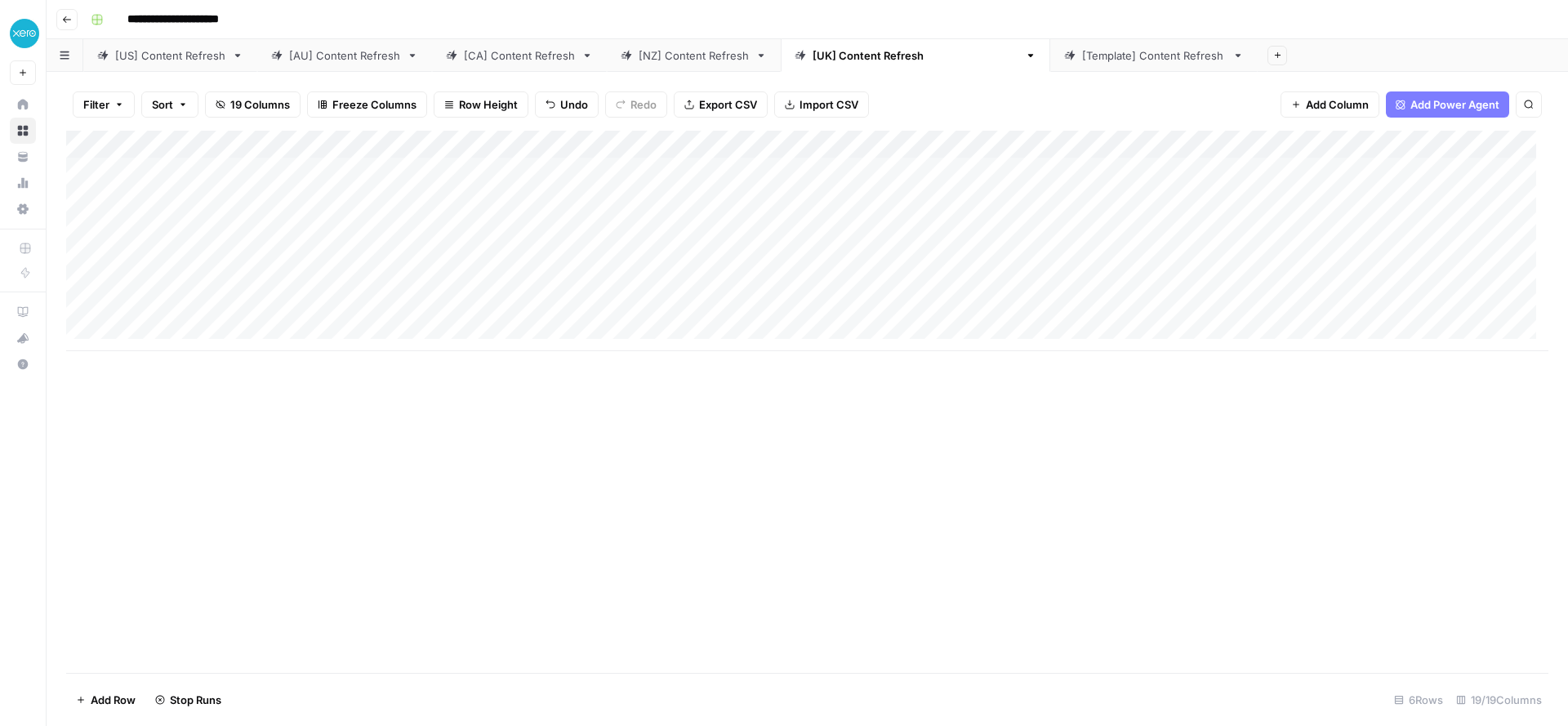
click at [1429, 198] on div "Add Column" at bounding box center [807, 241] width 1482 height 221
drag, startPoint x: 1549, startPoint y: 664, endPoint x: 1408, endPoint y: 605, distance: 152.8
click at [1549, 664] on icon "close" at bounding box center [1544, 661] width 11 height 13
click at [621, 203] on div "Add Column" at bounding box center [807, 241] width 1482 height 221
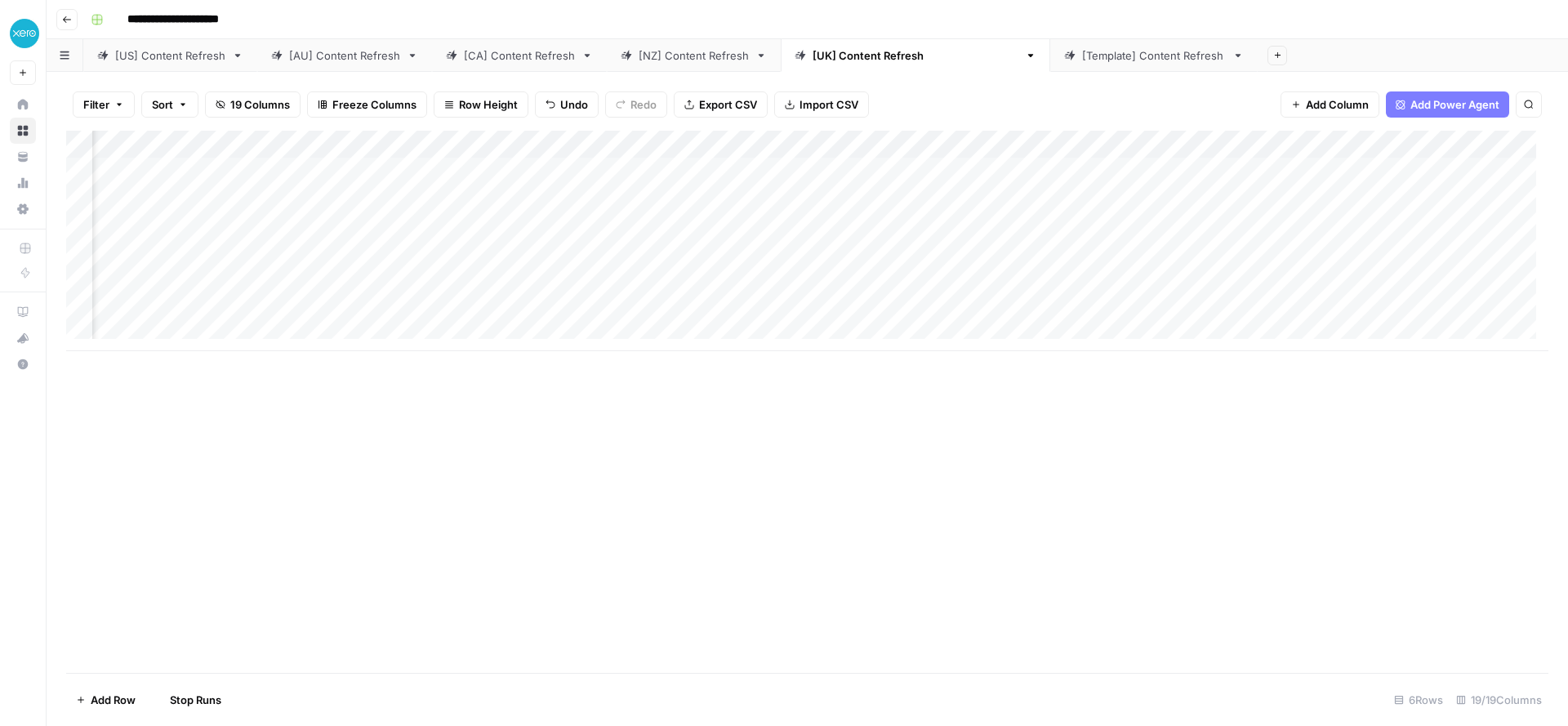
click at [623, 227] on div "Add Column" at bounding box center [807, 241] width 1482 height 221
click at [617, 254] on div "Add Column" at bounding box center [807, 241] width 1482 height 221
click at [614, 282] on div "Add Column" at bounding box center [807, 241] width 1482 height 221
click at [624, 308] on div "Add Column" at bounding box center [807, 241] width 1482 height 221
click at [704, 58] on div "[NZ] Content Refresh" at bounding box center [693, 55] width 110 height 16
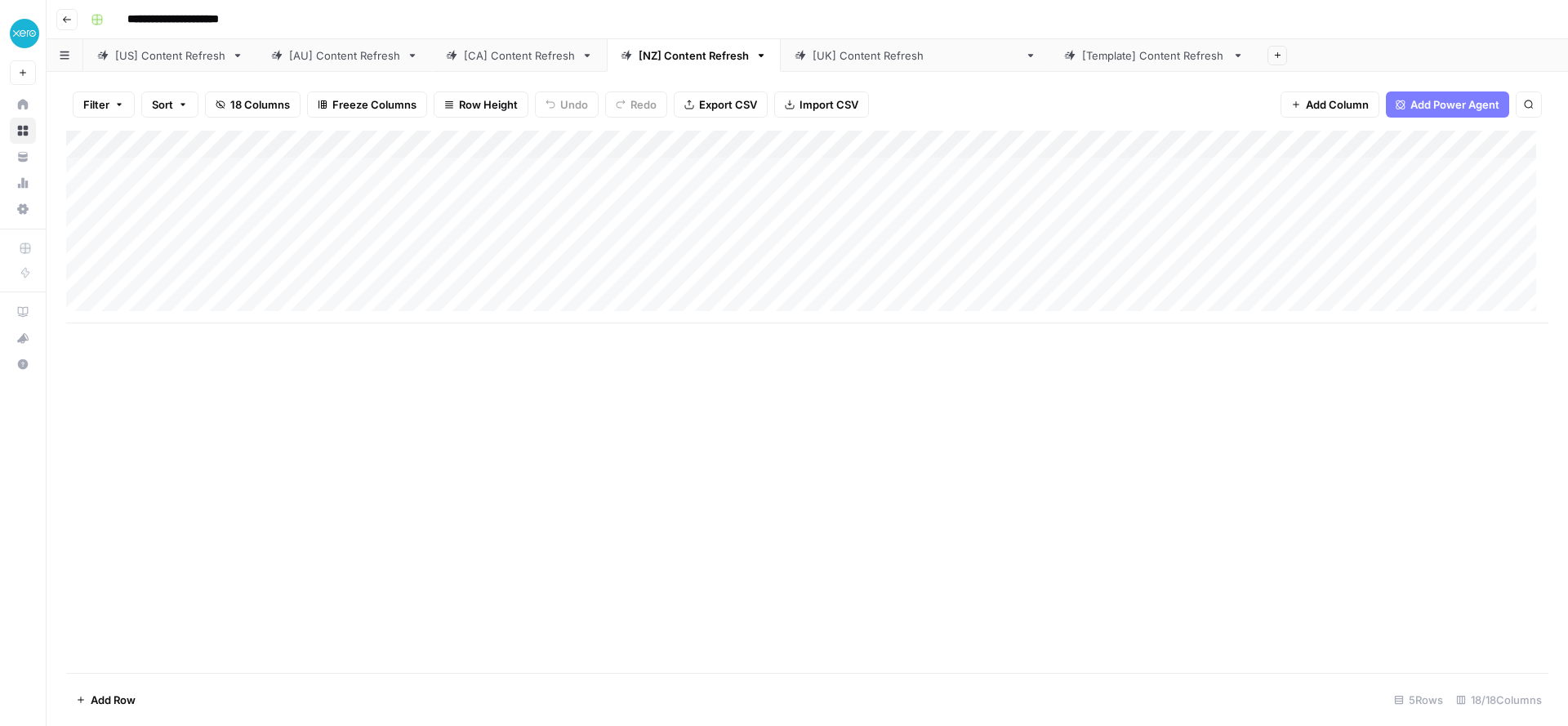
click at [1471, 227] on div "Add Column" at bounding box center [807, 227] width 1482 height 192
click at [1472, 251] on div "Add Column" at bounding box center [807, 227] width 1482 height 192
click at [1472, 287] on div "Add Column" at bounding box center [807, 227] width 1482 height 192
click at [832, 63] on link "[[GEOGRAPHIC_DATA]] Content Refresh" at bounding box center [916, 56] width 270 height 33
click at [662, 64] on link "[NZ] Content Refresh" at bounding box center [693, 56] width 173 height 33
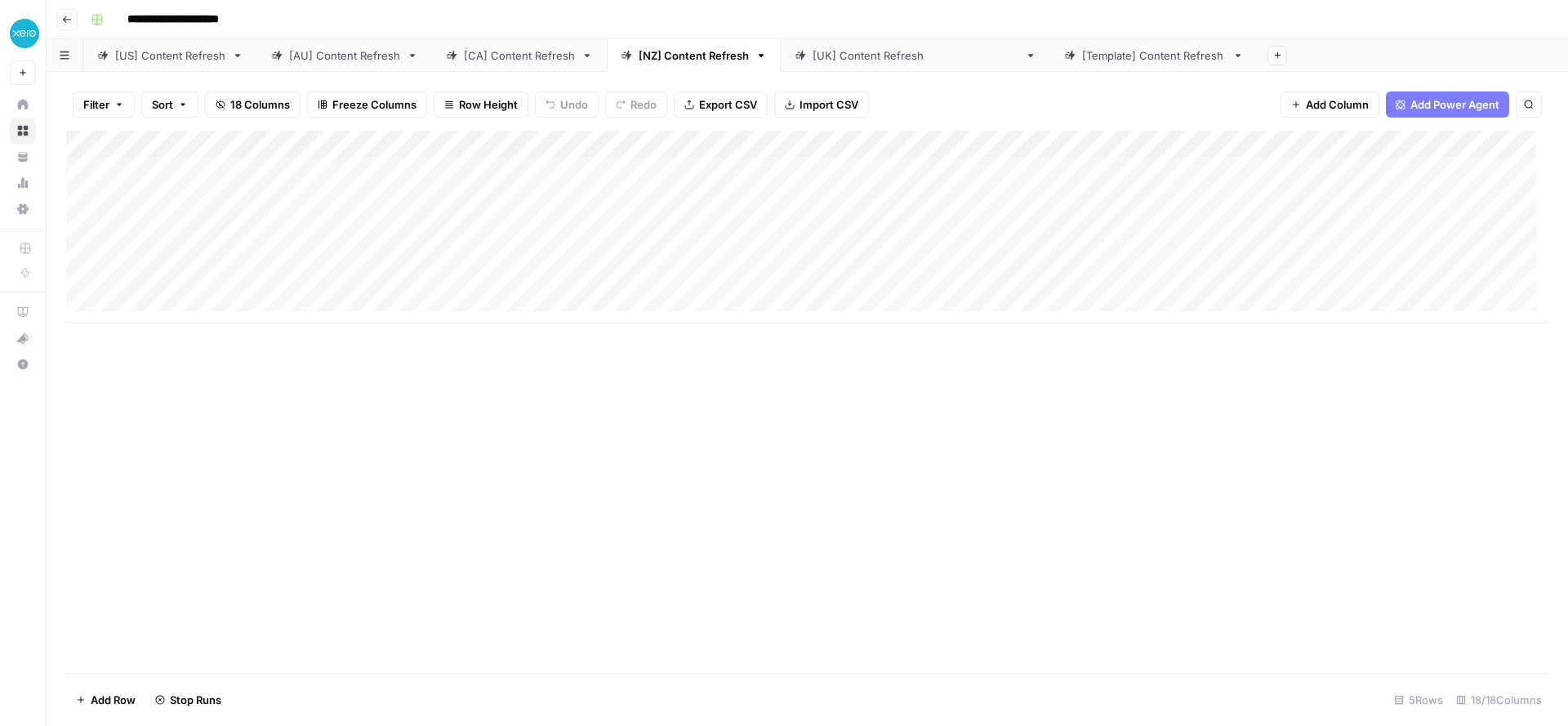
click at [489, 62] on div "[CA] Content Refresh" at bounding box center [520, 55] width 111 height 16
